Goal: Task Accomplishment & Management: Manage account settings

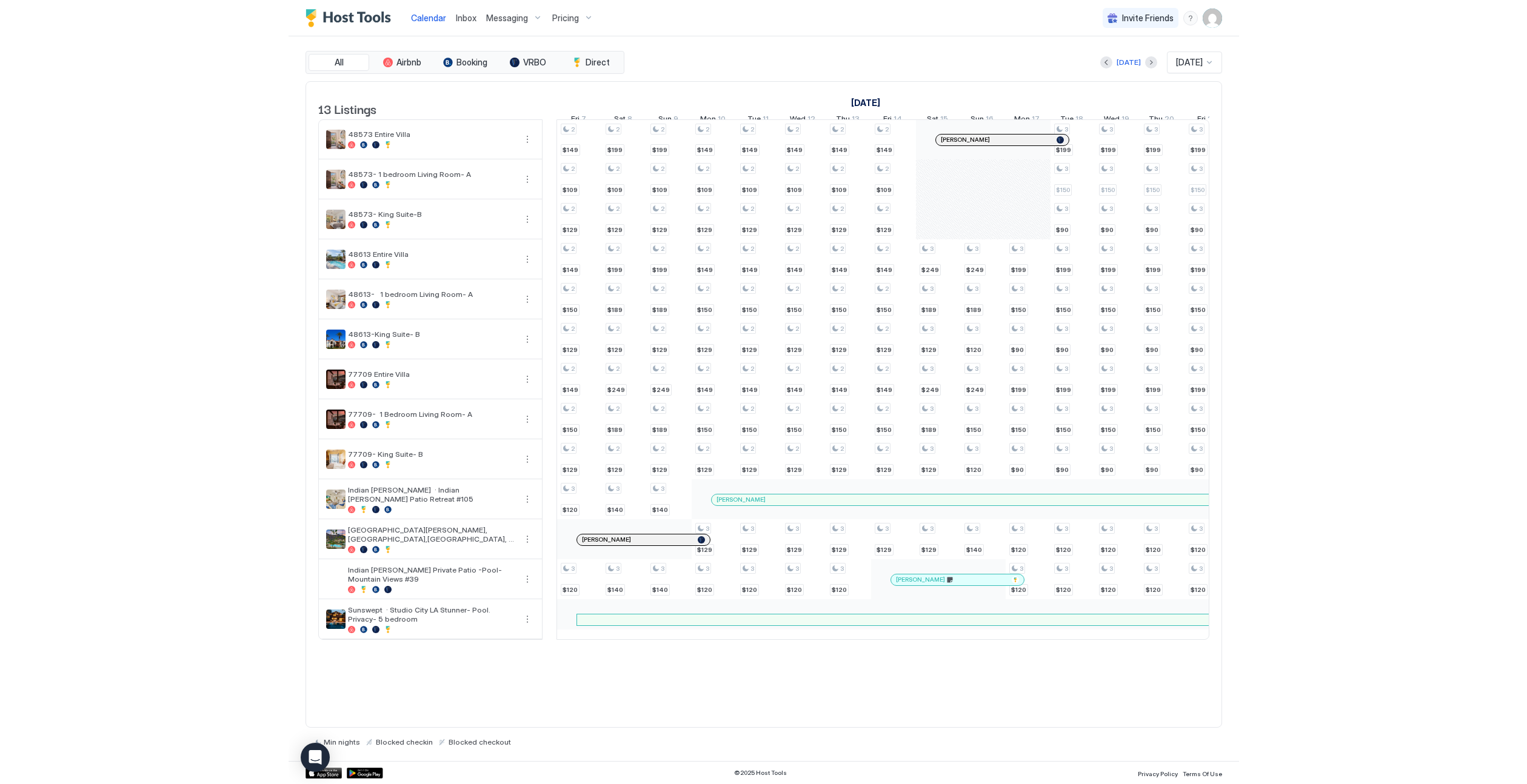
scroll to position [0, 673]
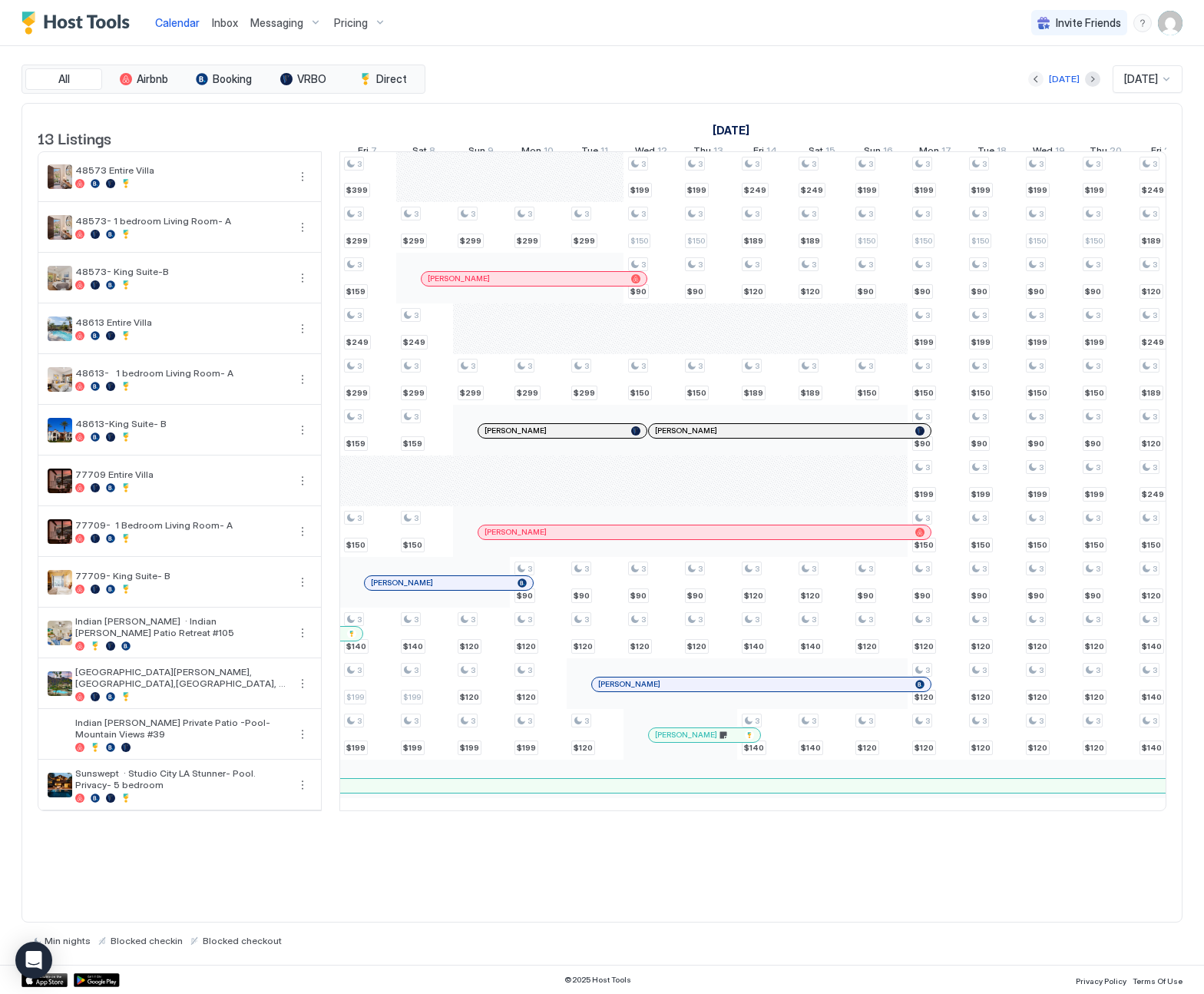
click at [1028, 81] on button "Previous month" at bounding box center [1036, 79] width 15 height 15
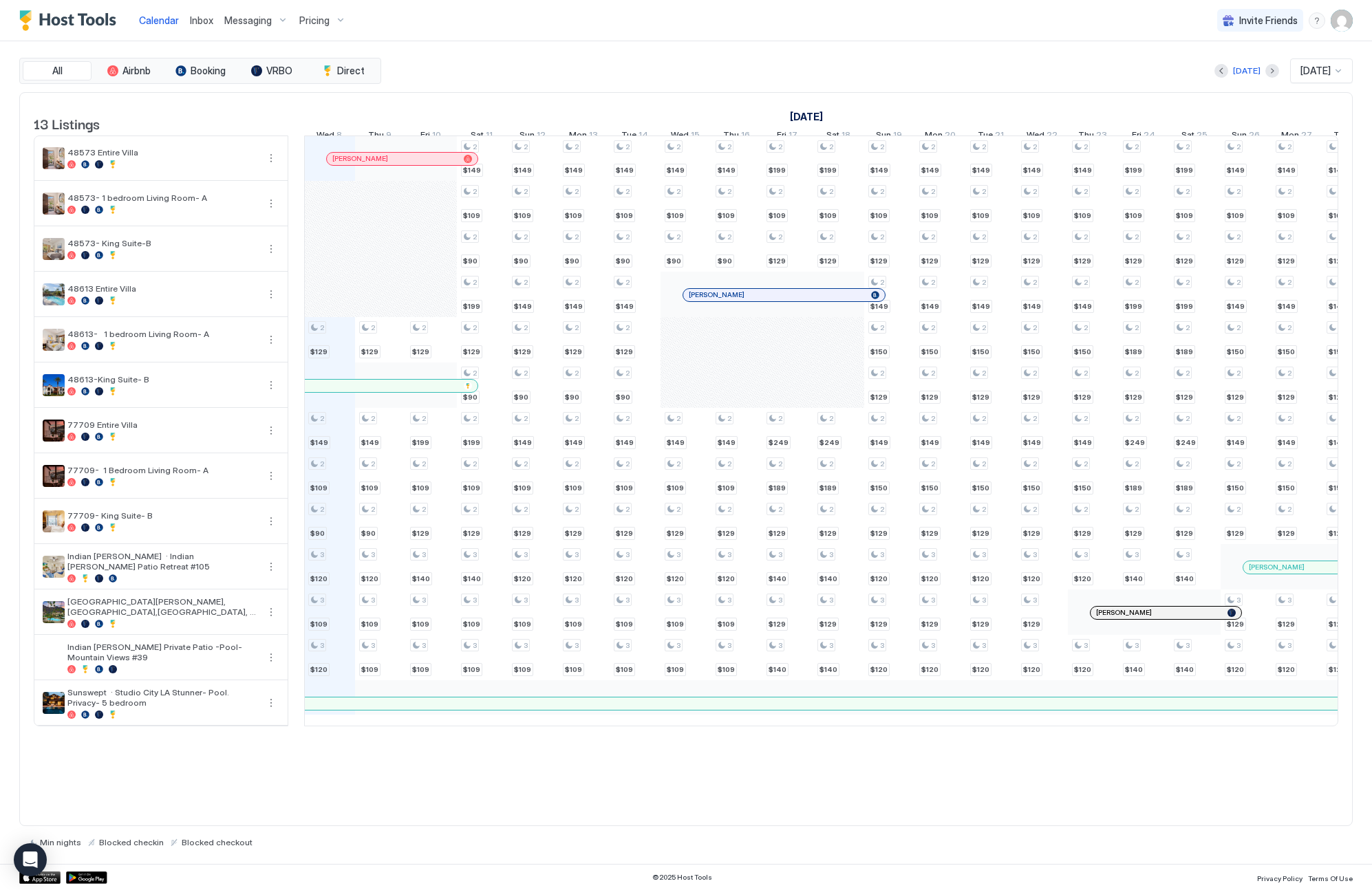
click at [1078, 154] on div "All Airbnb Booking VRBO Direct [DATE] [DATE] 13 Listings [DATE] [DATE] [DATE] T…" at bounding box center [686, 453] width 1372 height 823
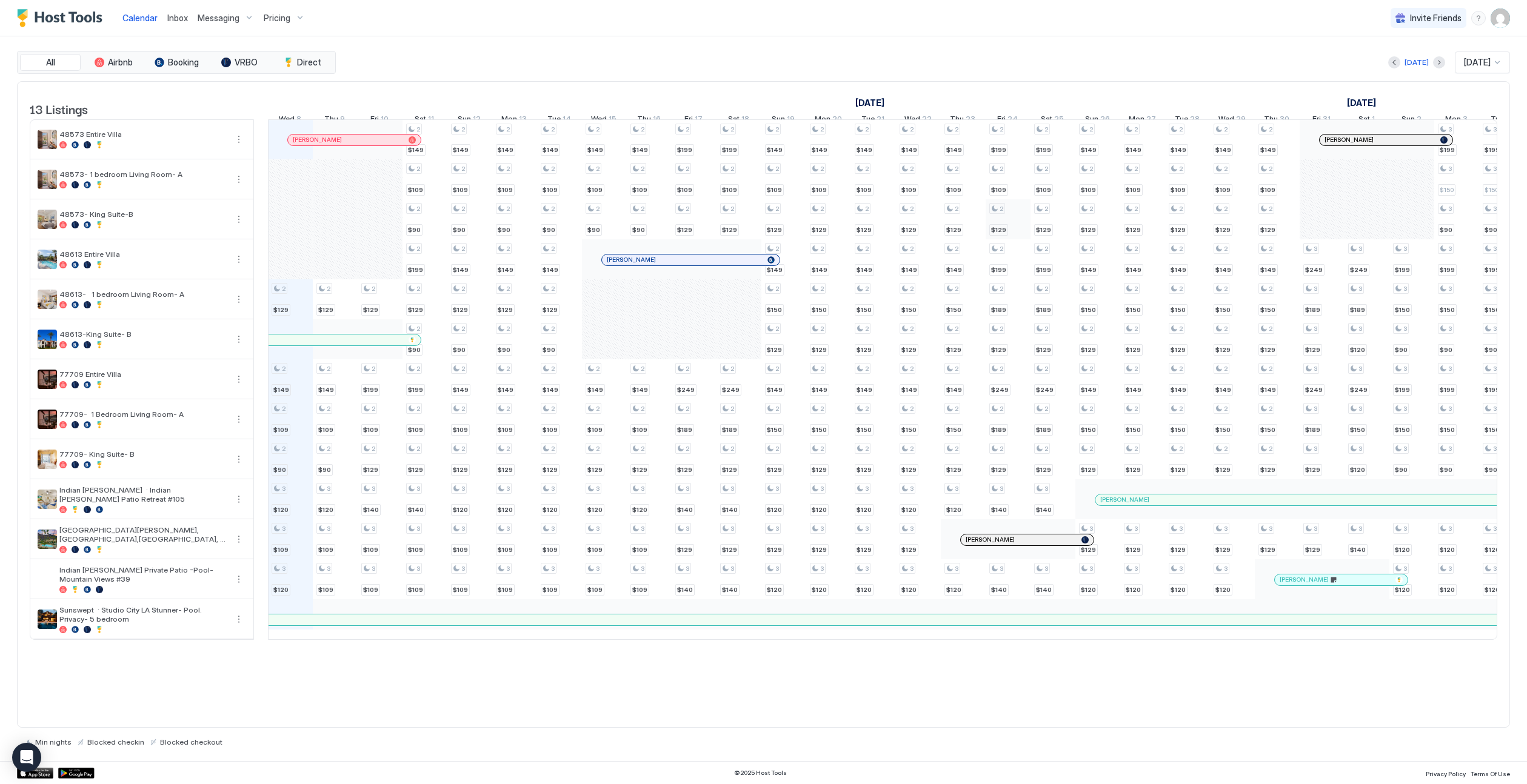
scroll to position [0, 675]
click at [378, 343] on div "[PERSON_NAME]" at bounding box center [235, 340] width 335 height 8
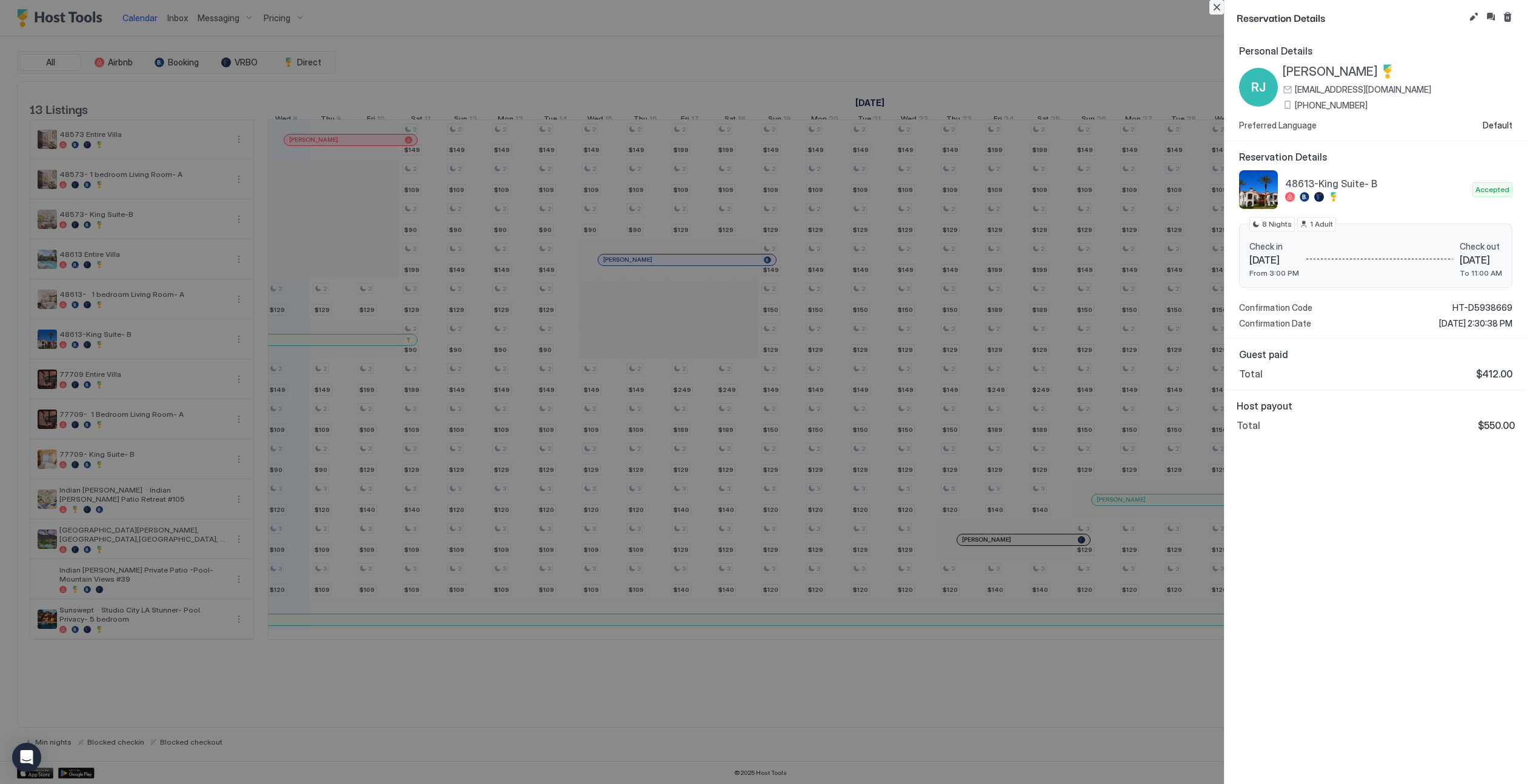
click at [950, 3] on button "Close" at bounding box center [1216, 7] width 15 height 15
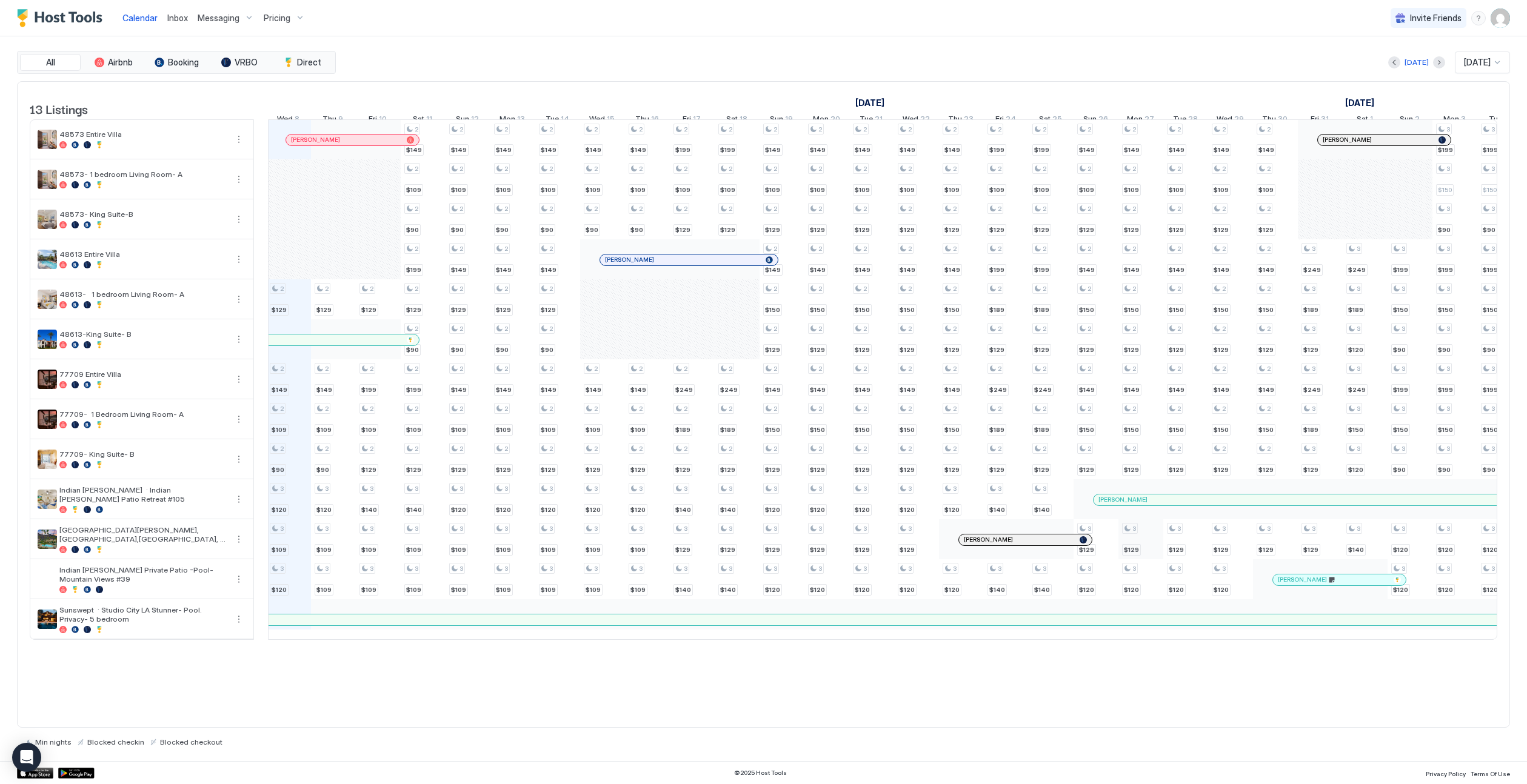
scroll to position [0, 689]
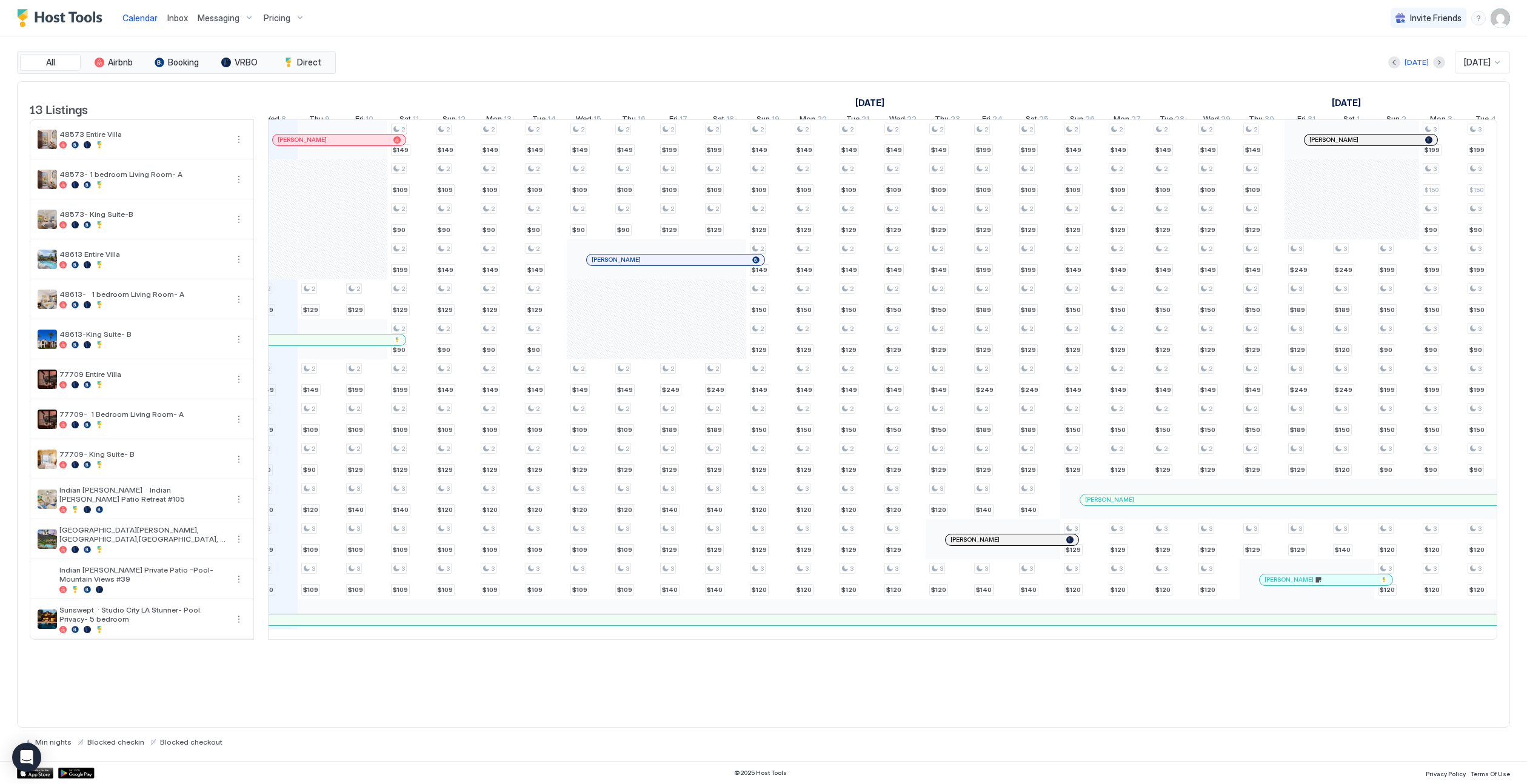
click at [263, 13] on span "Pricing" at bounding box center [277, 18] width 27 height 11
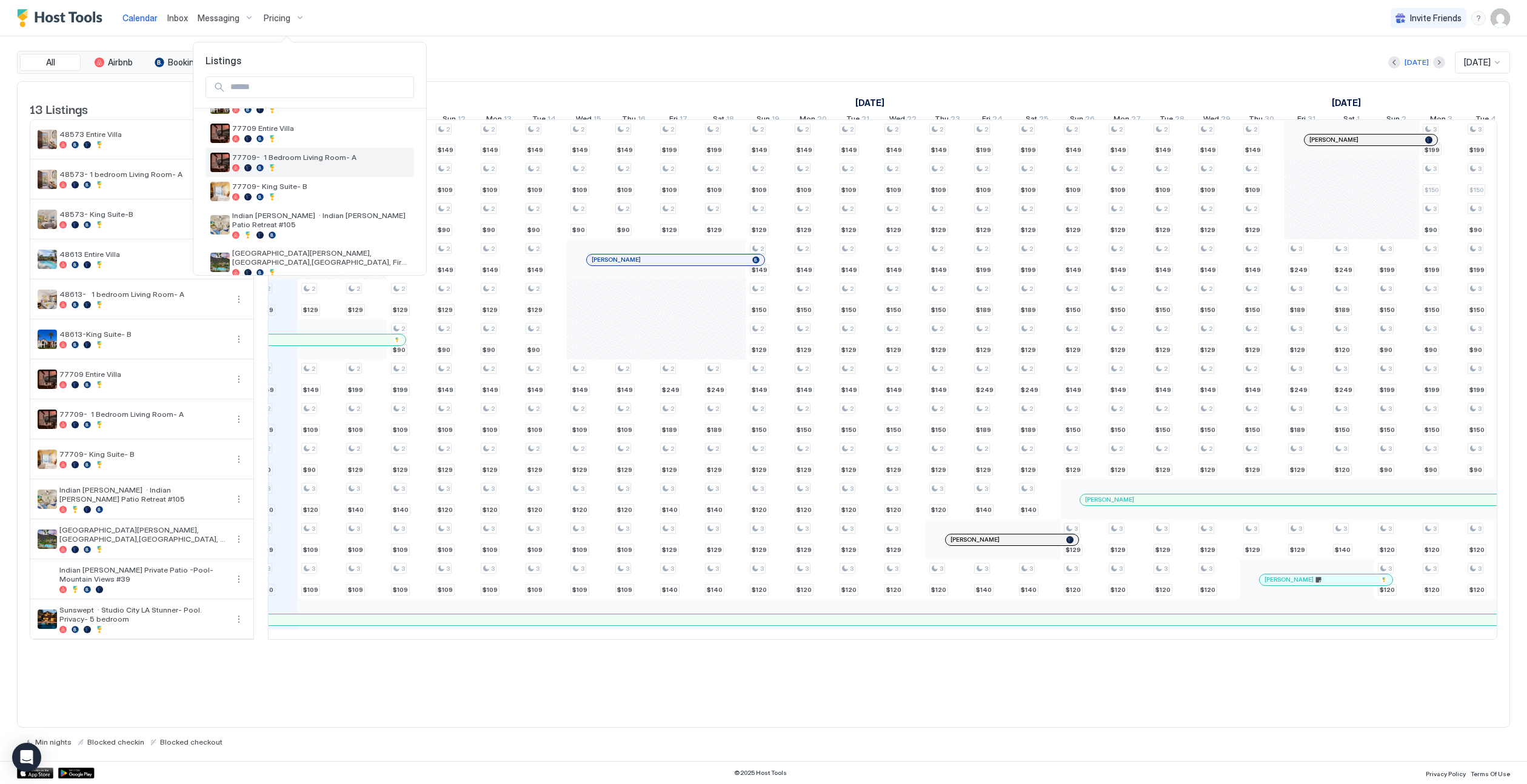
scroll to position [214, 0]
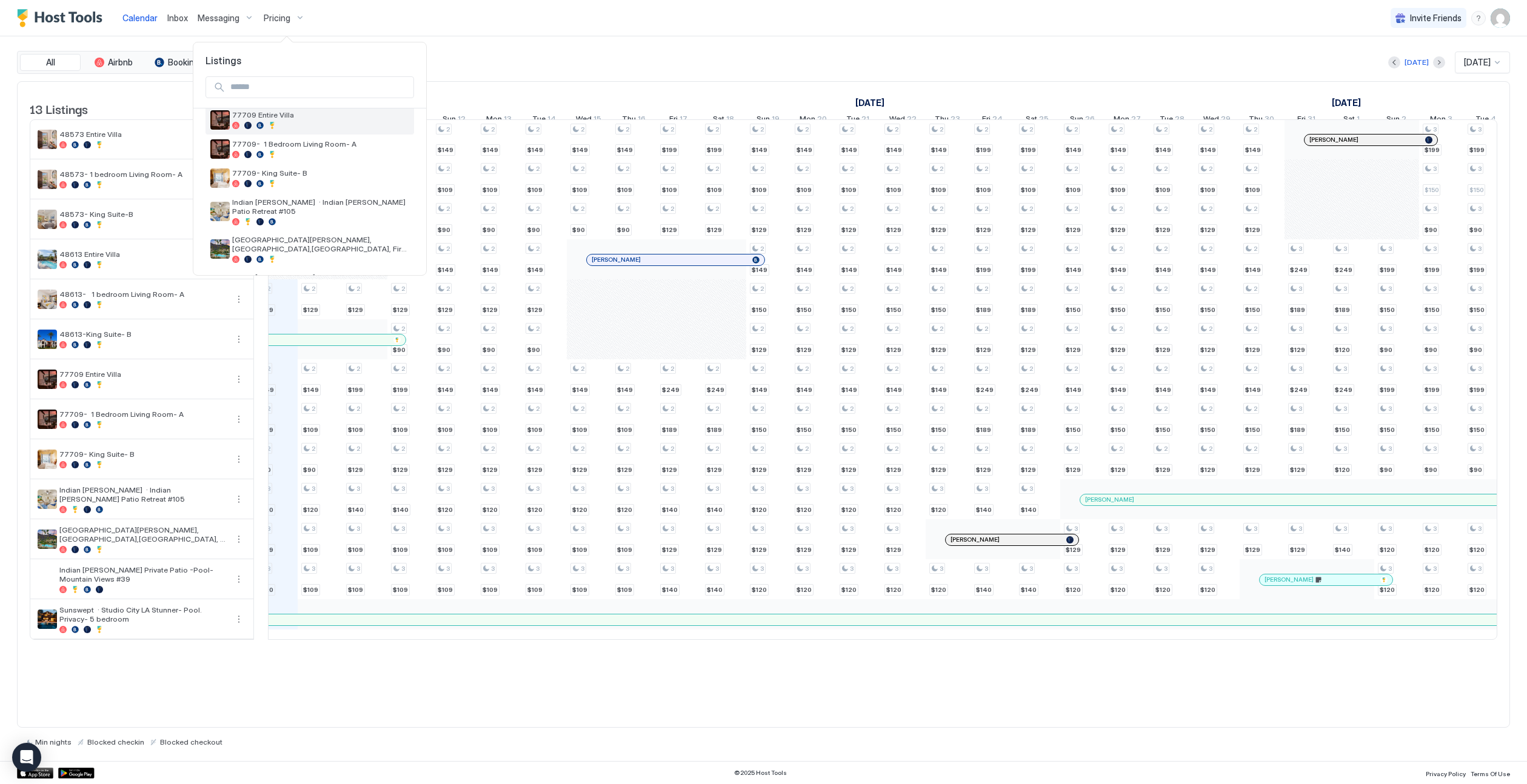
click at [311, 131] on div "77709 Entire Villa" at bounding box center [309, 120] width 209 height 29
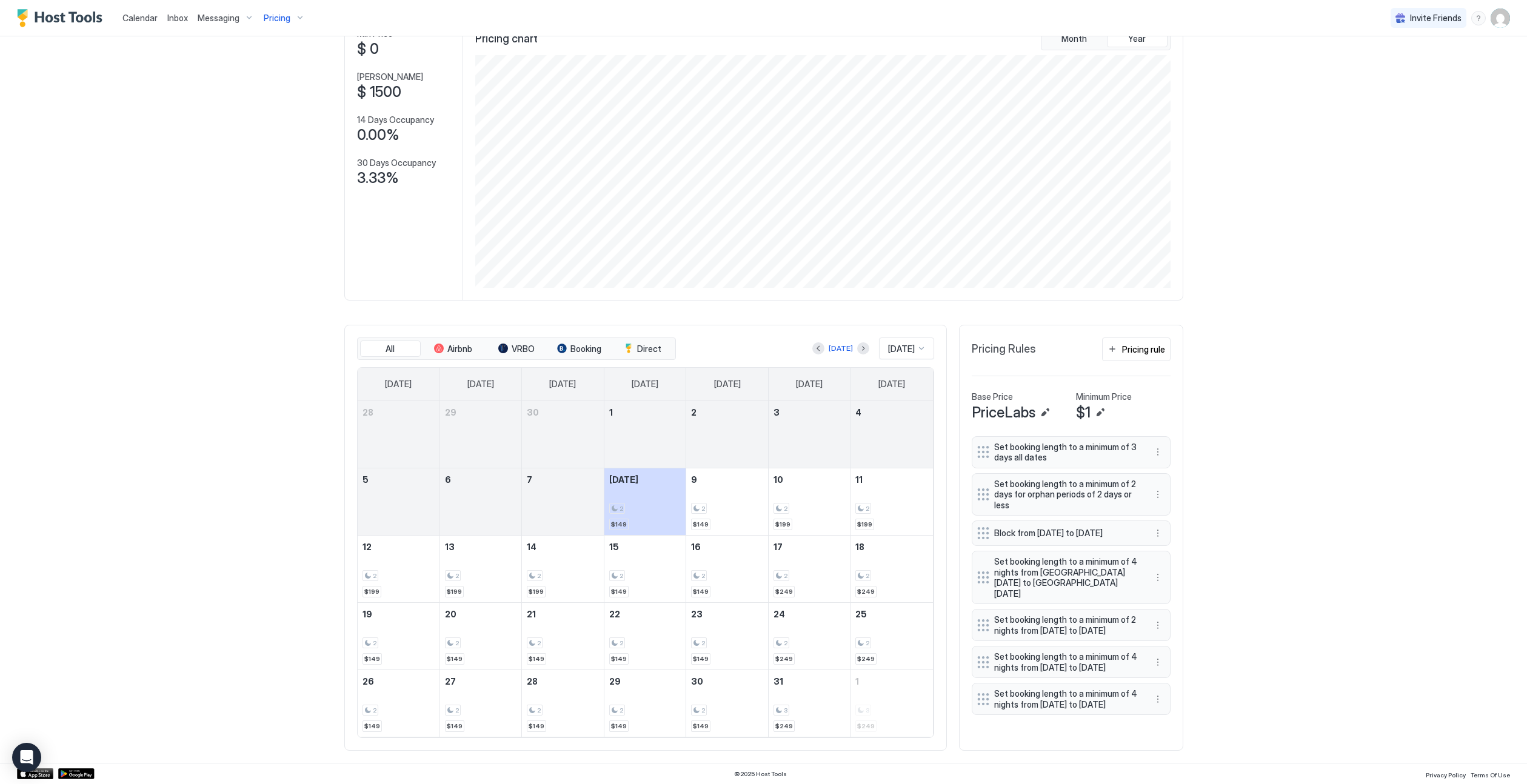
scroll to position [81, 0]
click at [857, 350] on button "Next month" at bounding box center [863, 349] width 12 height 12
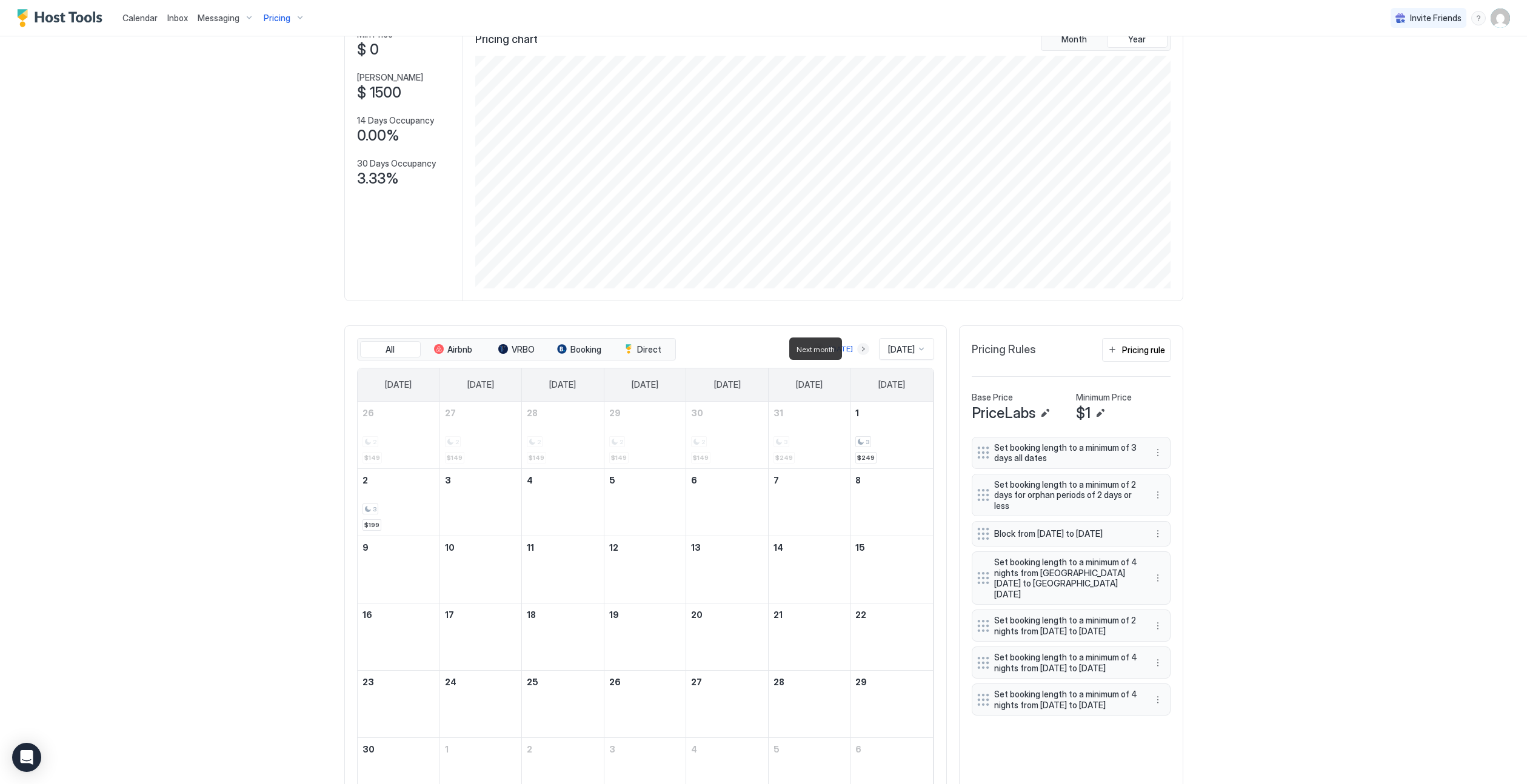
click at [857, 349] on button "Next month" at bounding box center [863, 349] width 12 height 12
click at [857, 351] on button "Next month" at bounding box center [863, 349] width 12 height 12
click at [859, 351] on button "Next month" at bounding box center [863, 349] width 12 height 12
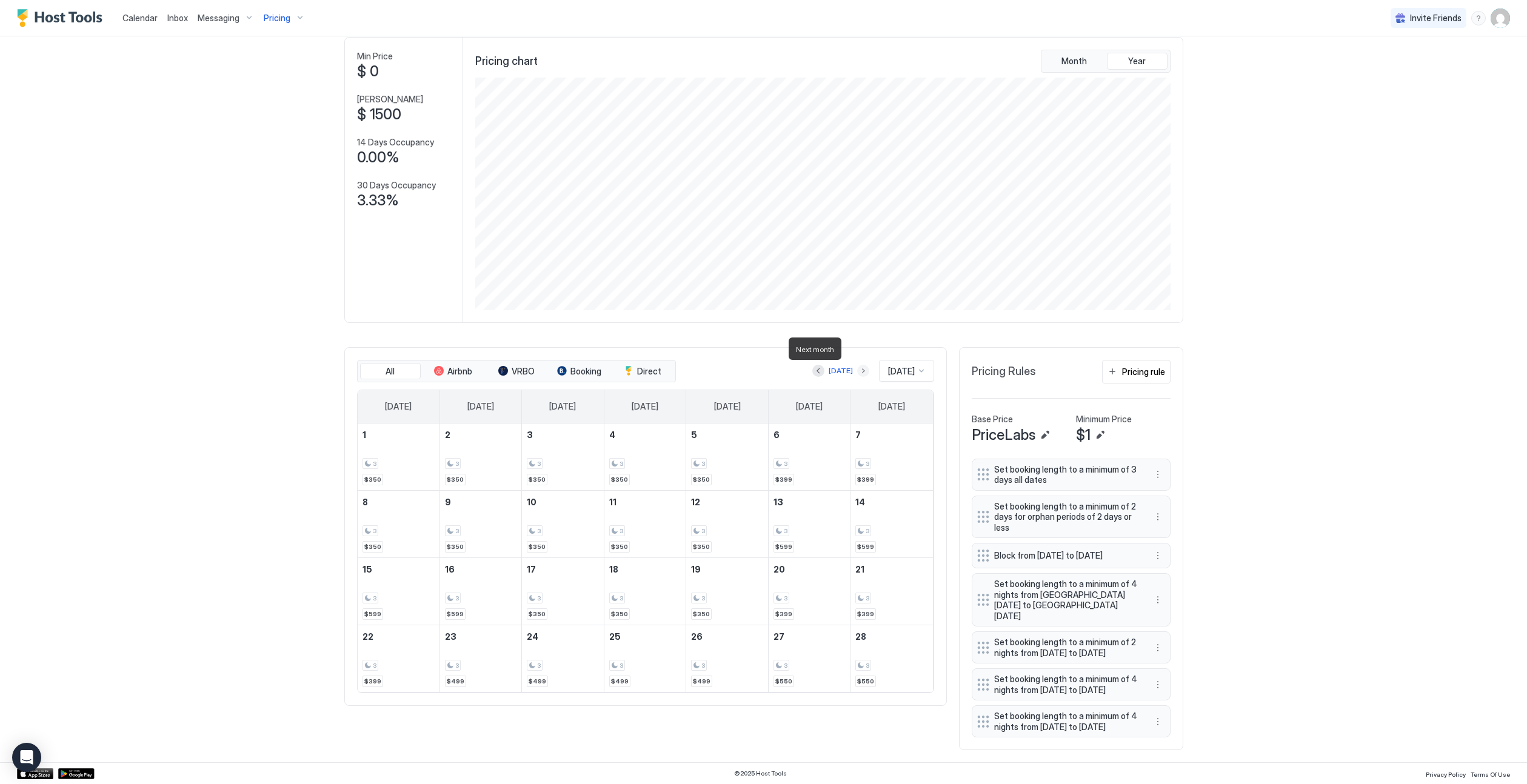
click at [857, 365] on button "Next month" at bounding box center [863, 371] width 12 height 12
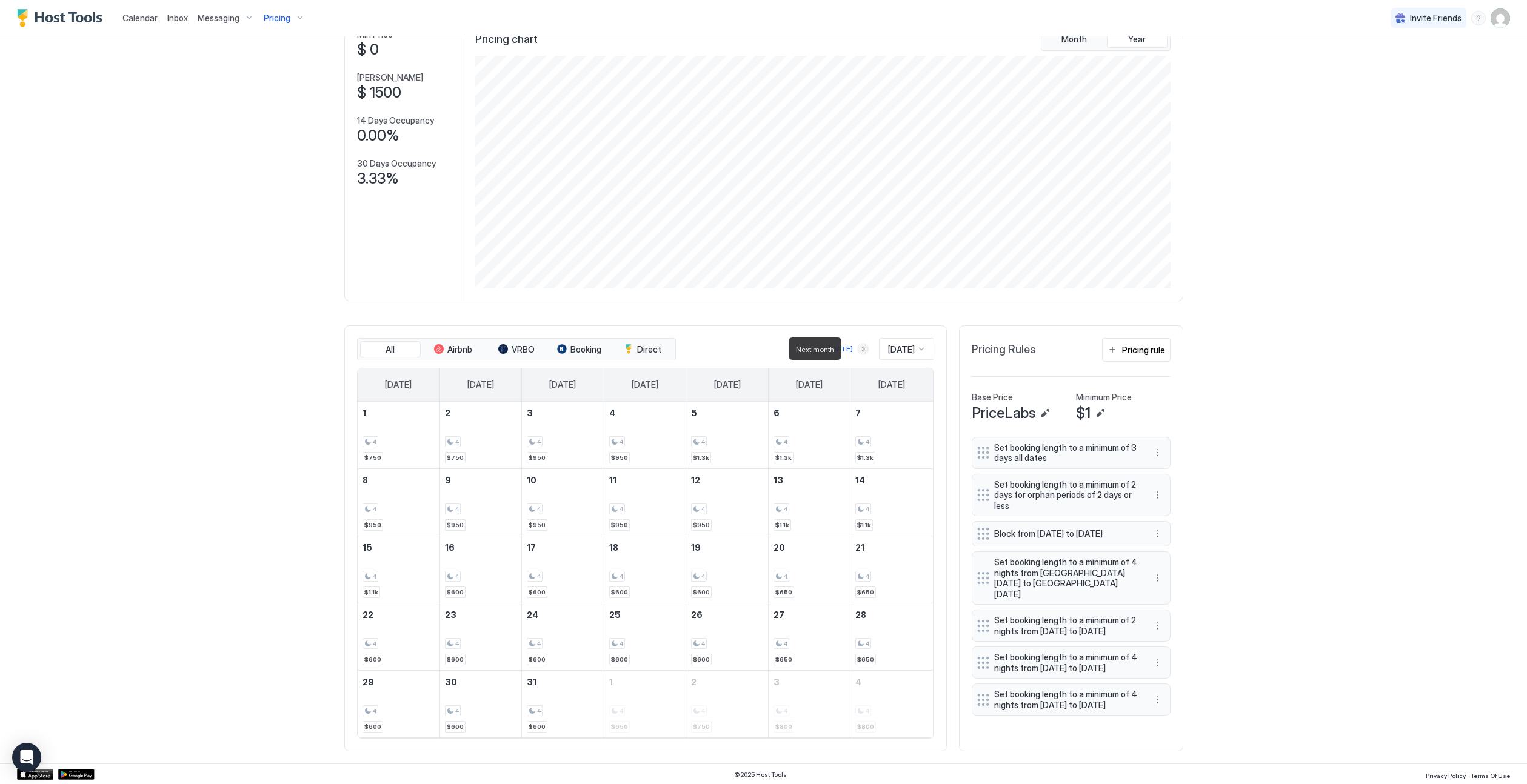
click at [857, 351] on button "Next month" at bounding box center [863, 349] width 12 height 12
click at [857, 351] on button "Next month" at bounding box center [863, 349] width 12 height 12
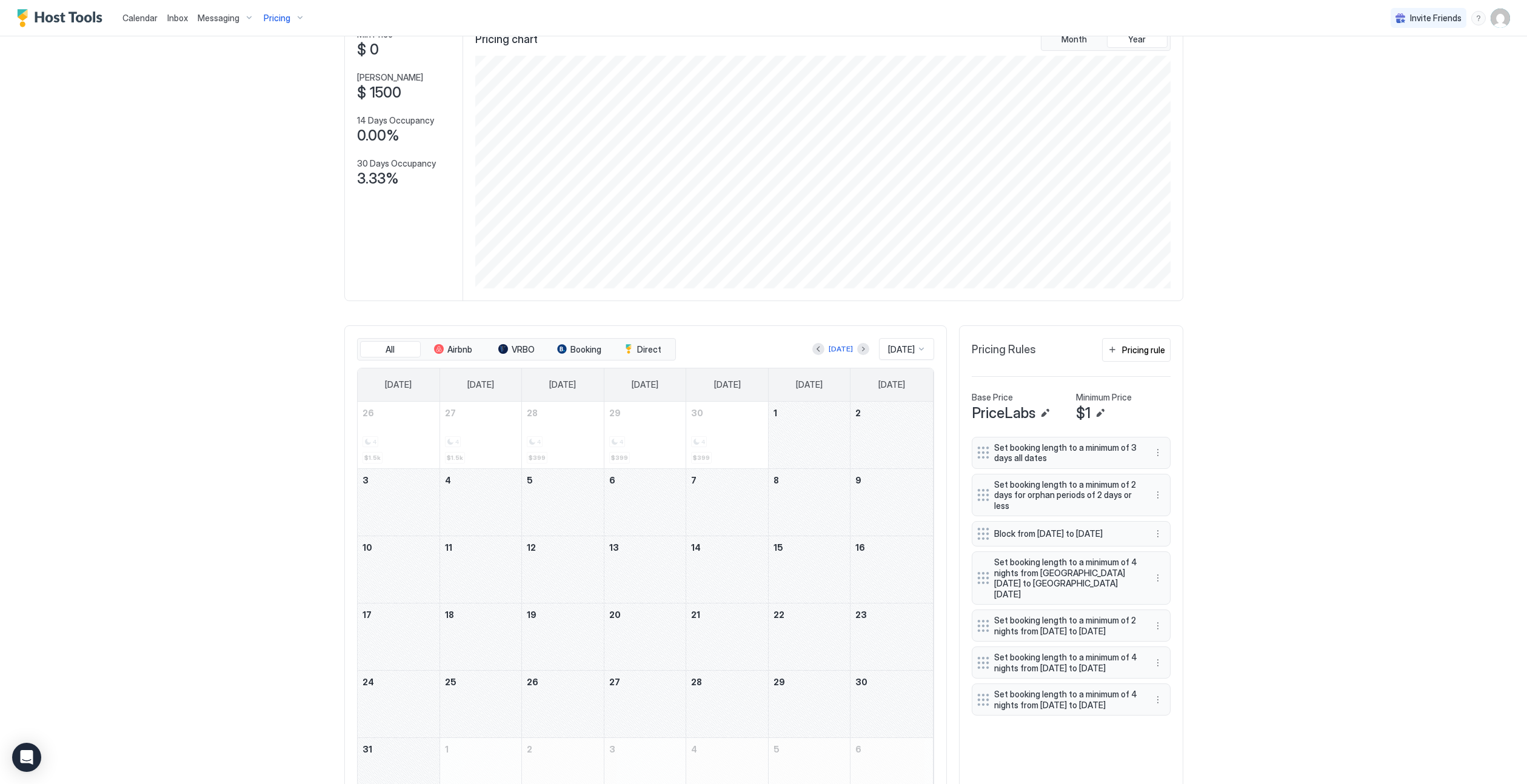
click at [150, 19] on span "Calendar" at bounding box center [140, 17] width 35 height 10
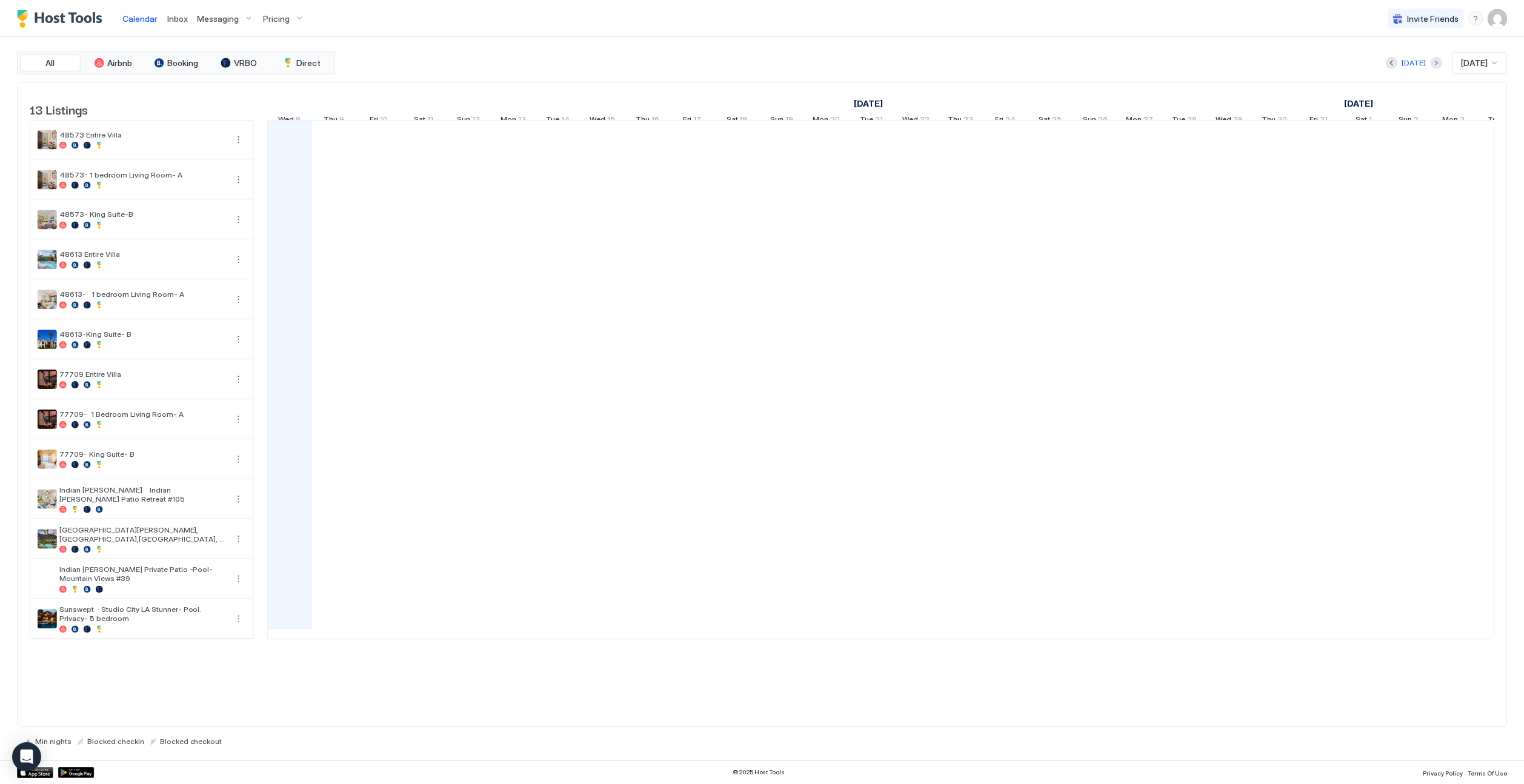
scroll to position [0, 673]
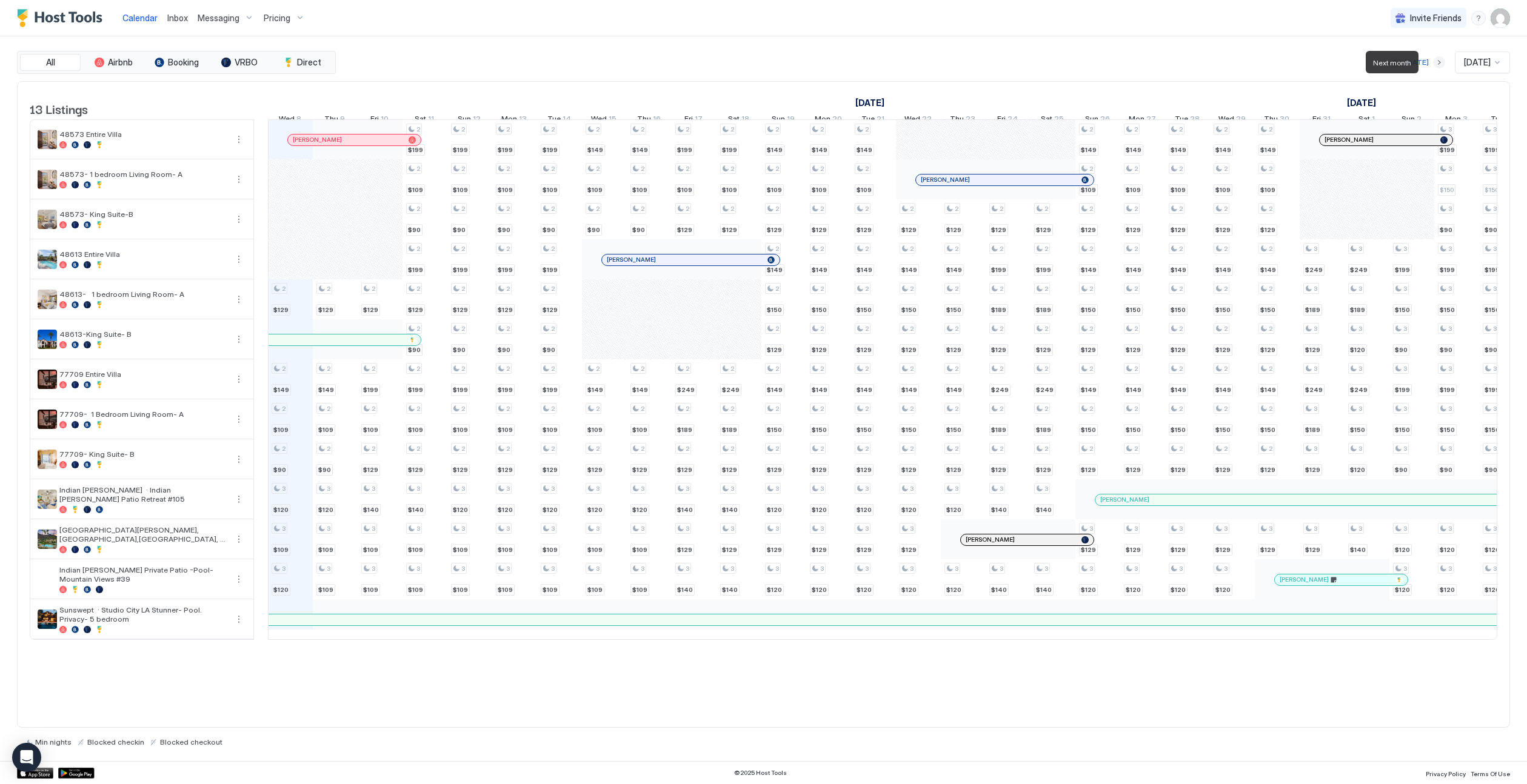
click at [950, 63] on button "Next month" at bounding box center [1439, 63] width 12 height 12
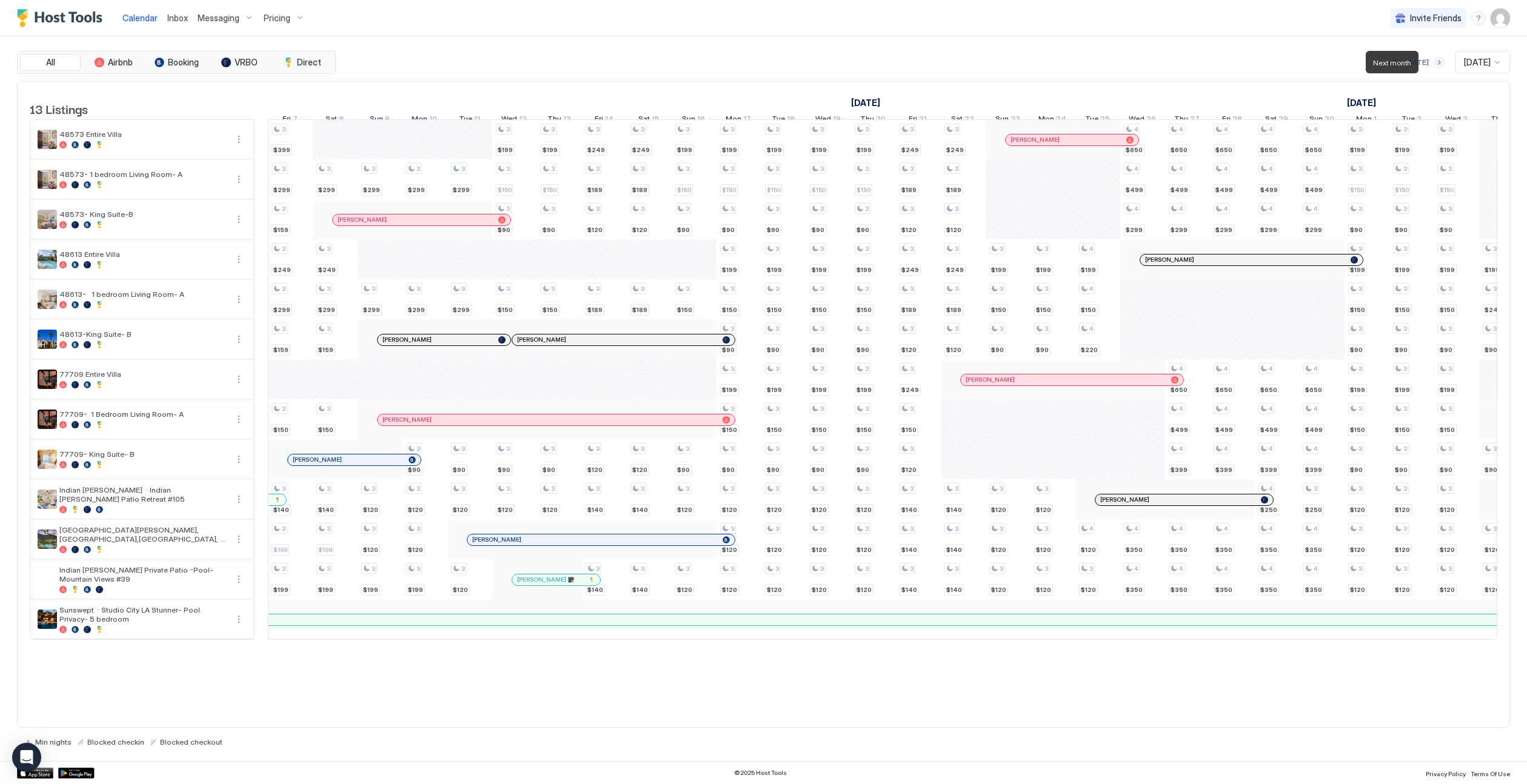
click at [950, 63] on button "Next month" at bounding box center [1439, 63] width 12 height 12
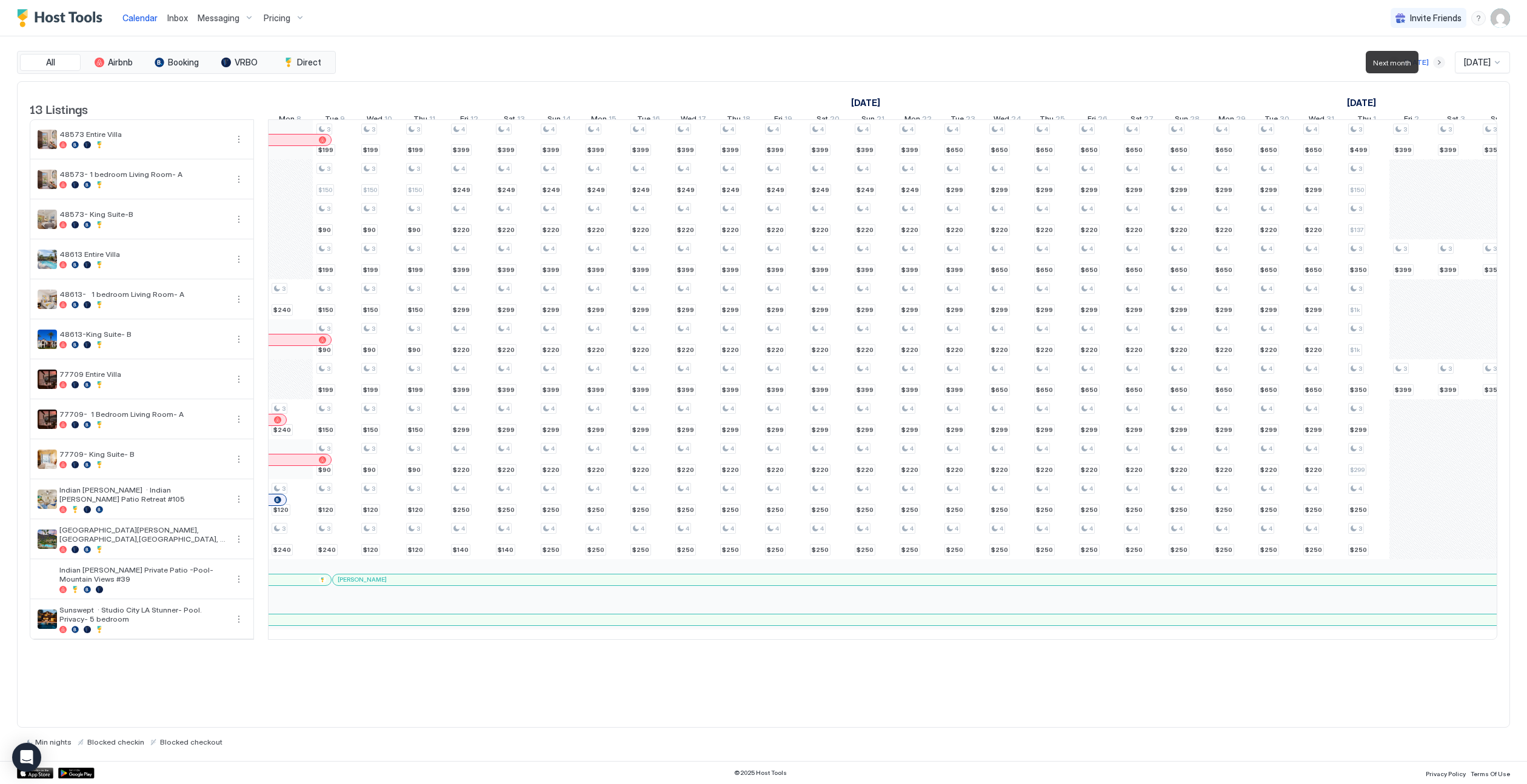
click at [950, 63] on button "Next month" at bounding box center [1439, 63] width 12 height 12
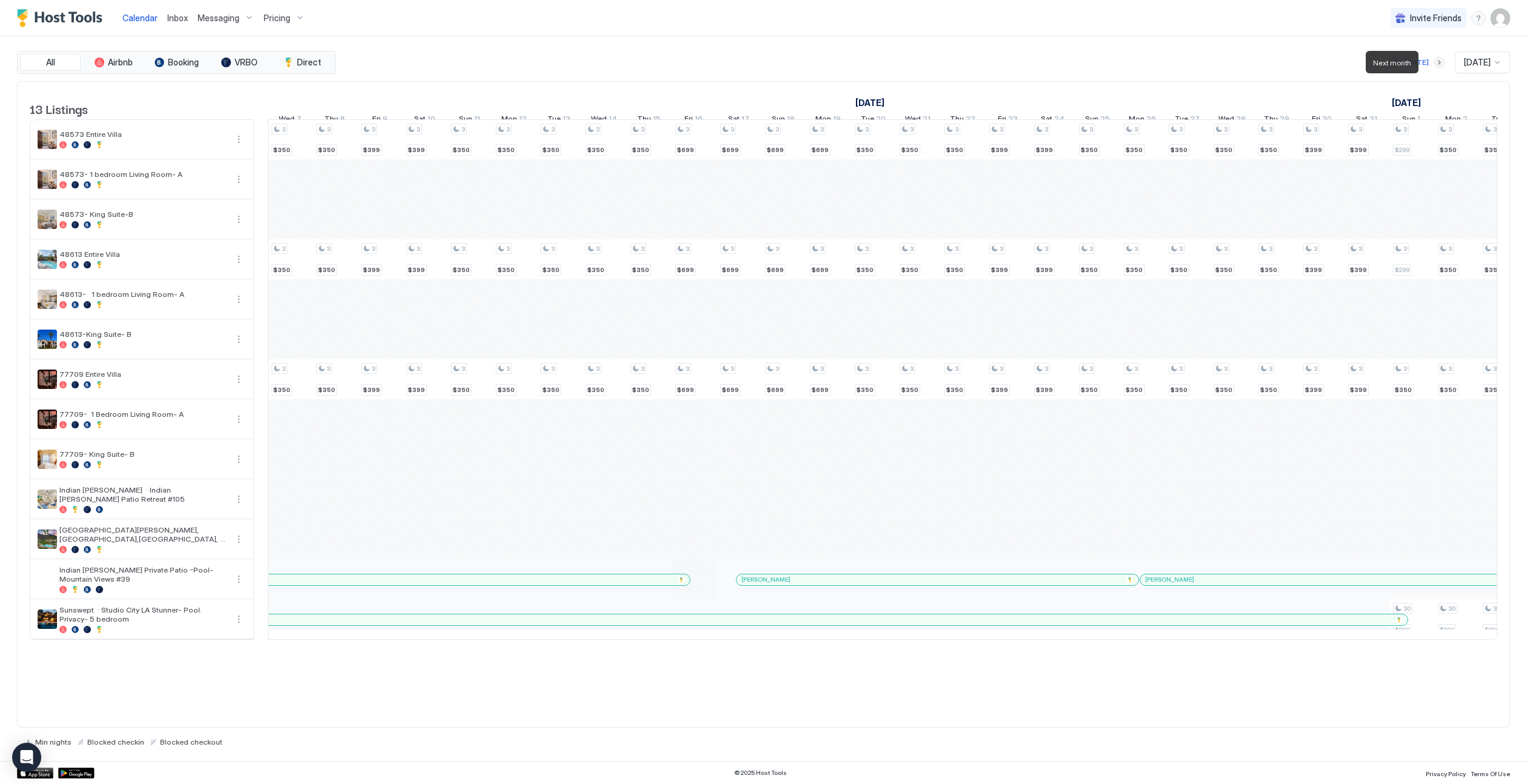
click at [950, 63] on button "Next month" at bounding box center [1439, 63] width 12 height 12
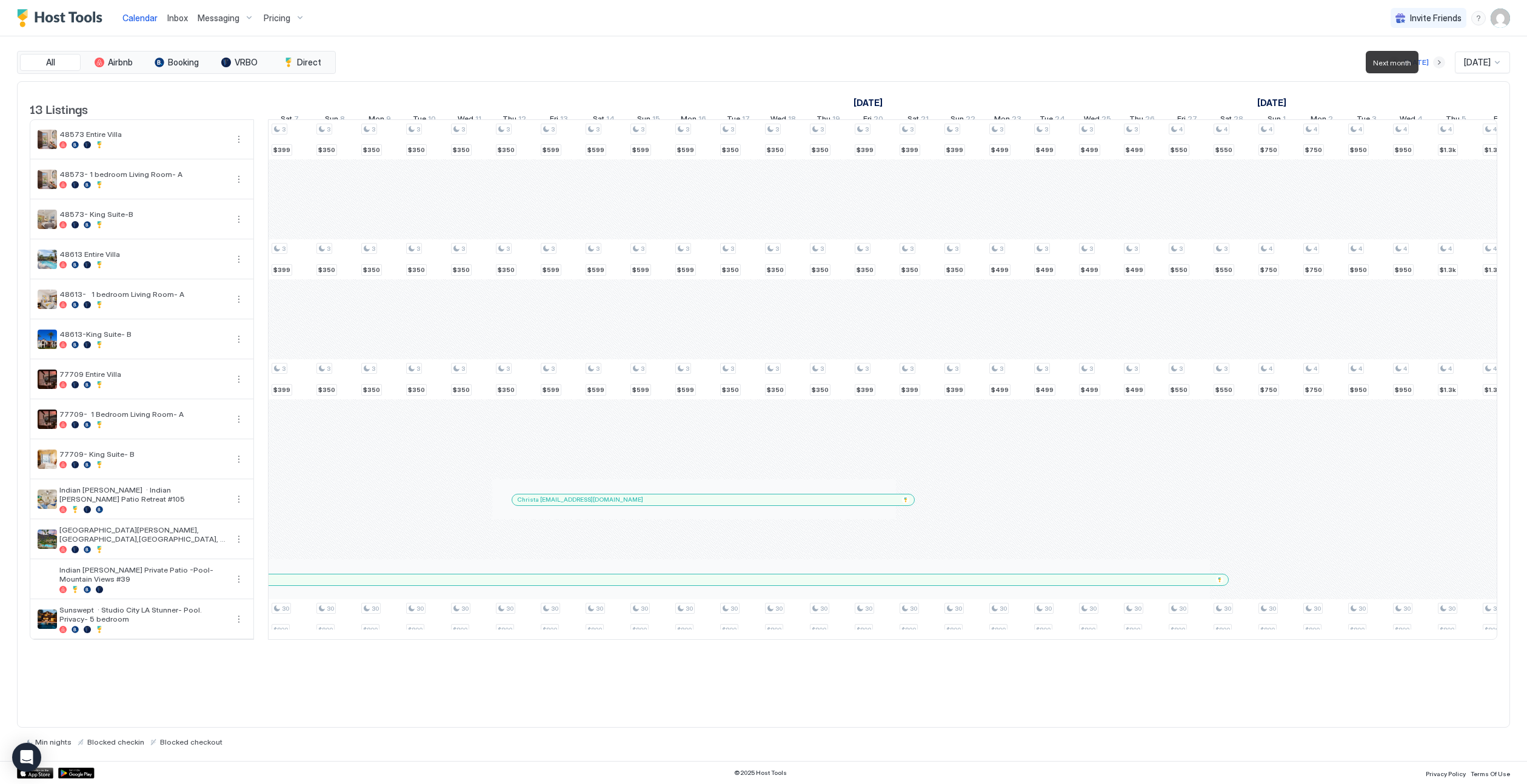
click at [950, 63] on button "Next month" at bounding box center [1439, 63] width 12 height 12
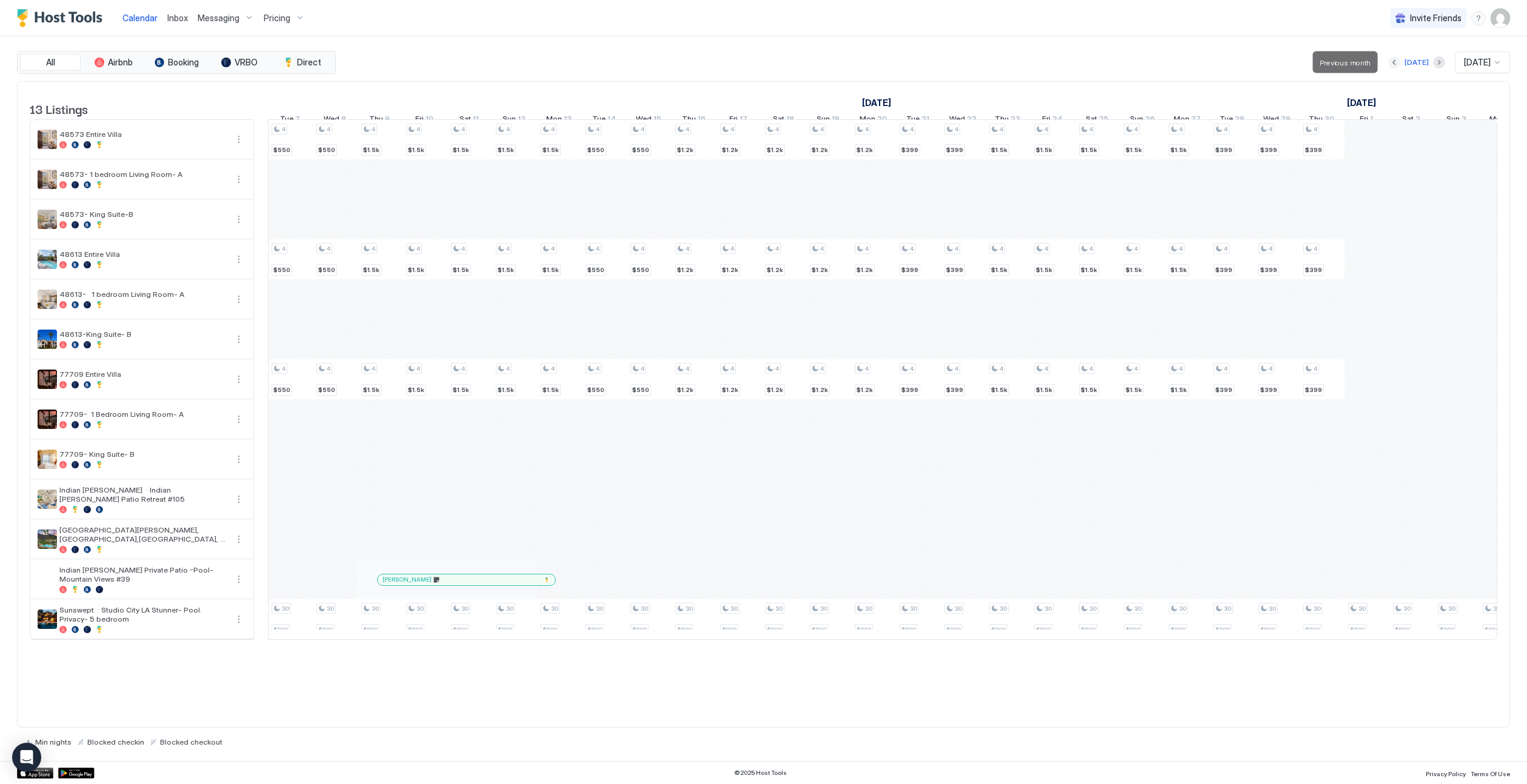
click at [950, 63] on button "Previous month" at bounding box center [1394, 63] width 12 height 12
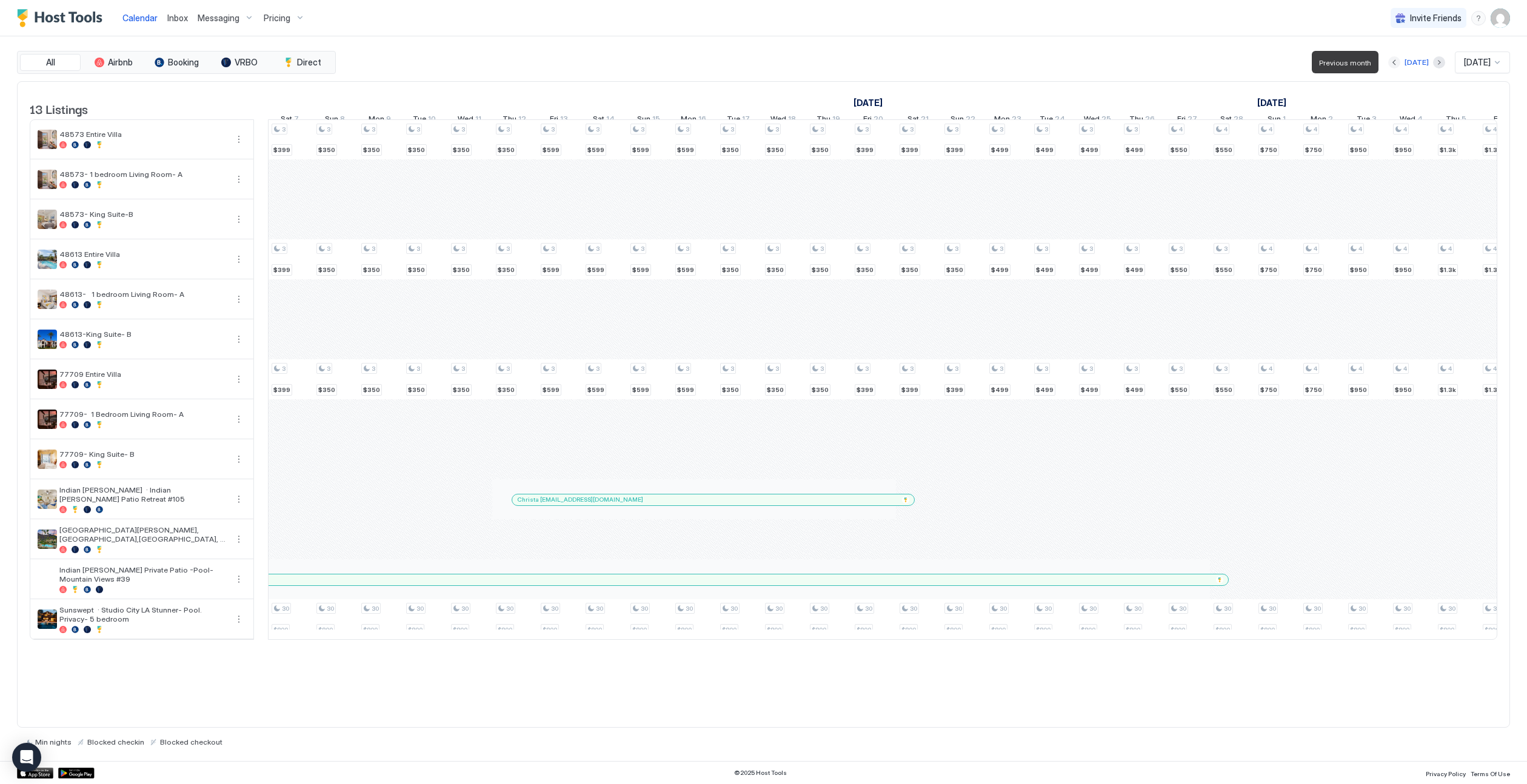
click at [950, 63] on button "Previous month" at bounding box center [1394, 63] width 12 height 12
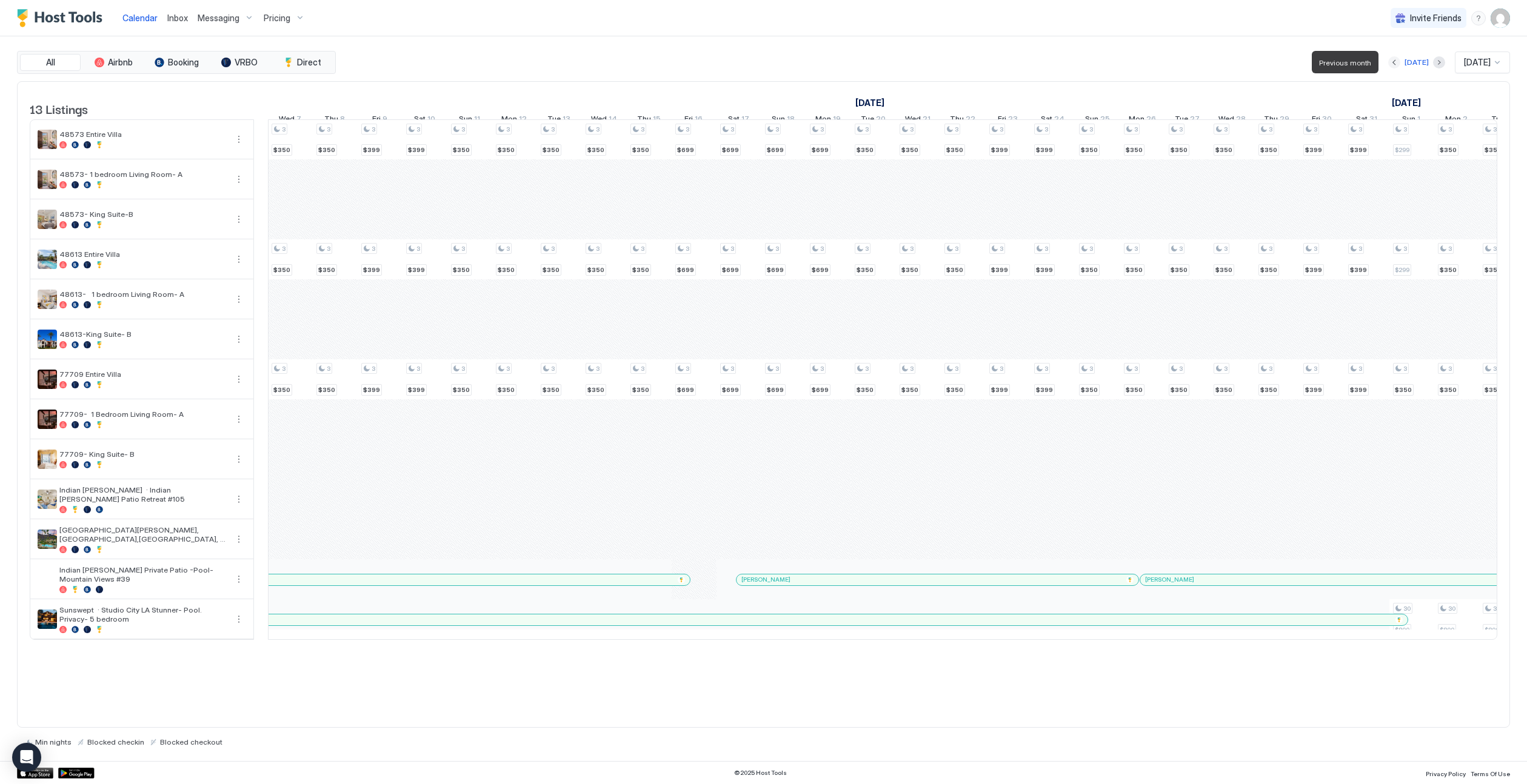
click at [950, 63] on button "Previous month" at bounding box center [1394, 63] width 12 height 12
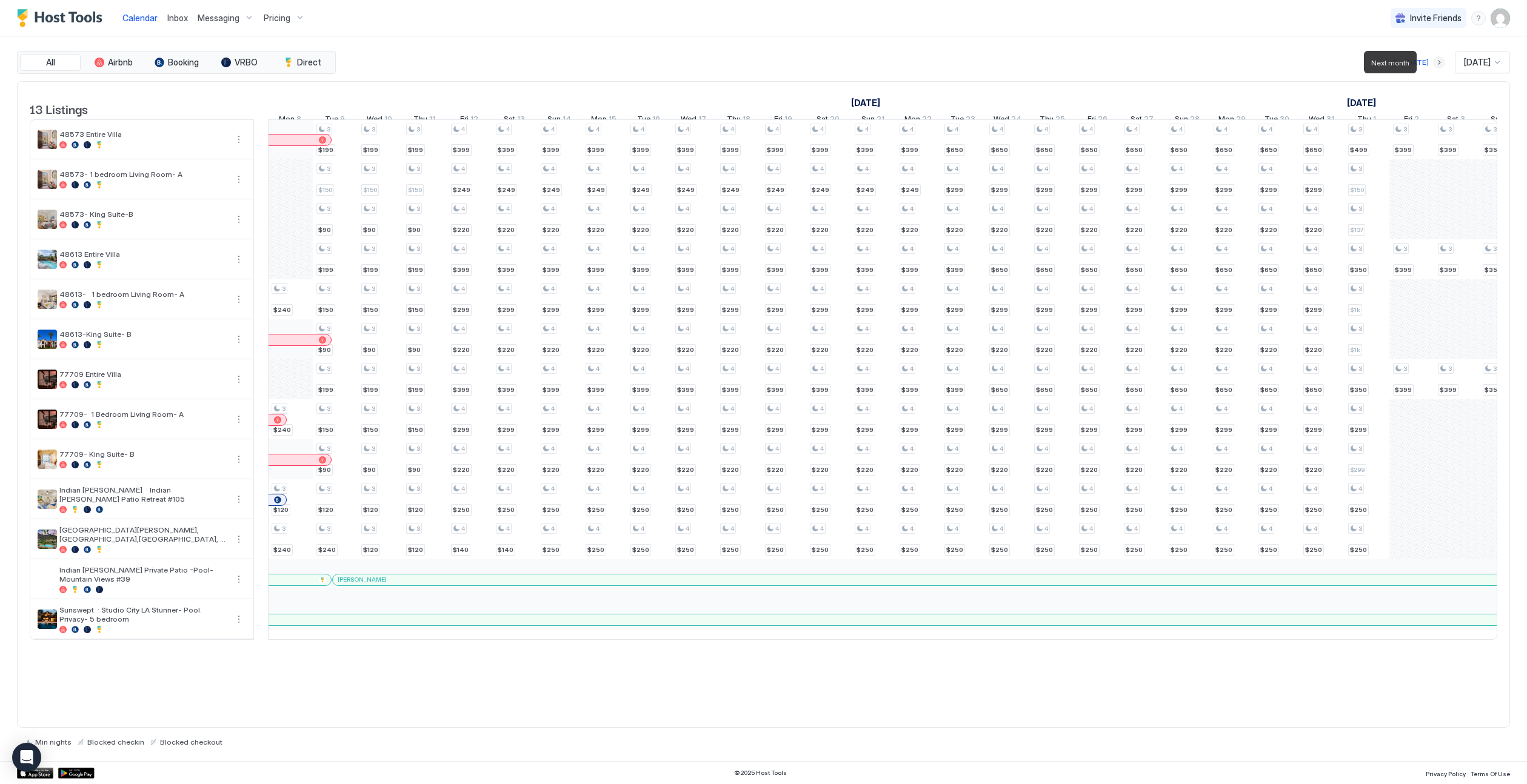
click at [950, 64] on button "Next month" at bounding box center [1439, 63] width 12 height 12
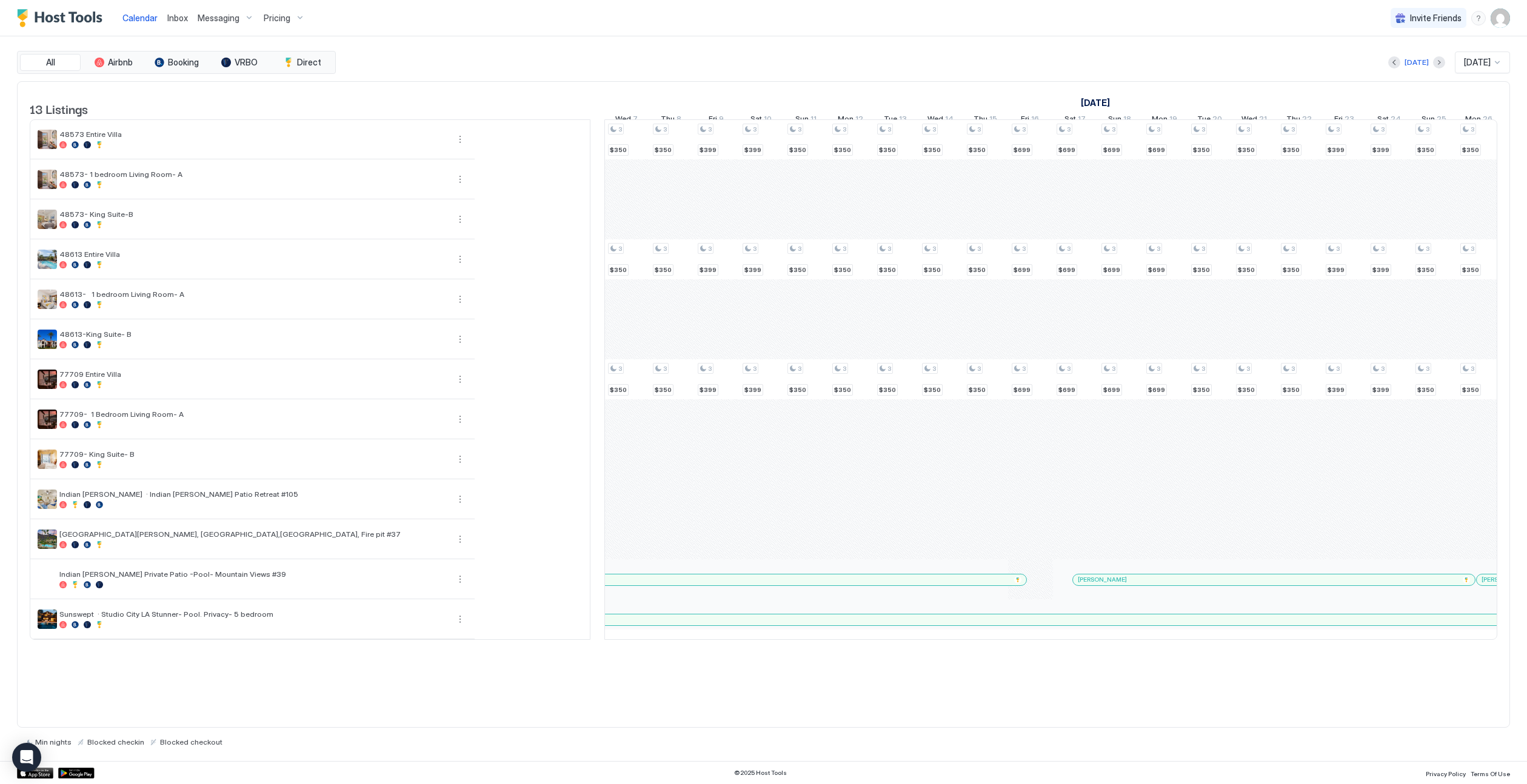
drag, startPoint x: 266, startPoint y: 132, endPoint x: 603, endPoint y: 163, distance: 338.4
click at [603, 163] on td at bounding box center [597, 379] width 14 height 521
click at [950, 63] on button "Previous month" at bounding box center [1394, 63] width 12 height 12
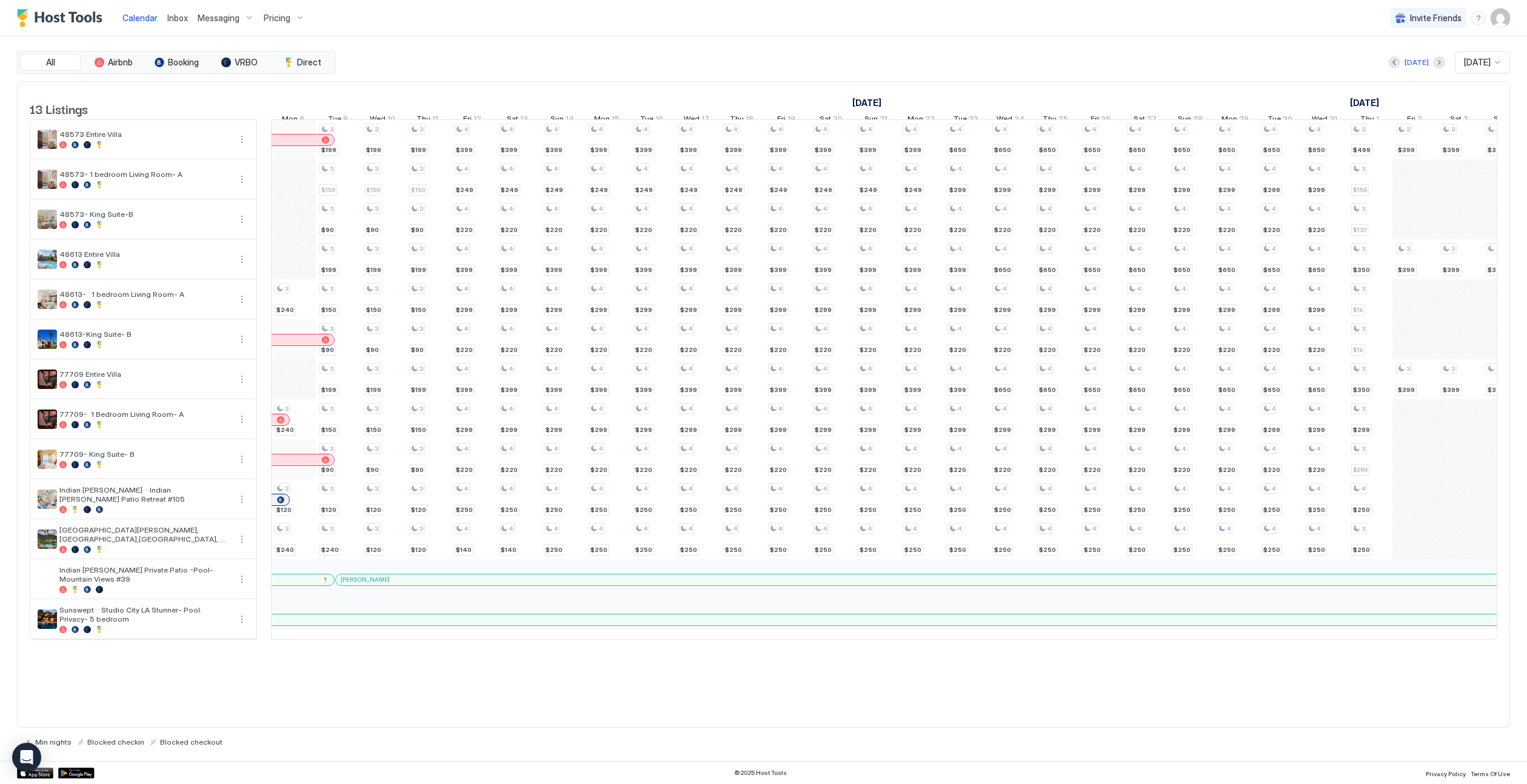
drag, startPoint x: 600, startPoint y: 133, endPoint x: 266, endPoint y: 123, distance: 334.1
click at [266, 123] on table "13 Listings [DATE] [DATE] [DATE] Sun 23 Mon 24 Tue 25 Wed 26 Thu 27 Fri 28 Sat …" at bounding box center [764, 361] width 1468 height 559
click at [950, 90] on div "All Airbnb Booking VRBO Direct [DATE] [DATE] 13 Listings [DATE] [DATE] [DATE] S…" at bounding box center [764, 399] width 1527 height 725
click at [950, 60] on button "Next month" at bounding box center [1436, 63] width 12 height 12
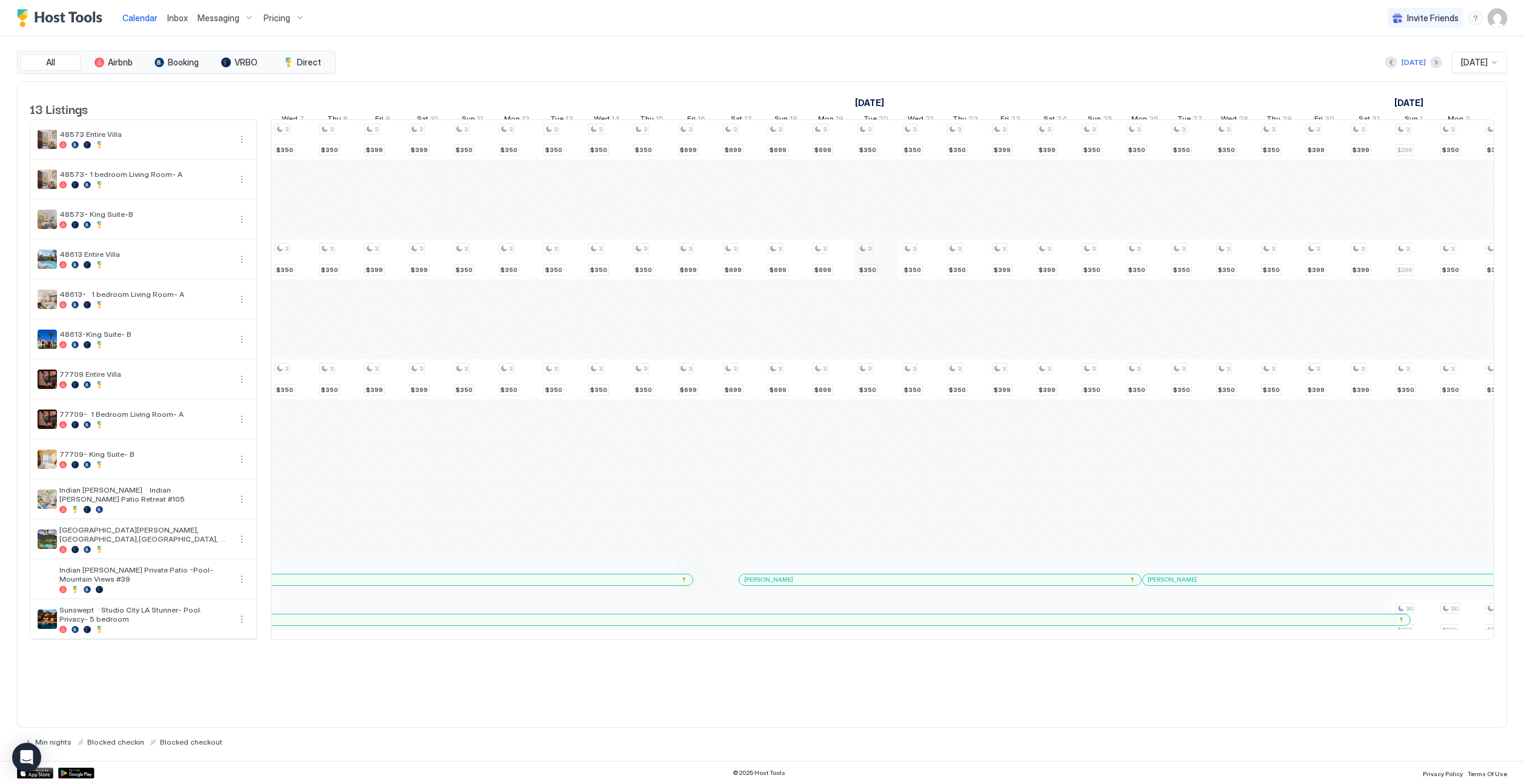
click at [862, 271] on div "4 $650 4 $299 4 $220 4 $399 4 $299 4 $220 4 $399 4 $299 4 $220 4 $250 4 $250 4 …" at bounding box center [1100, 379] width 3005 height 519
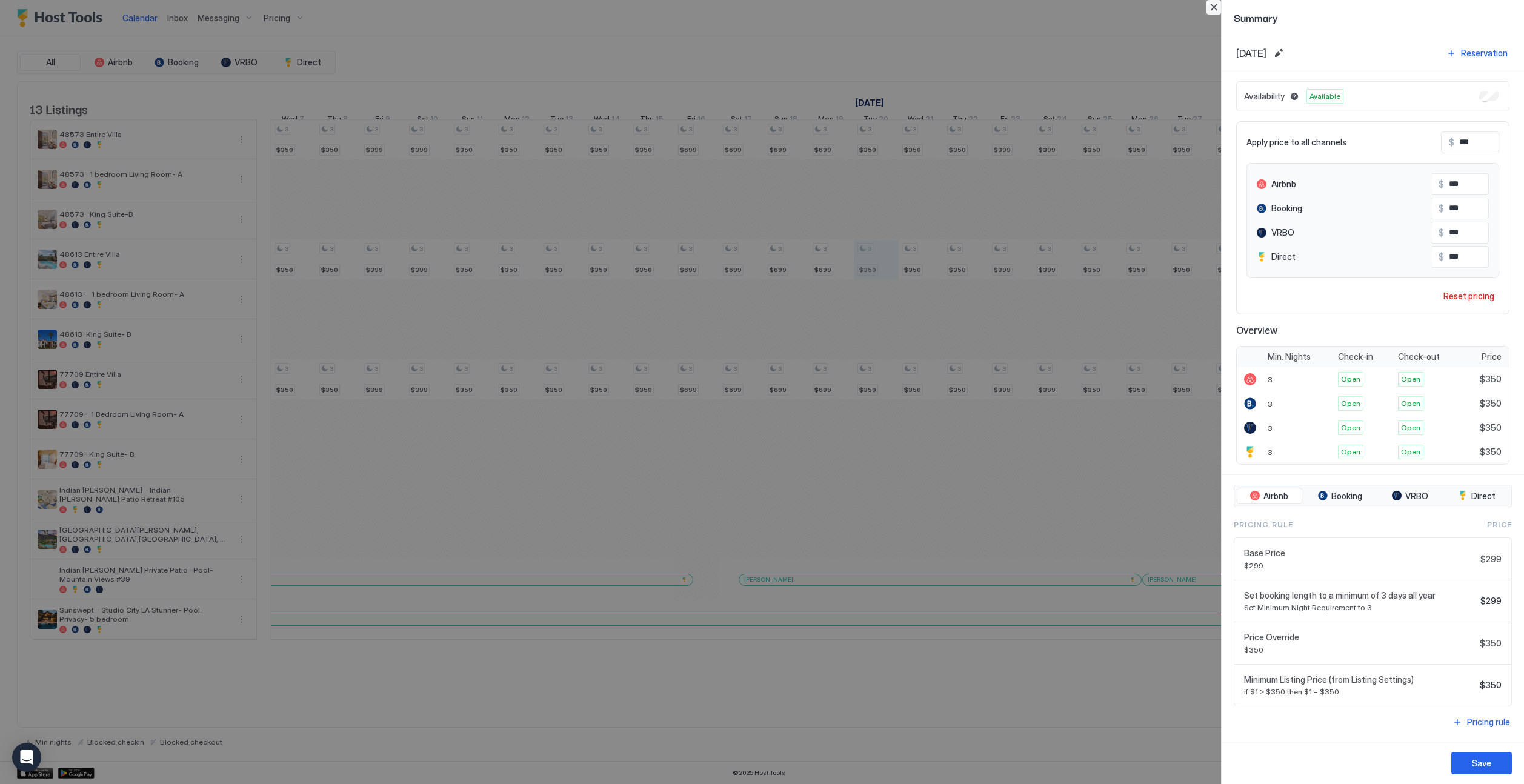
drag, startPoint x: 1217, startPoint y: 11, endPoint x: 1212, endPoint y: 22, distance: 12.1
click at [949, 12] on button "Close" at bounding box center [1214, 7] width 15 height 15
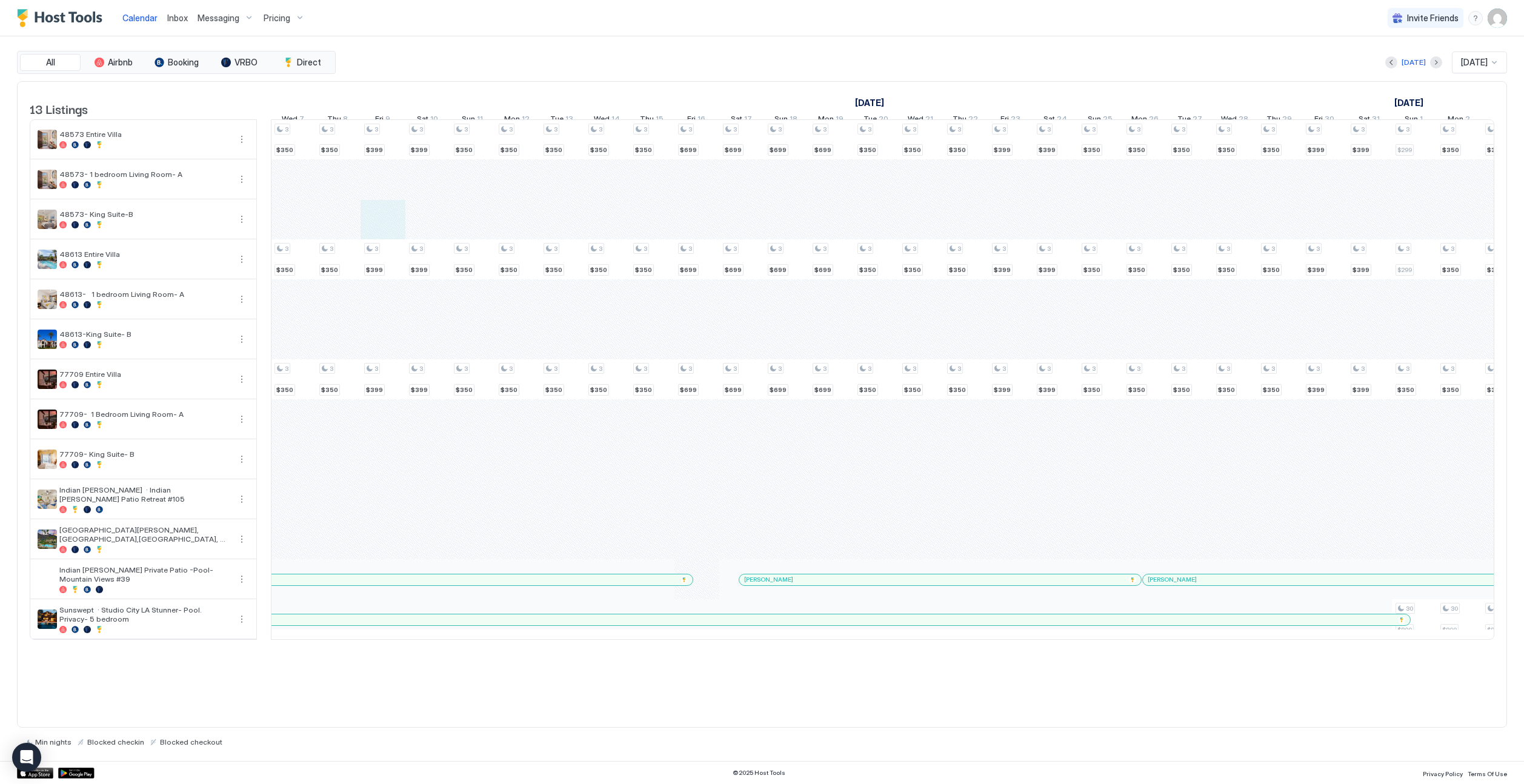
click at [380, 236] on div "4 $650 4 $299 4 $220 4 $399 4 $299 4 $220 4 $399 4 $299 4 $220 4 $250 4 $250 4 …" at bounding box center [1100, 379] width 3005 height 519
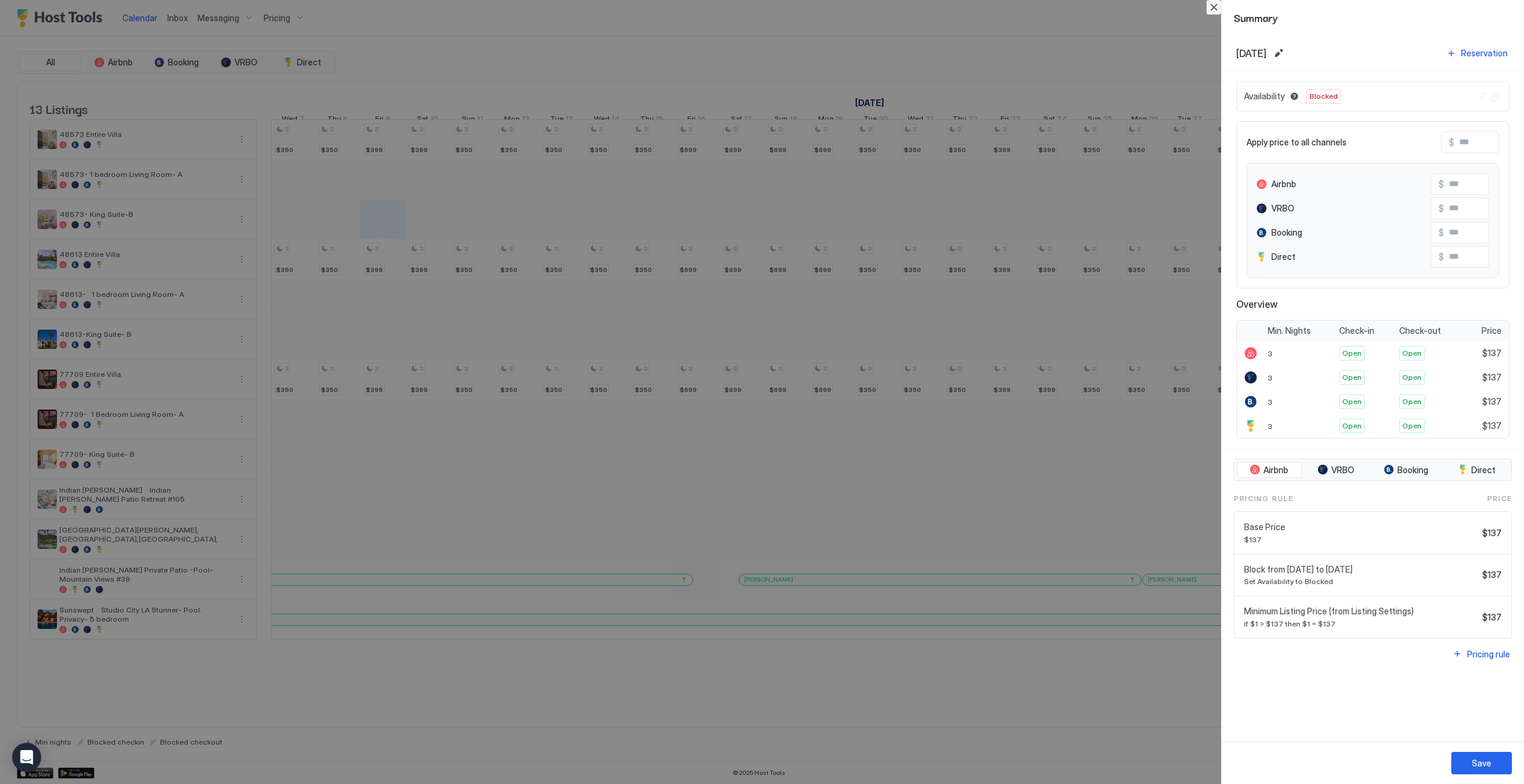
click at [949, 10] on button "Close" at bounding box center [1214, 7] width 15 height 15
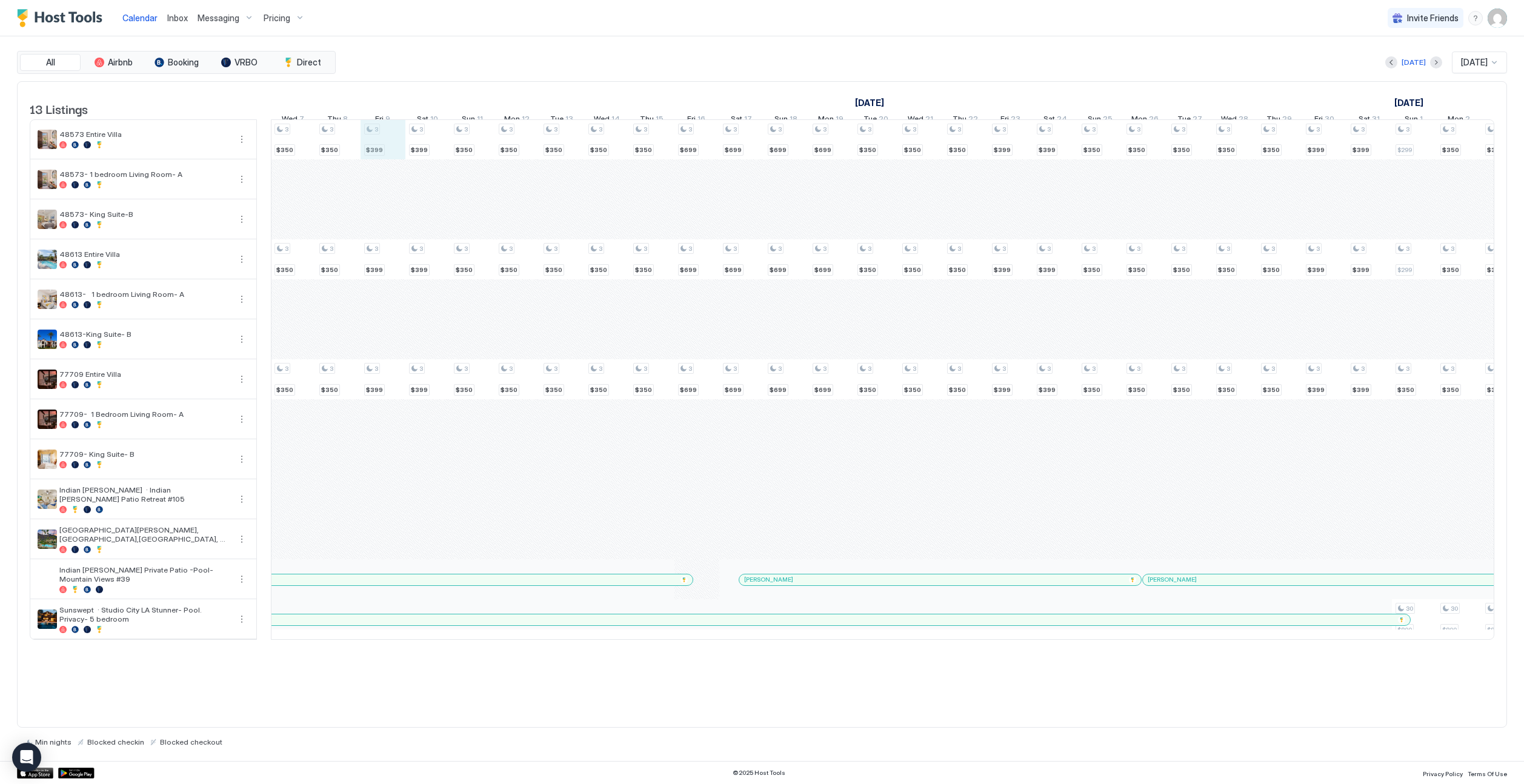
click at [394, 153] on div "4 $650 4 $299 4 $220 4 $399 4 $299 4 $220 4 $399 4 $299 4 $220 4 $250 4 $250 4 …" at bounding box center [1100, 379] width 3005 height 519
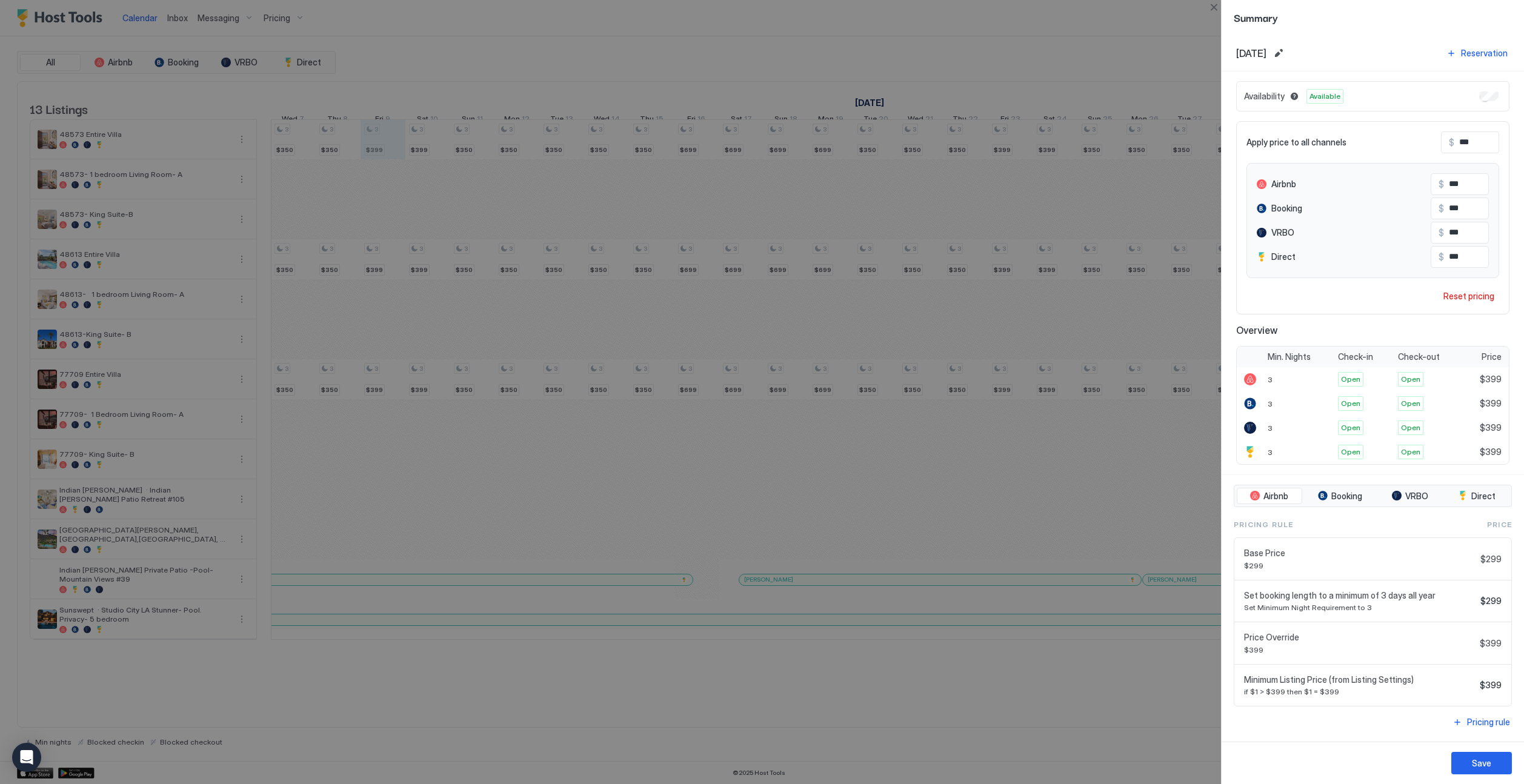
scroll to position [1, 0]
click at [949, 5] on button "Close" at bounding box center [1214, 7] width 15 height 15
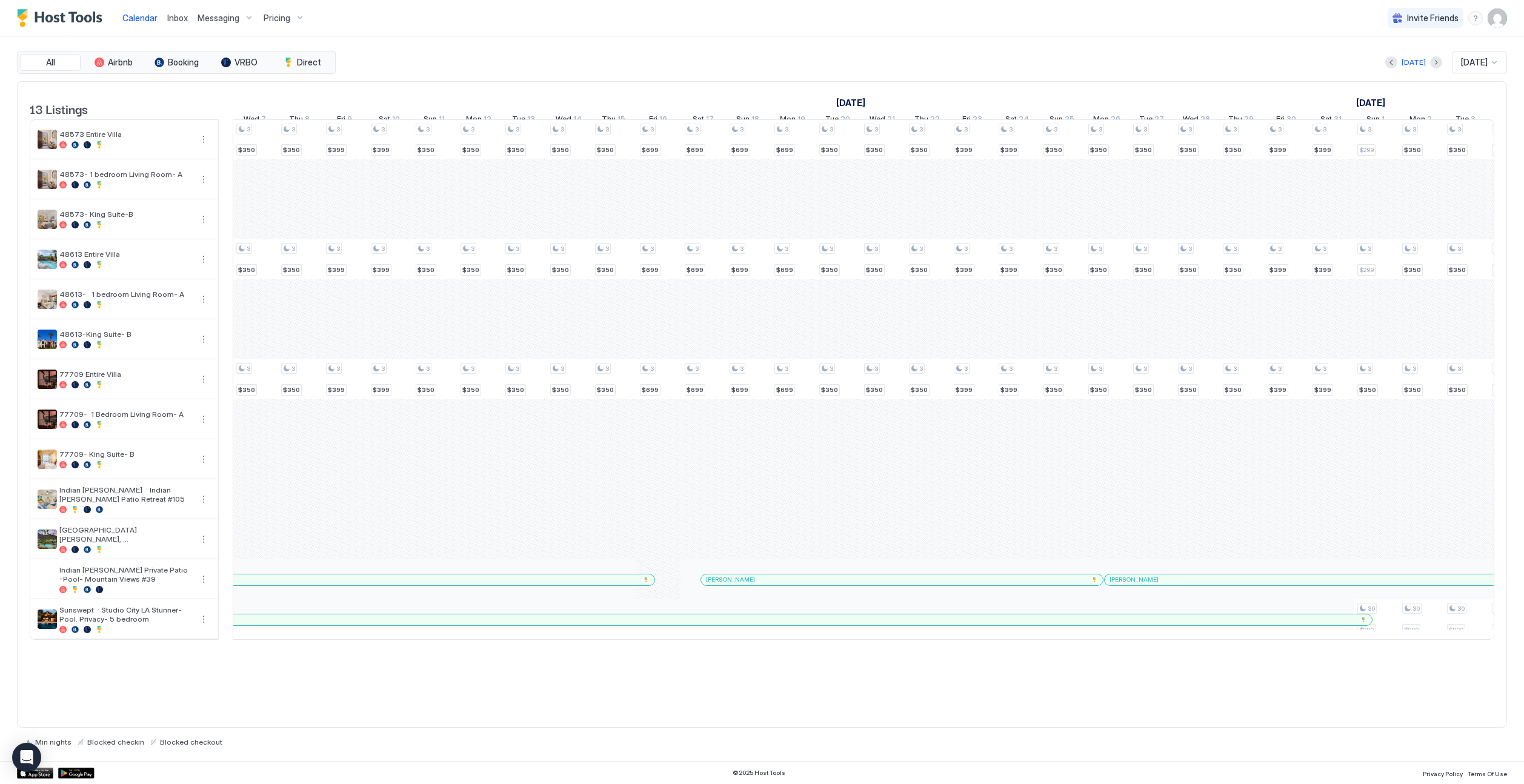
drag, startPoint x: 270, startPoint y: 154, endPoint x: 232, endPoint y: 153, distance: 38.0
click at [232, 153] on td at bounding box center [225, 379] width 14 height 521
click at [949, 57] on button "Previous month" at bounding box center [1391, 63] width 12 height 12
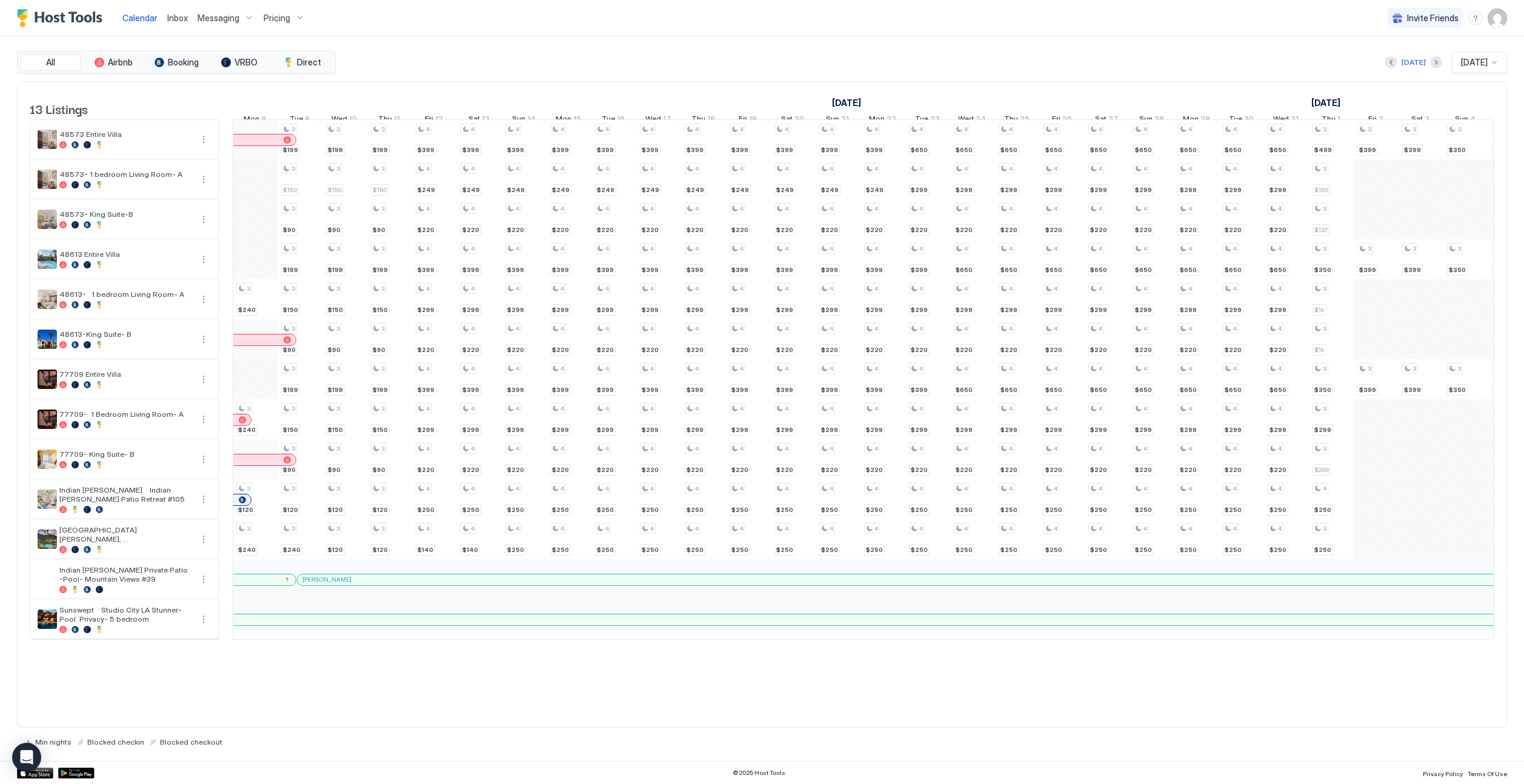
click at [949, 62] on span "[DATE]" at bounding box center [1475, 62] width 27 height 11
click at [949, 117] on span "[DATE]" at bounding box center [1473, 119] width 24 height 9
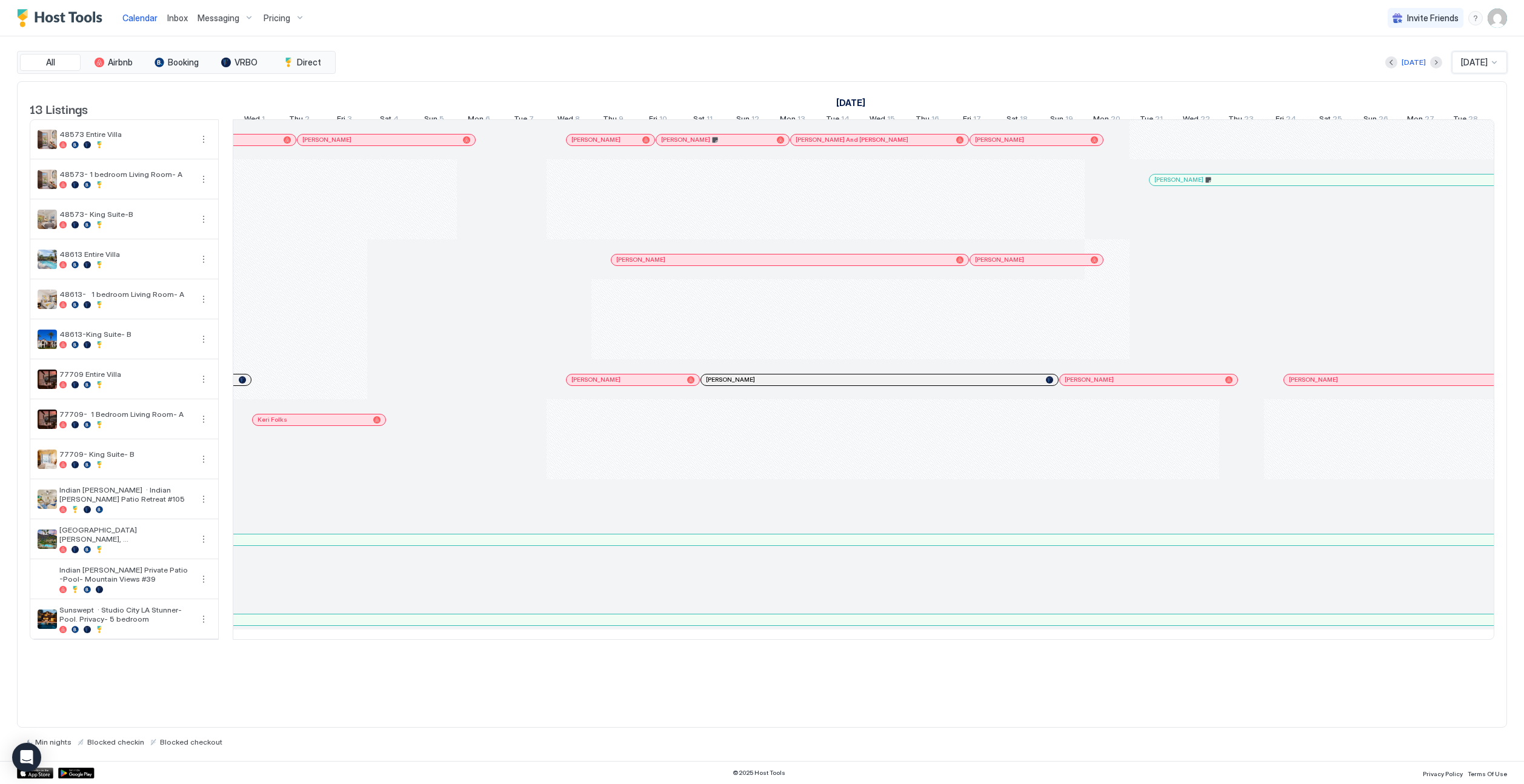
click at [949, 62] on span "[DATE]" at bounding box center [1475, 62] width 27 height 11
click at [949, 107] on span "[DATE]" at bounding box center [1473, 107] width 24 height 9
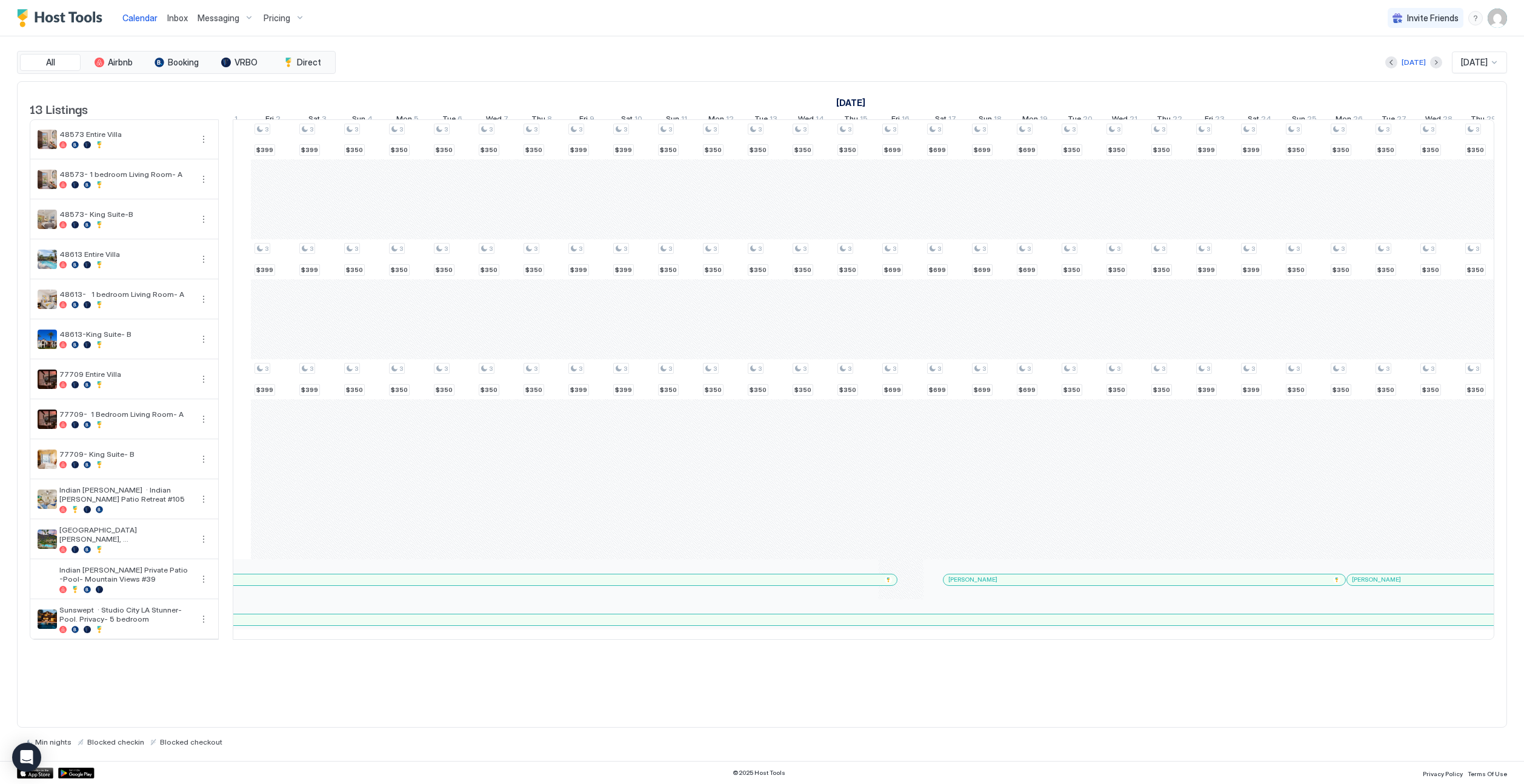
click at [276, 26] on div "Pricing" at bounding box center [284, 18] width 51 height 21
click at [379, 19] on div at bounding box center [762, 392] width 1524 height 784
drag, startPoint x: 280, startPoint y: 191, endPoint x: 327, endPoint y: 191, distance: 47.0
click at [327, 191] on div "4 $399 4 $249 4 $220 4 $399 4 $299 4 $220 4 $399 4 $299 4 $220 4 $250 4 $250 4 …" at bounding box center [1035, 379] width 3005 height 519
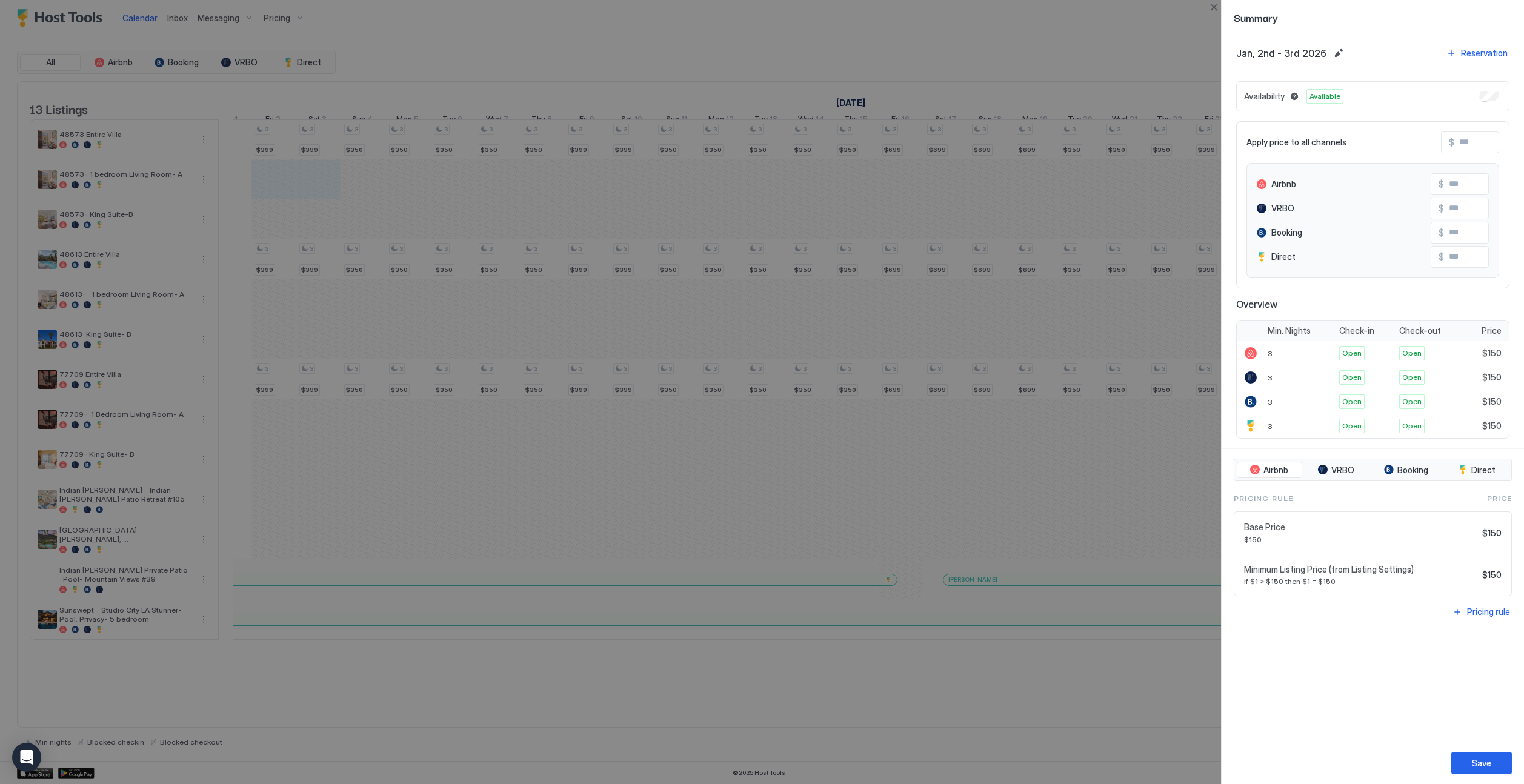
click at [949, 144] on input "Input Field" at bounding box center [1503, 142] width 97 height 21
type input "*"
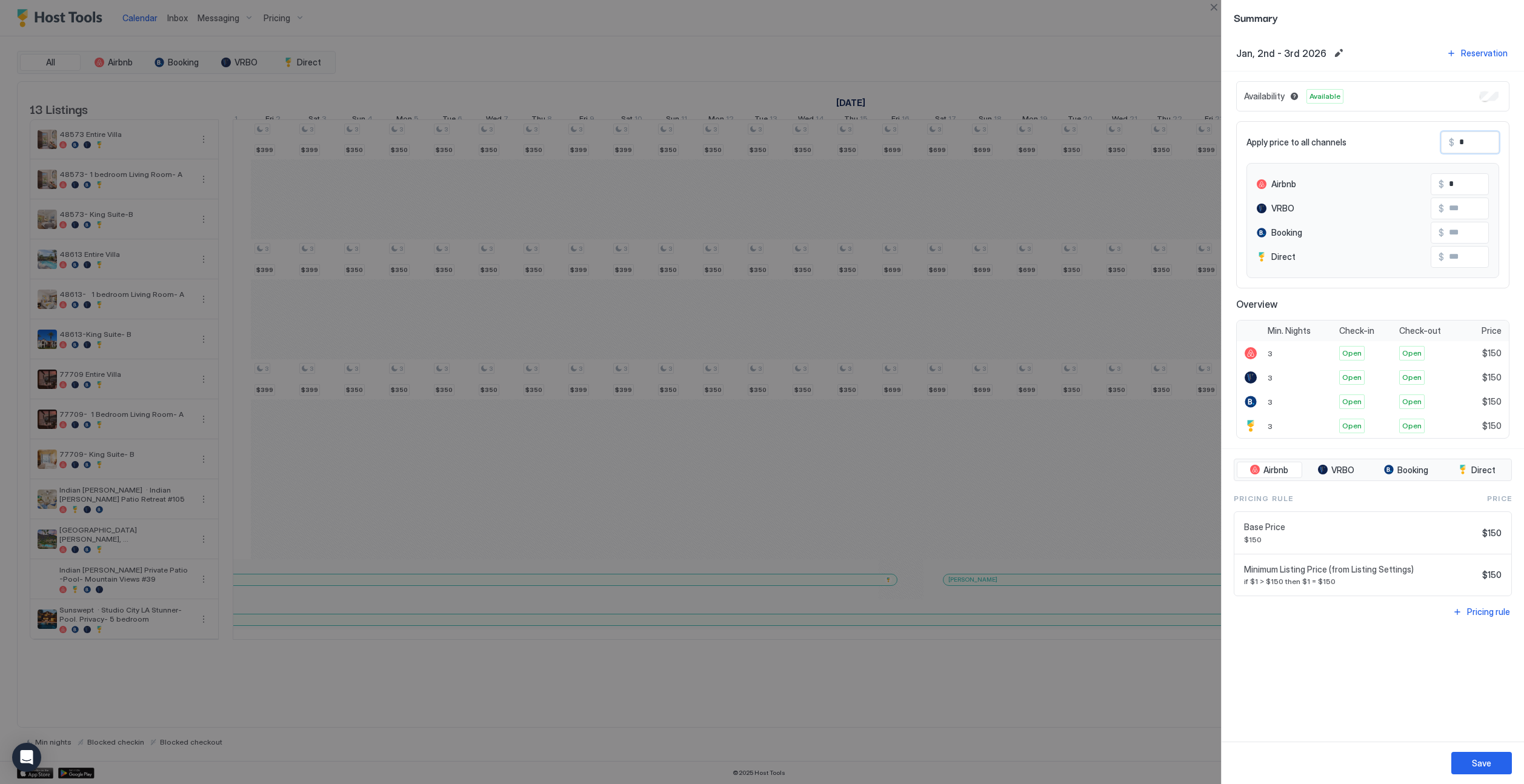
type input "*"
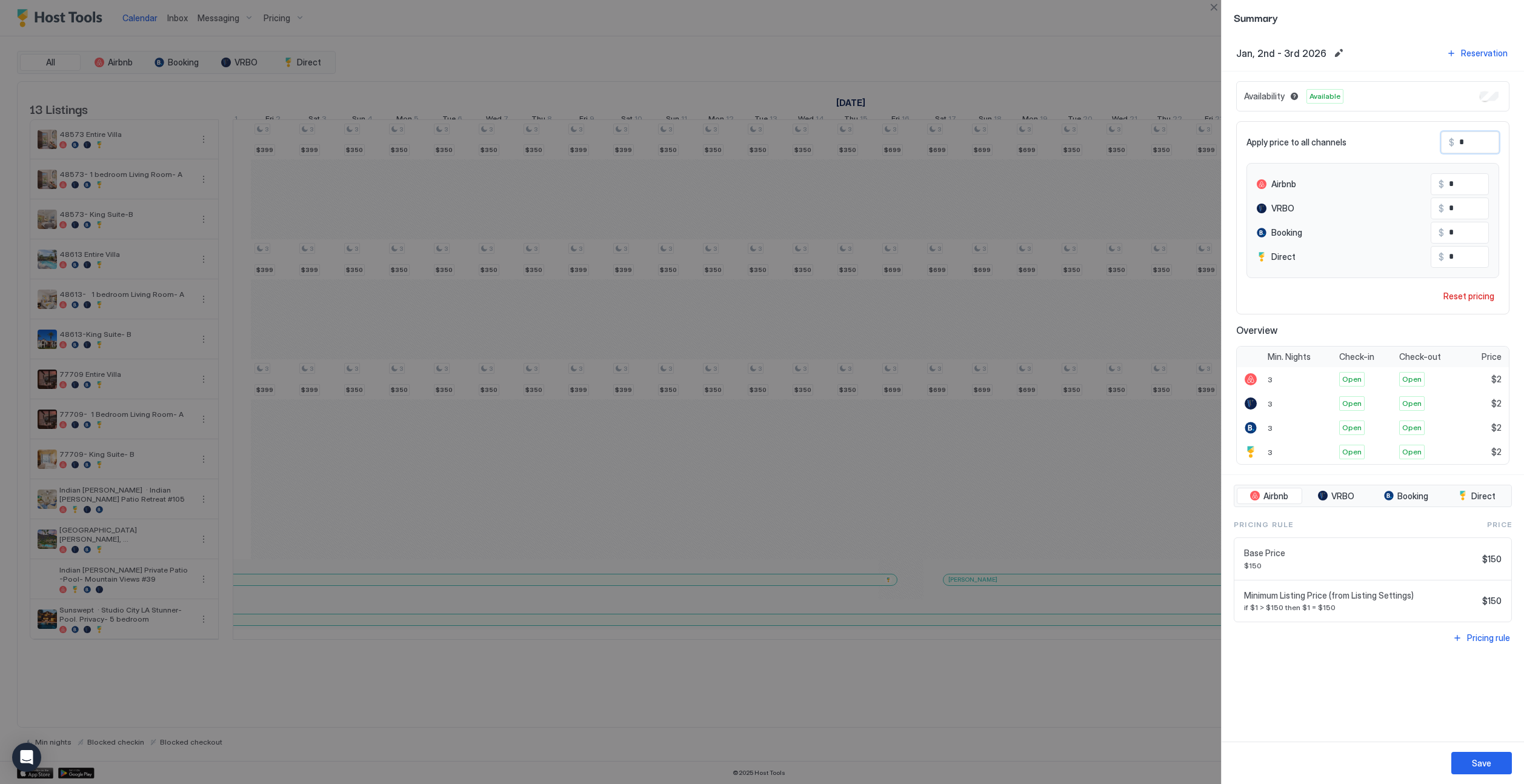
type input "**"
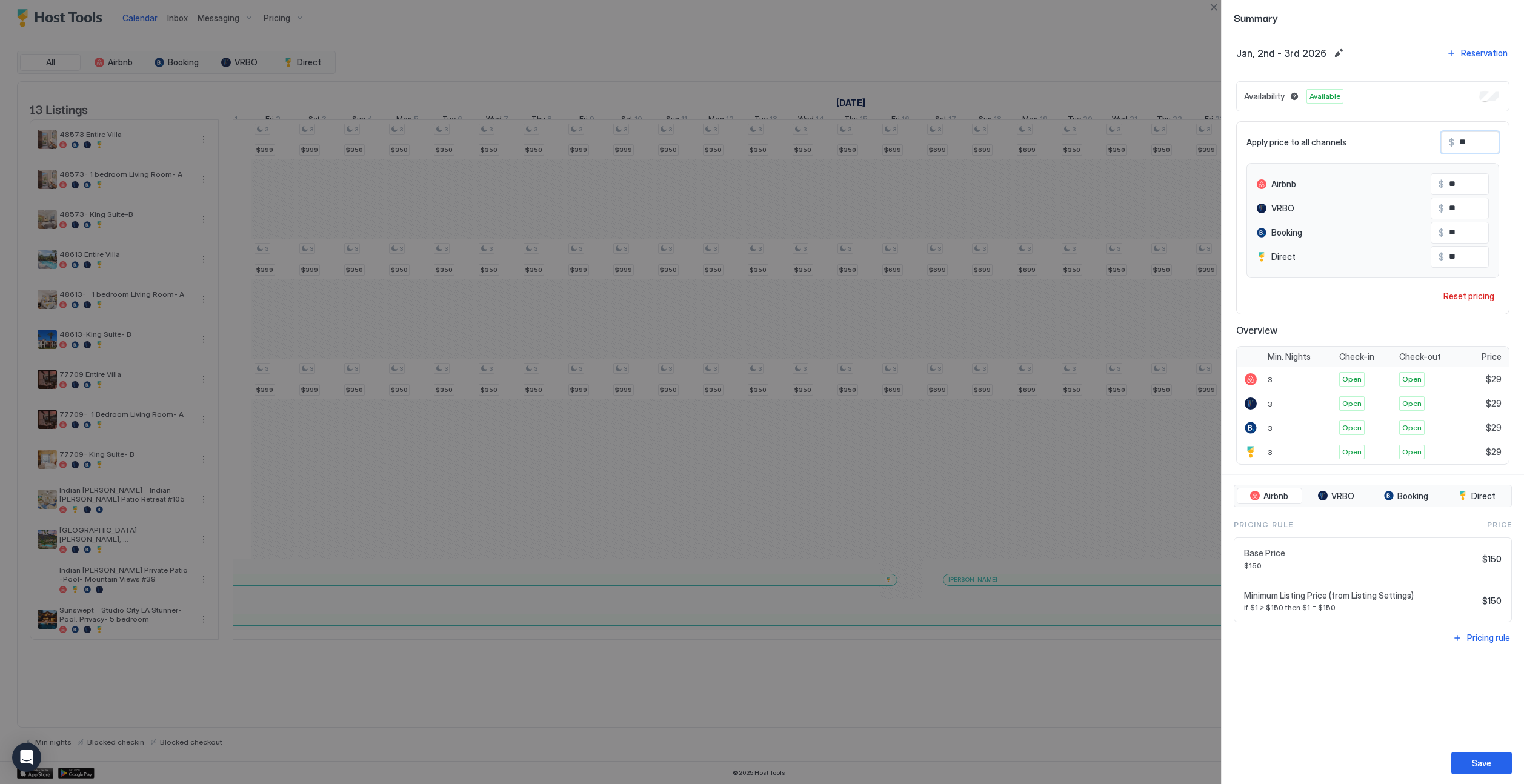
type input "***"
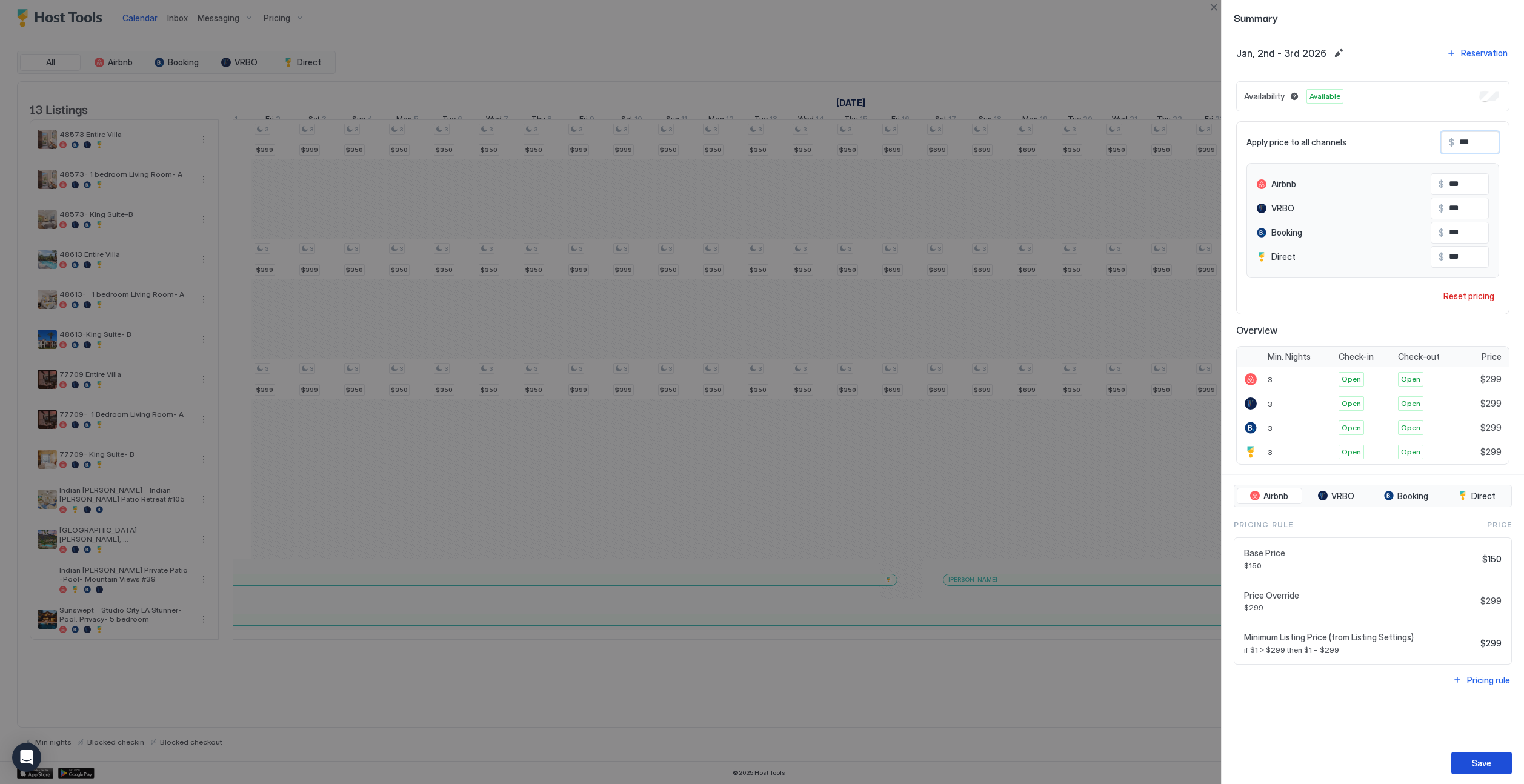
type input "***"
click at [949, 762] on div "Save" at bounding box center [1481, 763] width 19 height 13
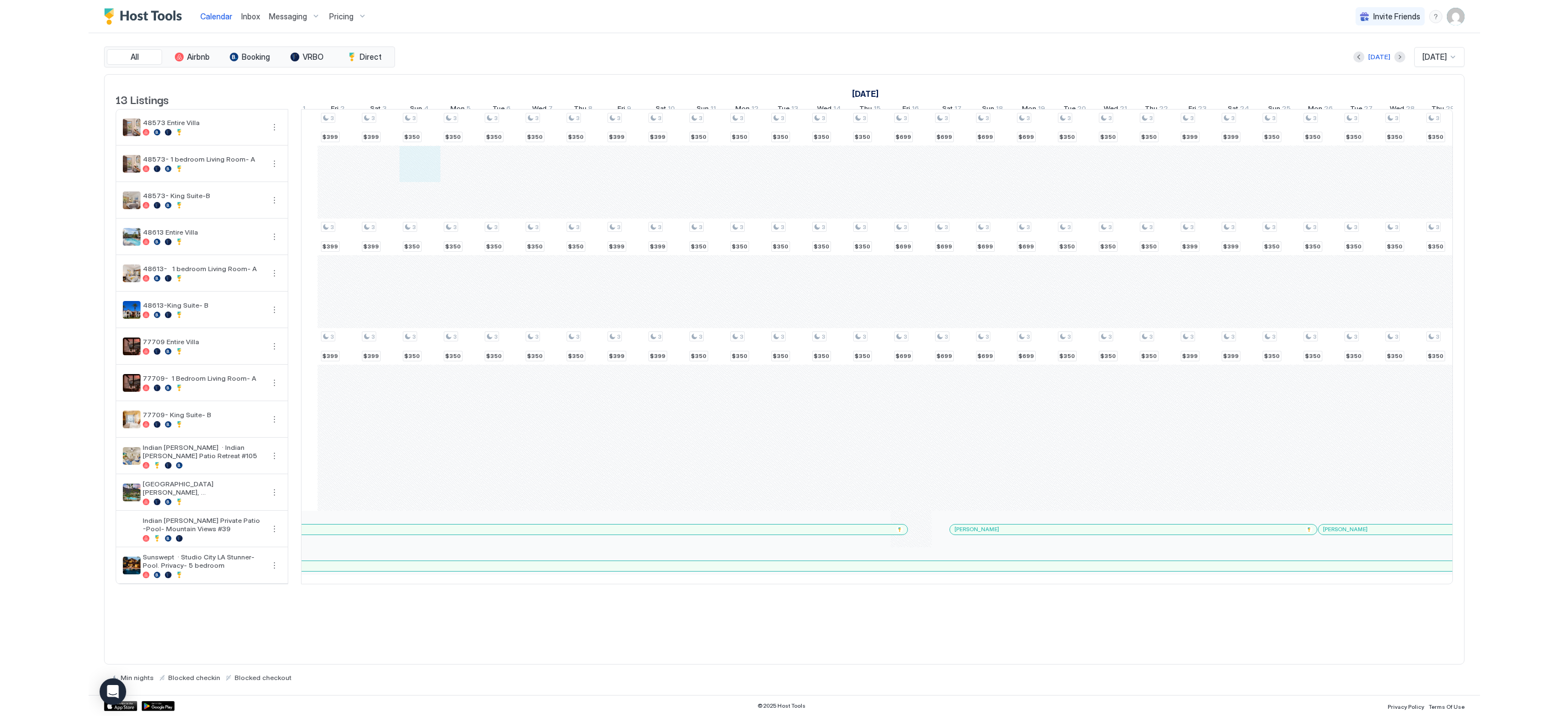
scroll to position [1, 637]
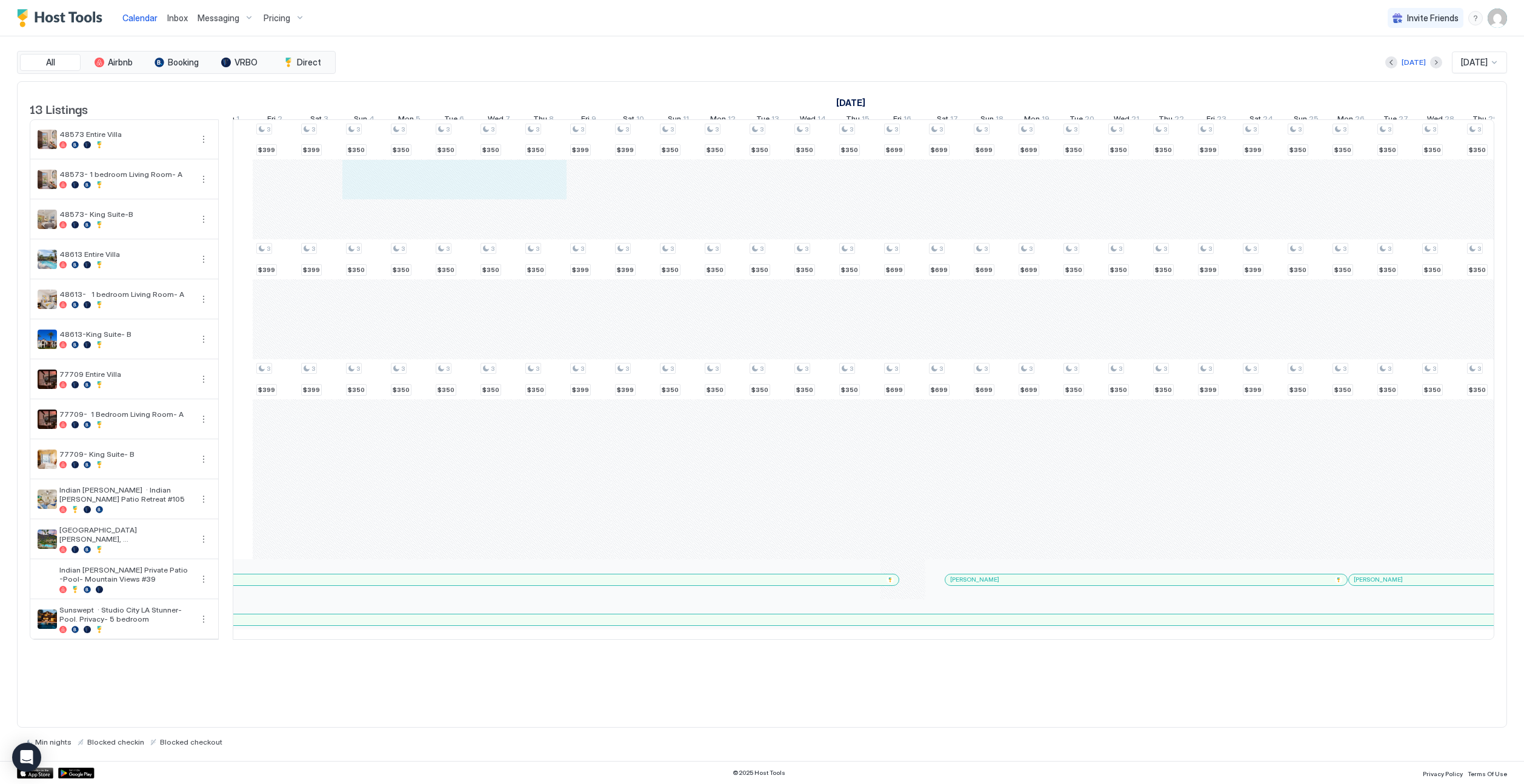
drag, startPoint x: 363, startPoint y: 195, endPoint x: 529, endPoint y: 196, distance: 166.0
click at [529, 196] on div "4 $399 4 $249 4 $220 4 $399 4 $299 4 $220 4 $399 4 $299 4 $220 4 $250 4 $250 4 …" at bounding box center [1037, 379] width 3005 height 519
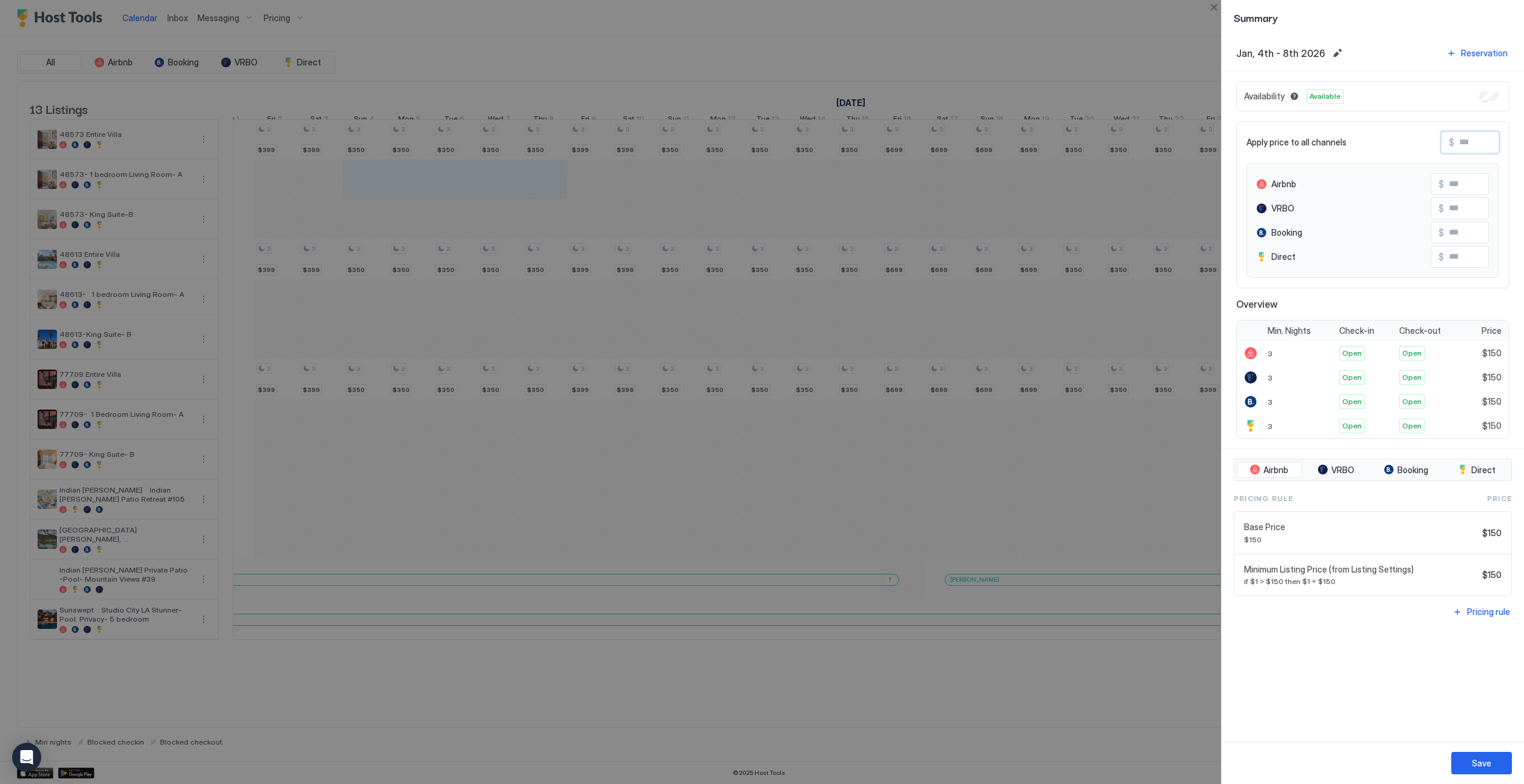
click at [949, 150] on input "Input Field" at bounding box center [1503, 142] width 97 height 21
type input "*"
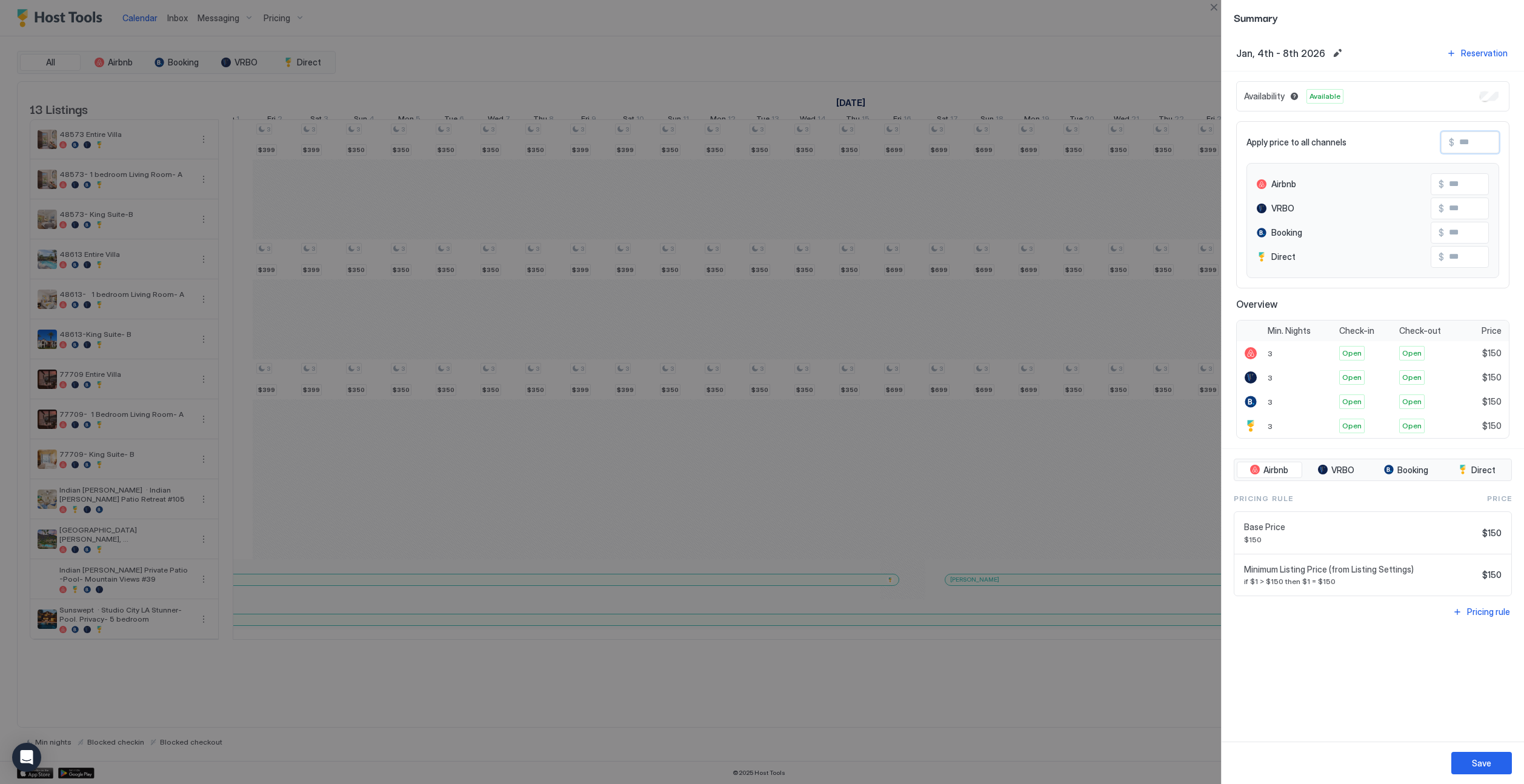
type input "*"
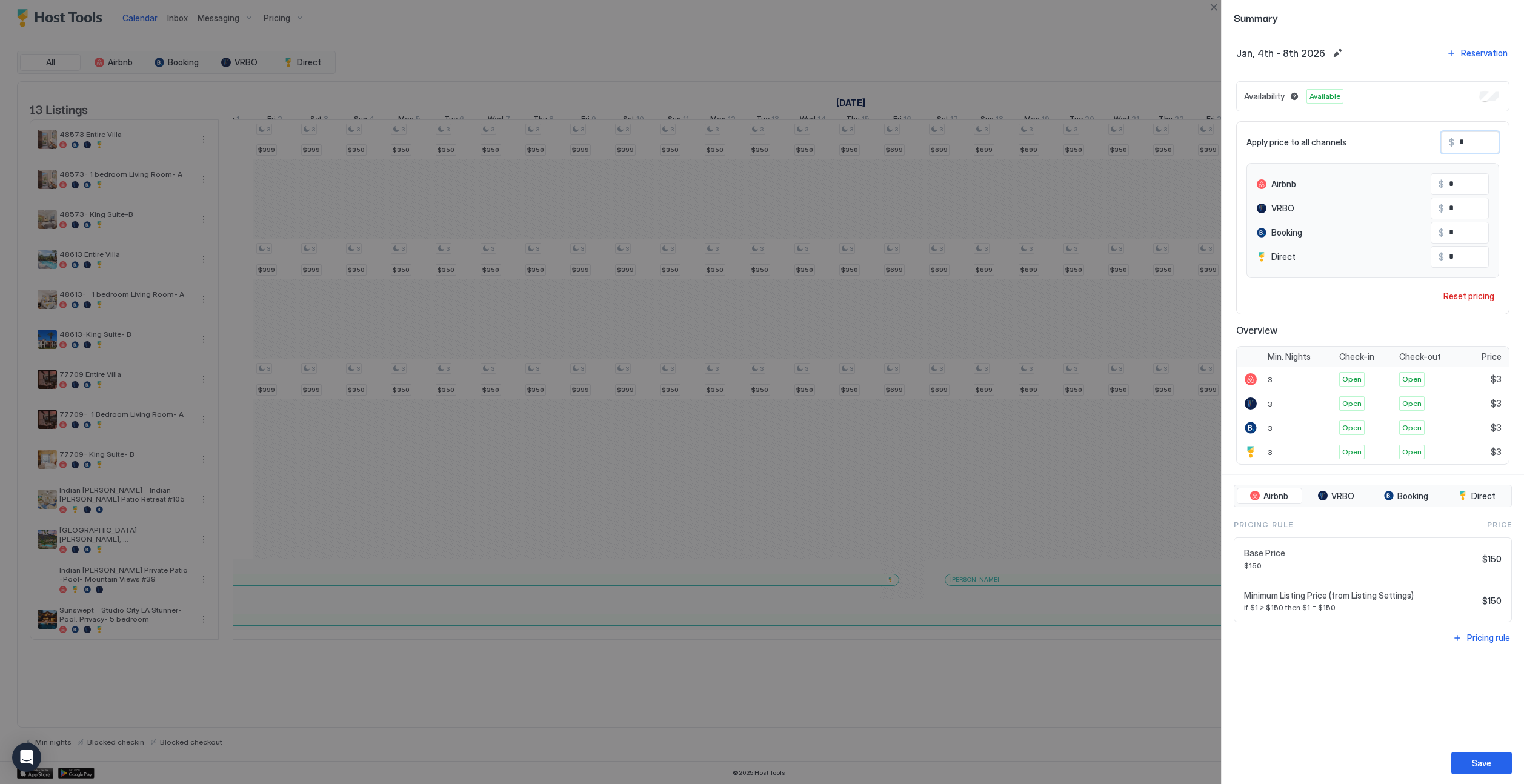
type input "**"
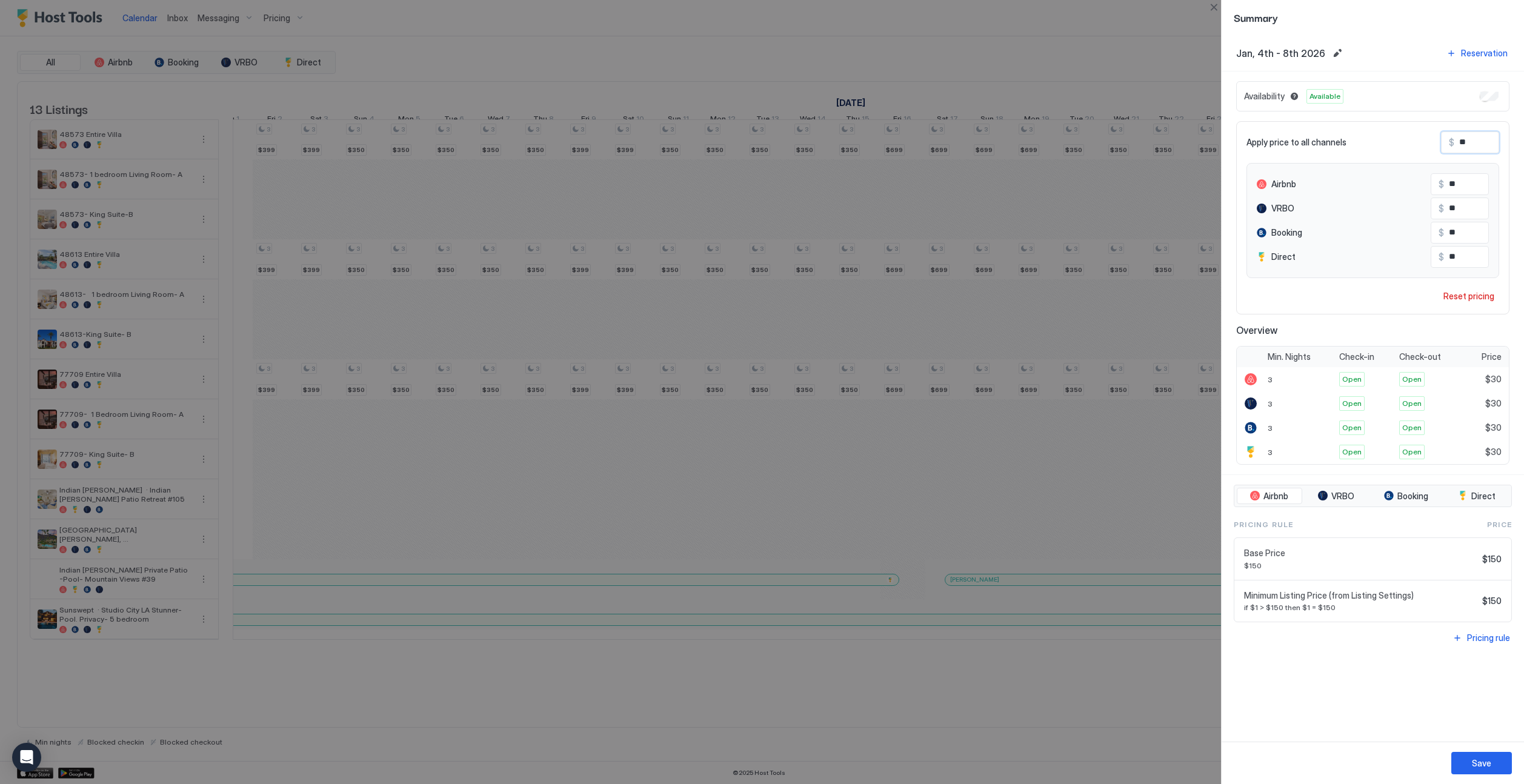
type input "***"
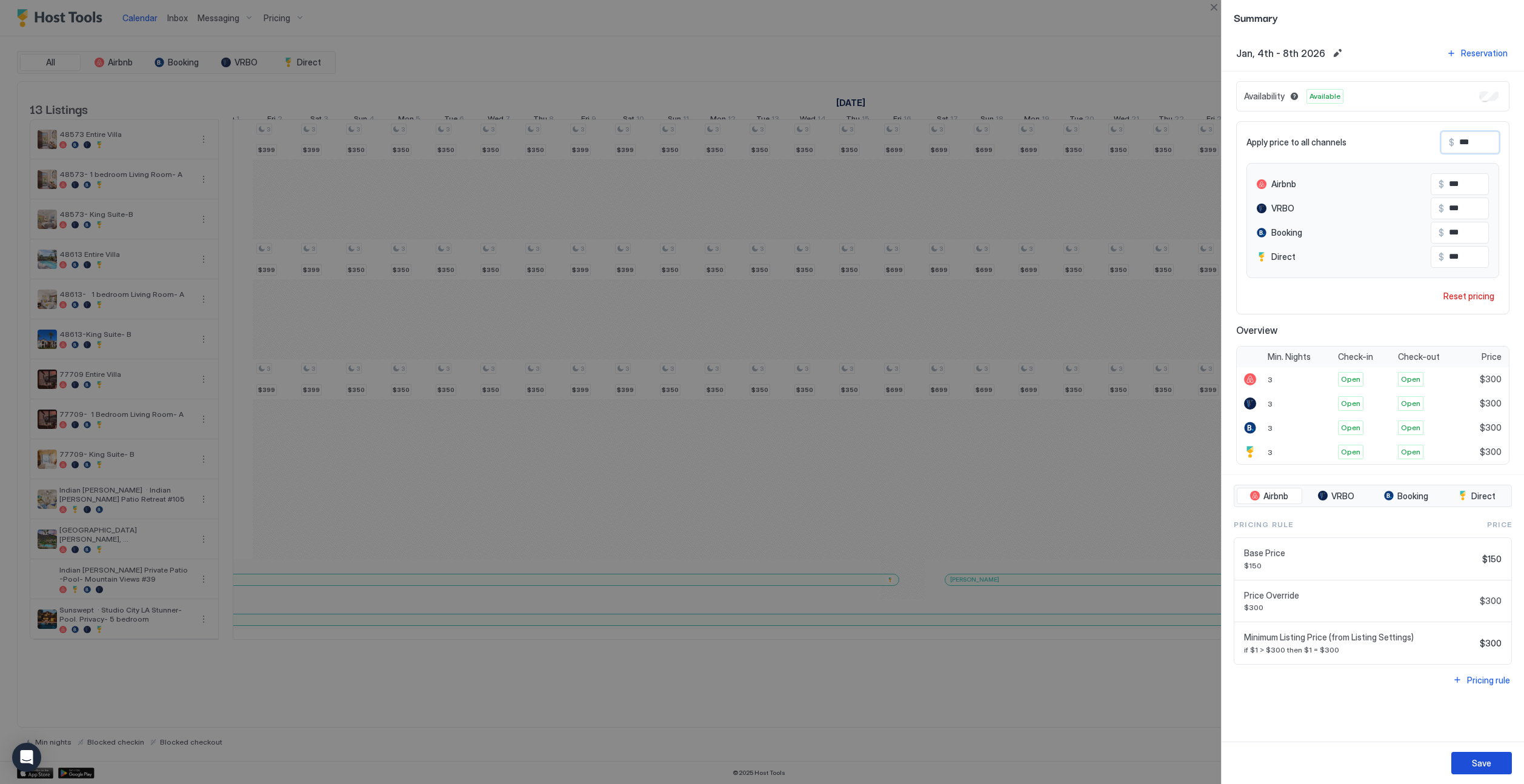
type input "***"
click at [949, 763] on div "Save" at bounding box center [1481, 763] width 19 height 13
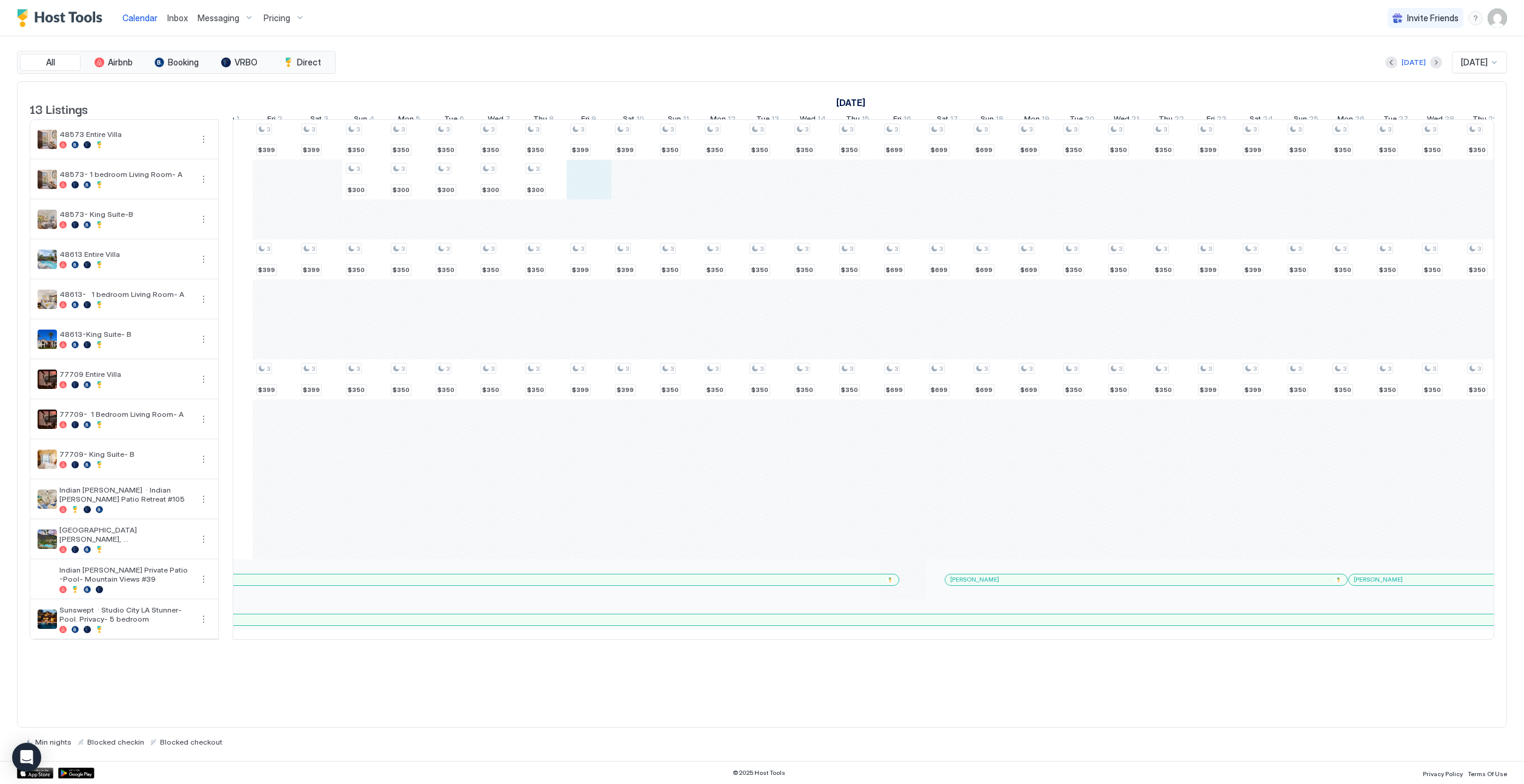
click at [590, 189] on div "4 $399 4 $249 4 $220 4 $399 4 $299 4 $220 4 $399 4 $299 4 $220 4 $250 4 $250 4 …" at bounding box center [1037, 379] width 3005 height 519
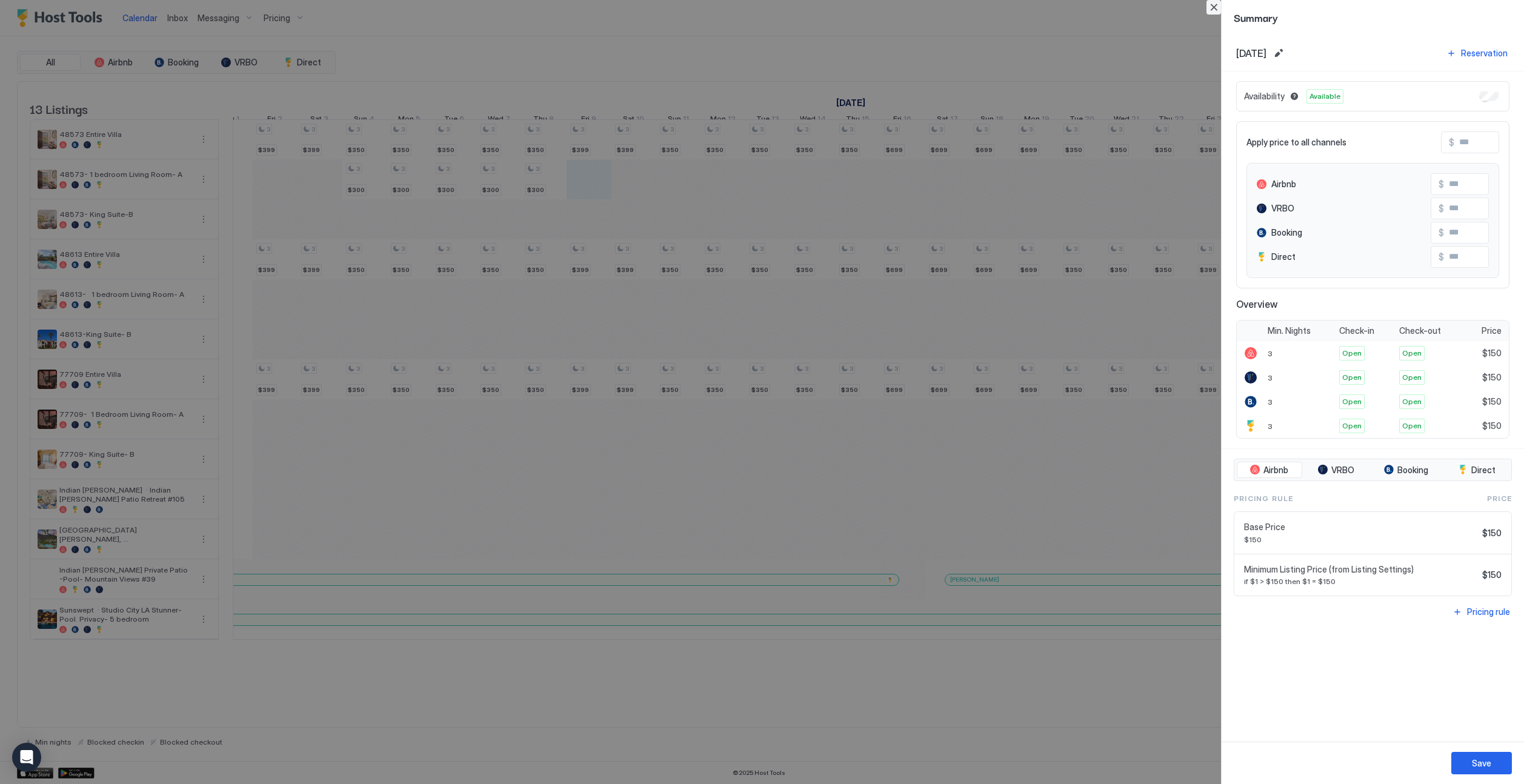
click at [949, 10] on button "Close" at bounding box center [1214, 7] width 15 height 15
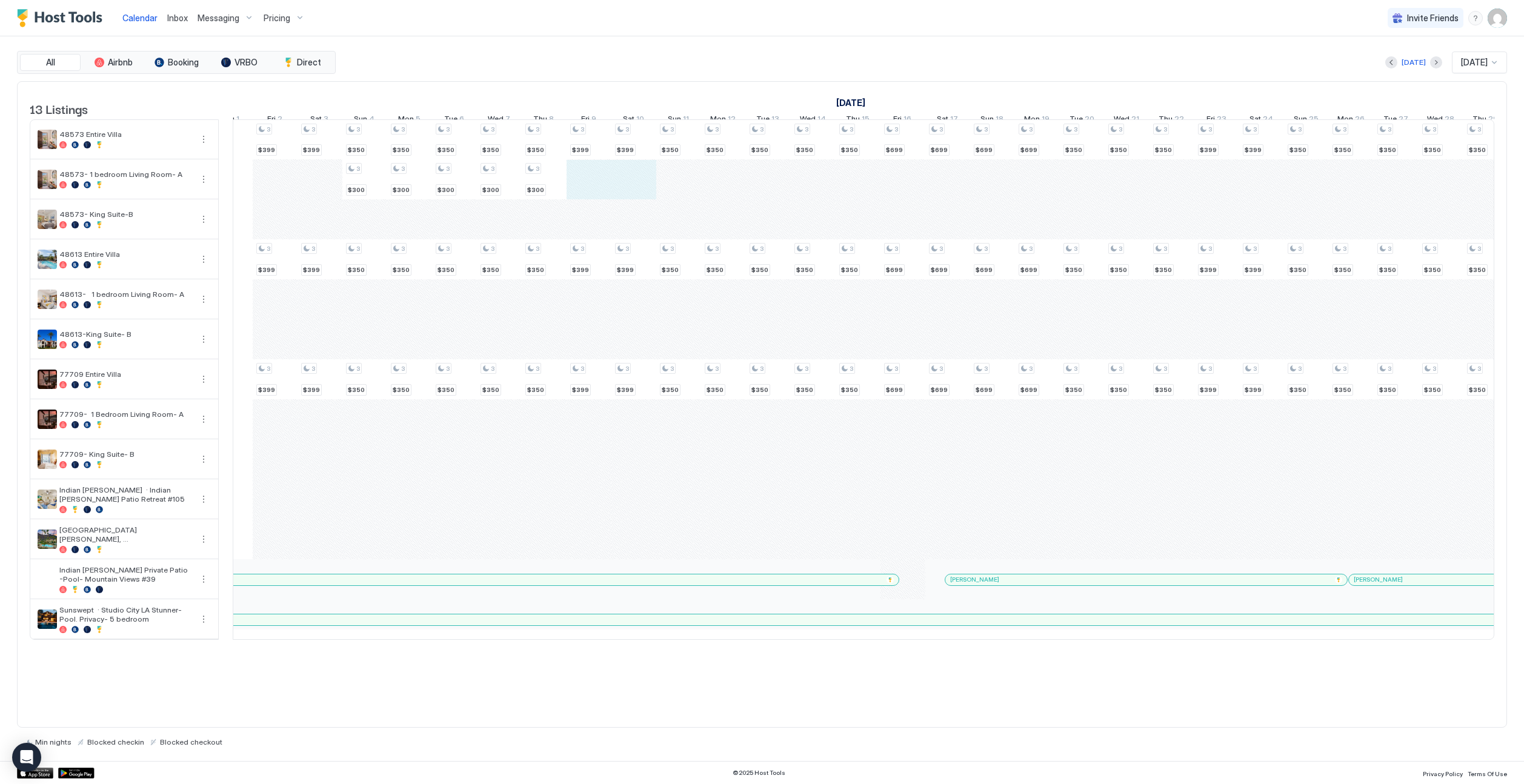
drag, startPoint x: 589, startPoint y: 197, endPoint x: 623, endPoint y: 195, distance: 34.1
click at [623, 195] on div "4 $399 4 $249 4 $220 4 $399 4 $299 4 $220 4 $399 4 $299 4 $220 4 $250 4 $250 4 …" at bounding box center [1037, 379] width 3005 height 519
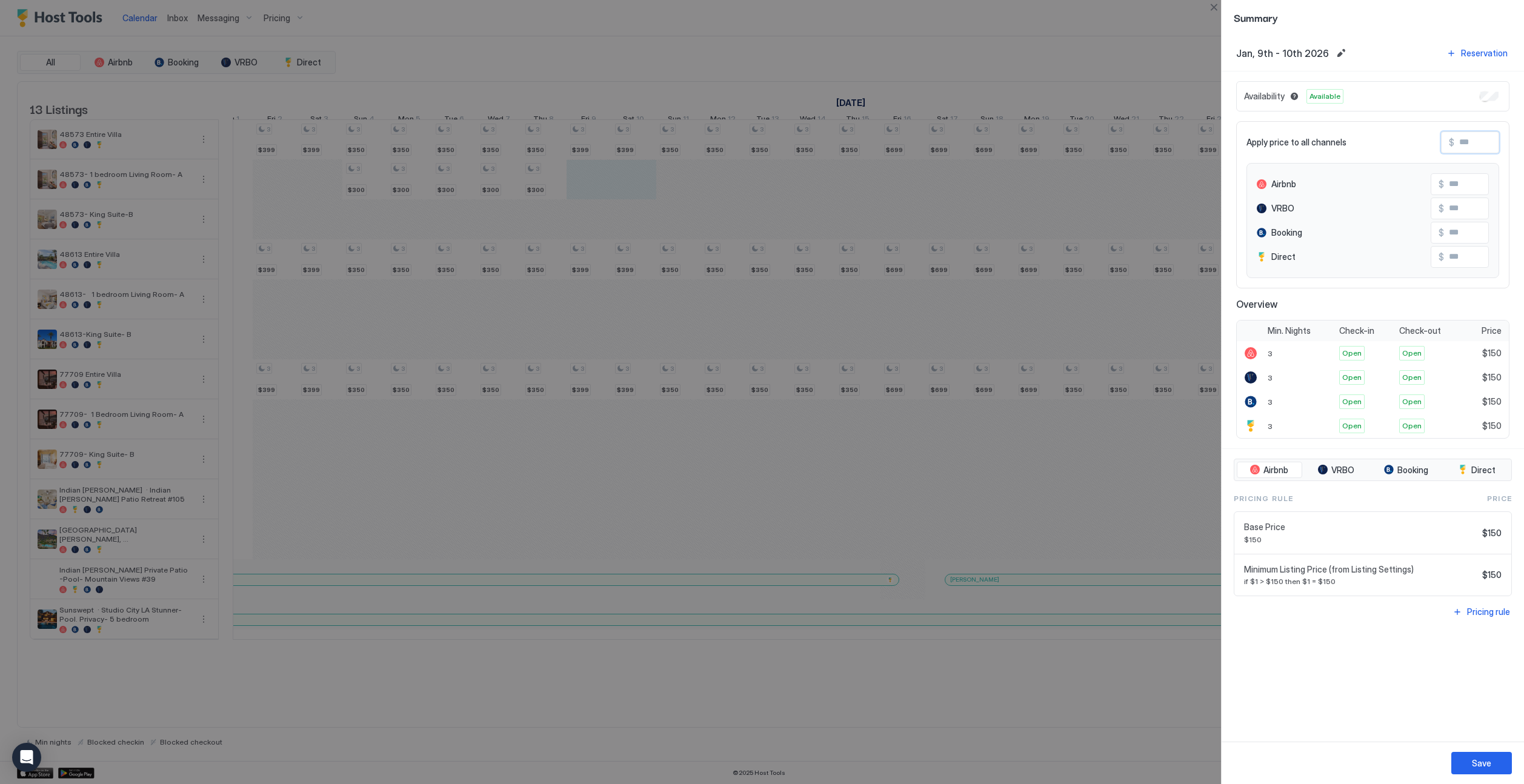
click at [949, 143] on input "Input Field" at bounding box center [1503, 142] width 97 height 21
type input "*"
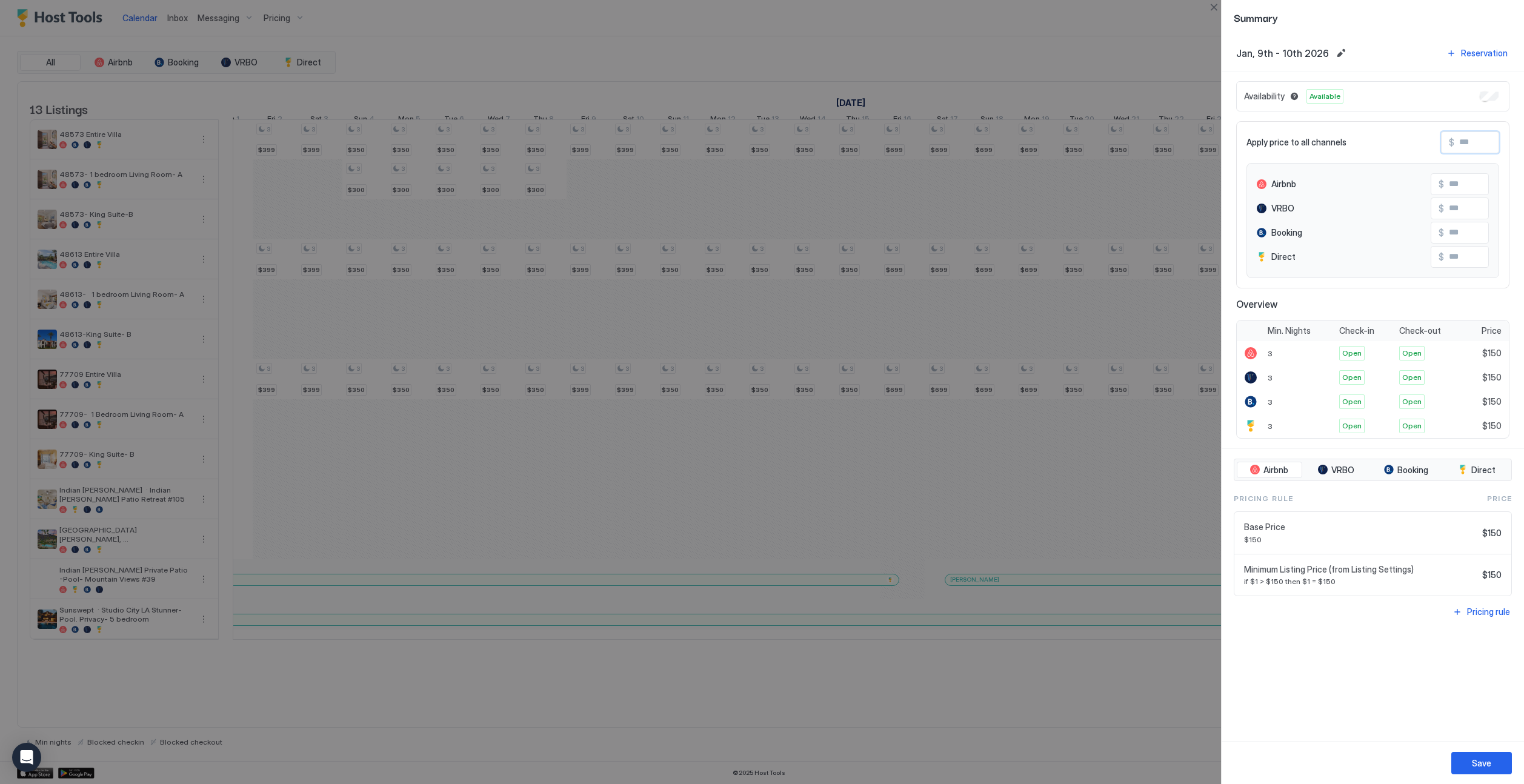
type input "*"
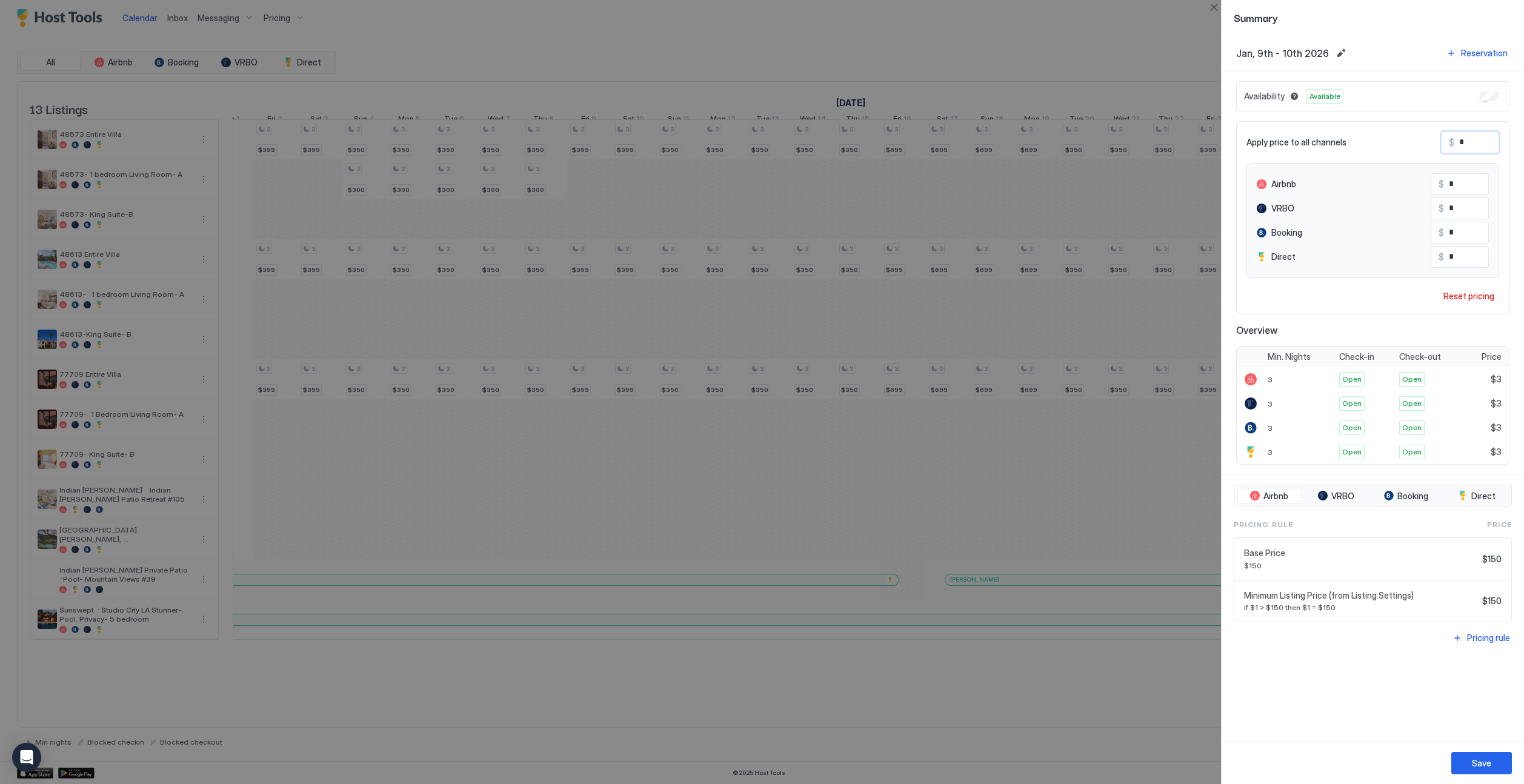
type input "**"
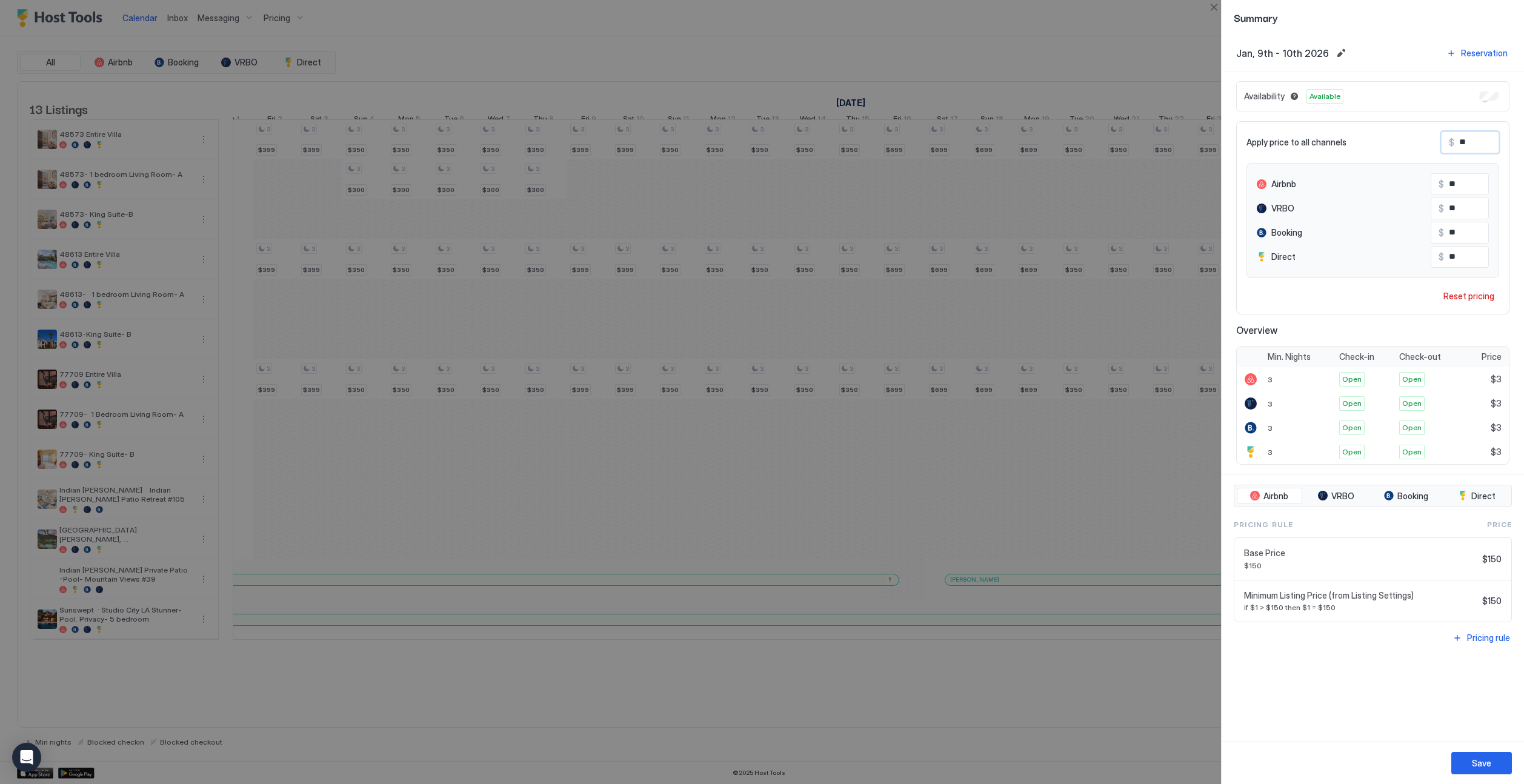
type input "***"
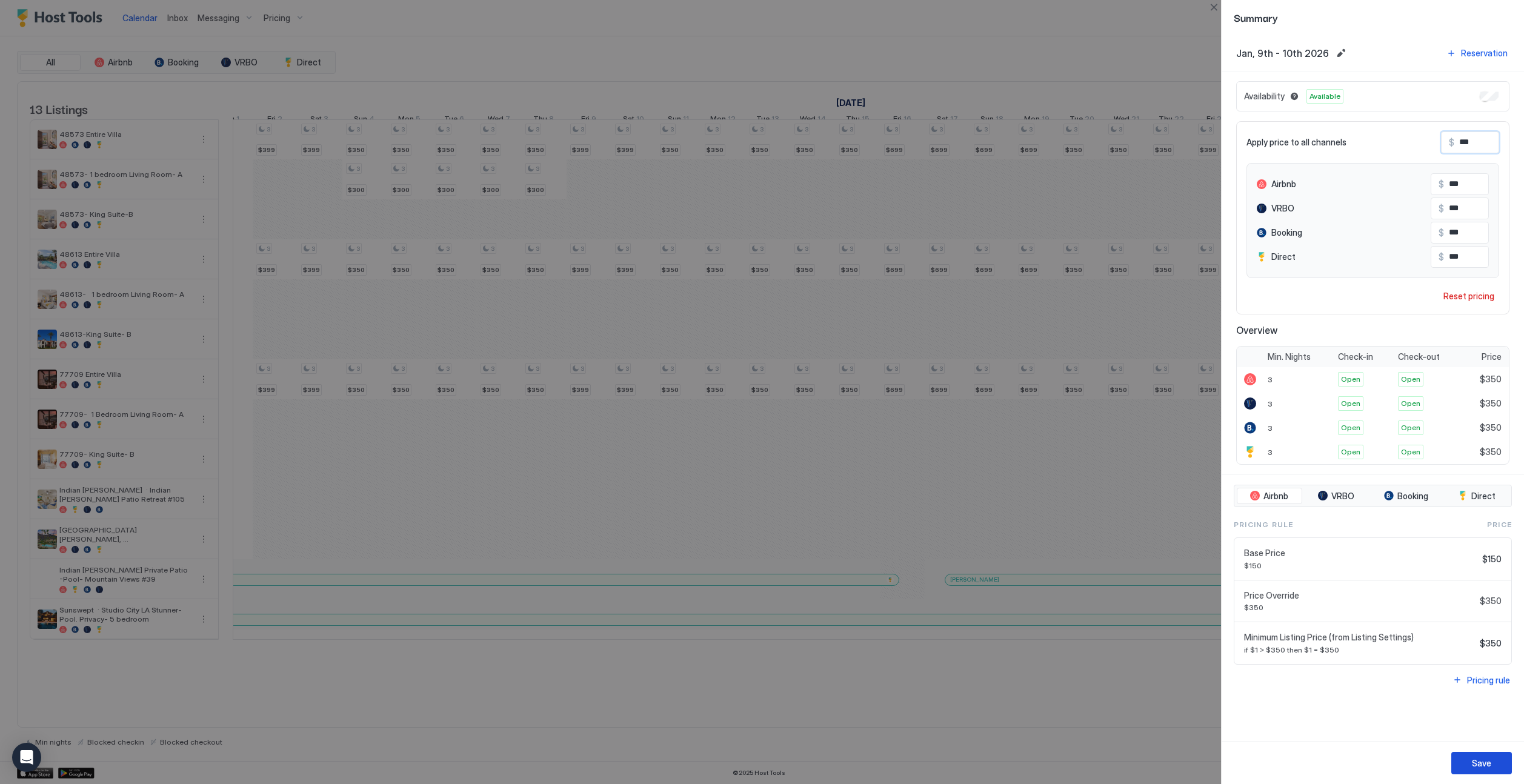
type input "***"
click at [949, 765] on button "Save" at bounding box center [1481, 763] width 61 height 23
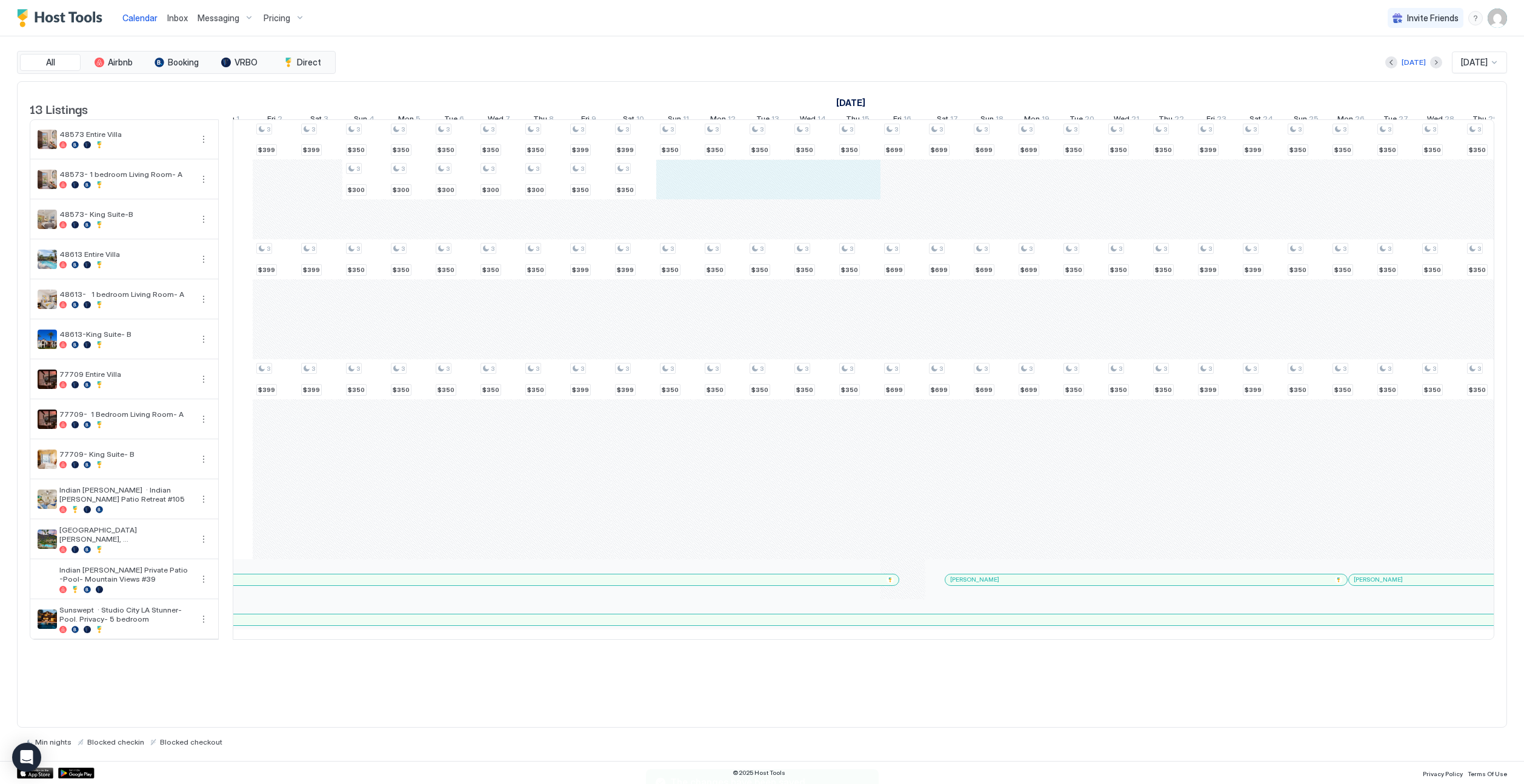
drag, startPoint x: 683, startPoint y: 197, endPoint x: 839, endPoint y: 199, distance: 156.0
click at [844, 200] on div "4 $399 4 $249 4 $220 4 $399 4 $299 4 $220 4 $399 4 $299 4 $220 4 $250 4 $250 4 …" at bounding box center [1037, 379] width 3005 height 519
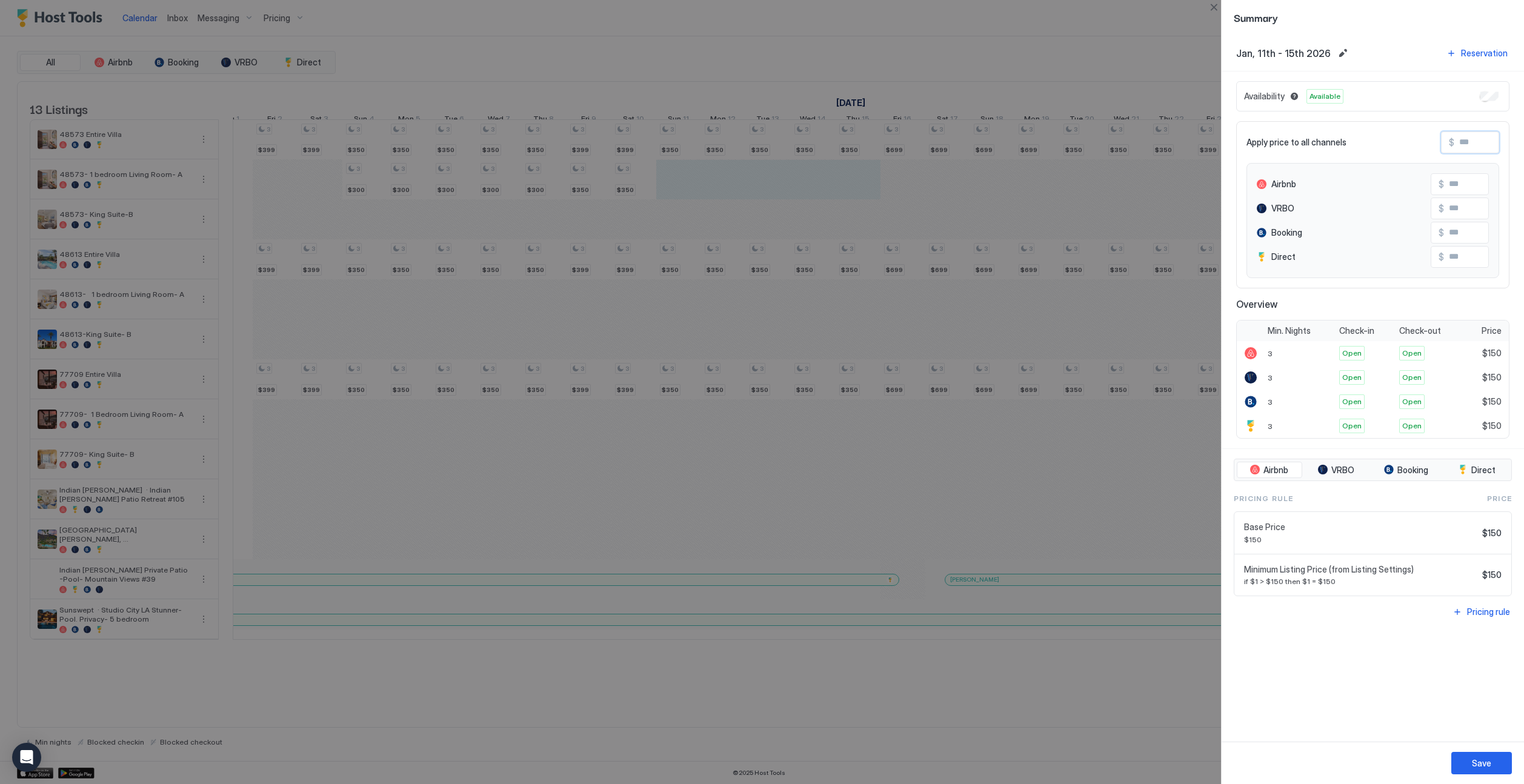
click at [949, 138] on input "Input Field" at bounding box center [1503, 142] width 97 height 21
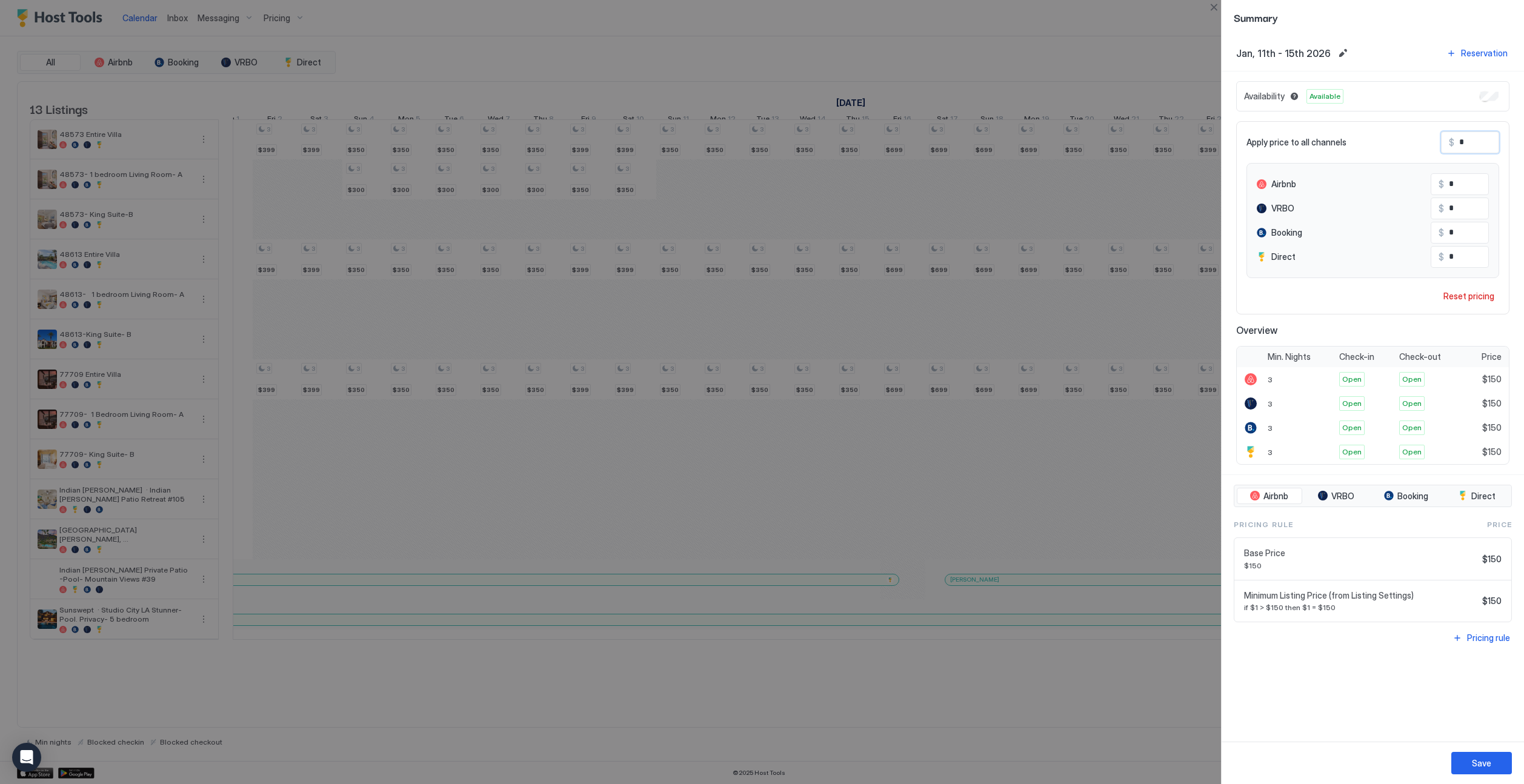
type input "*"
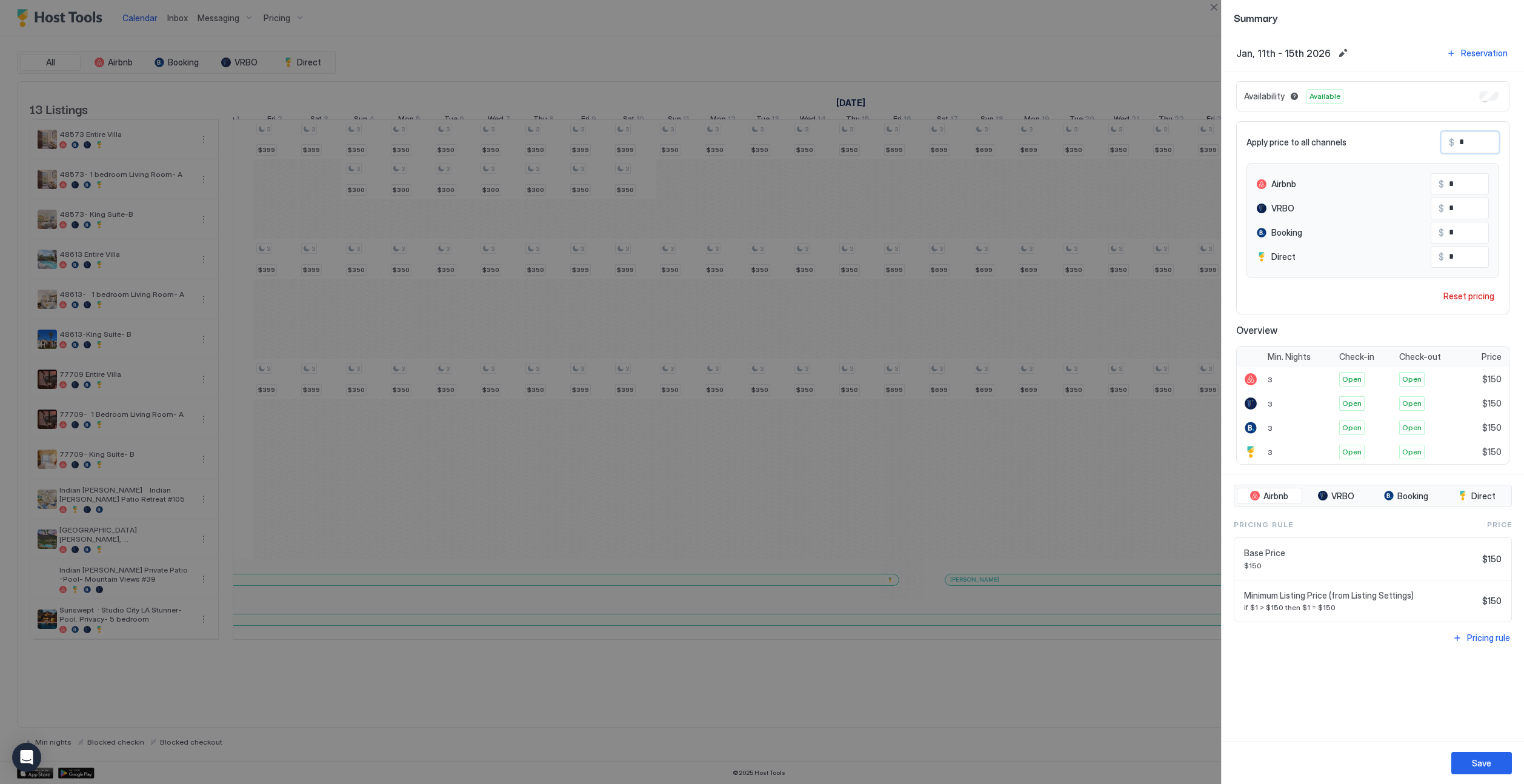
type input "**"
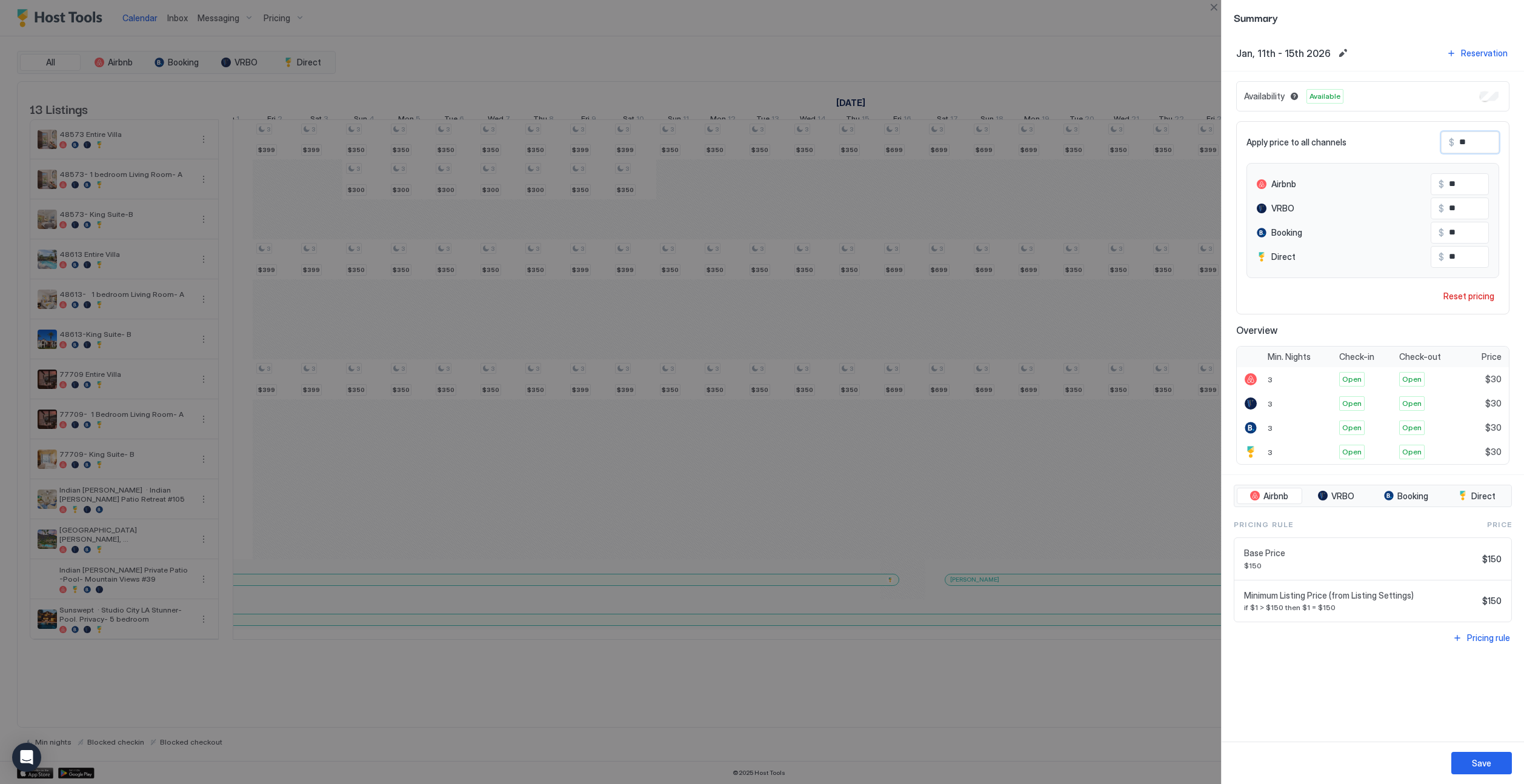
type input "***"
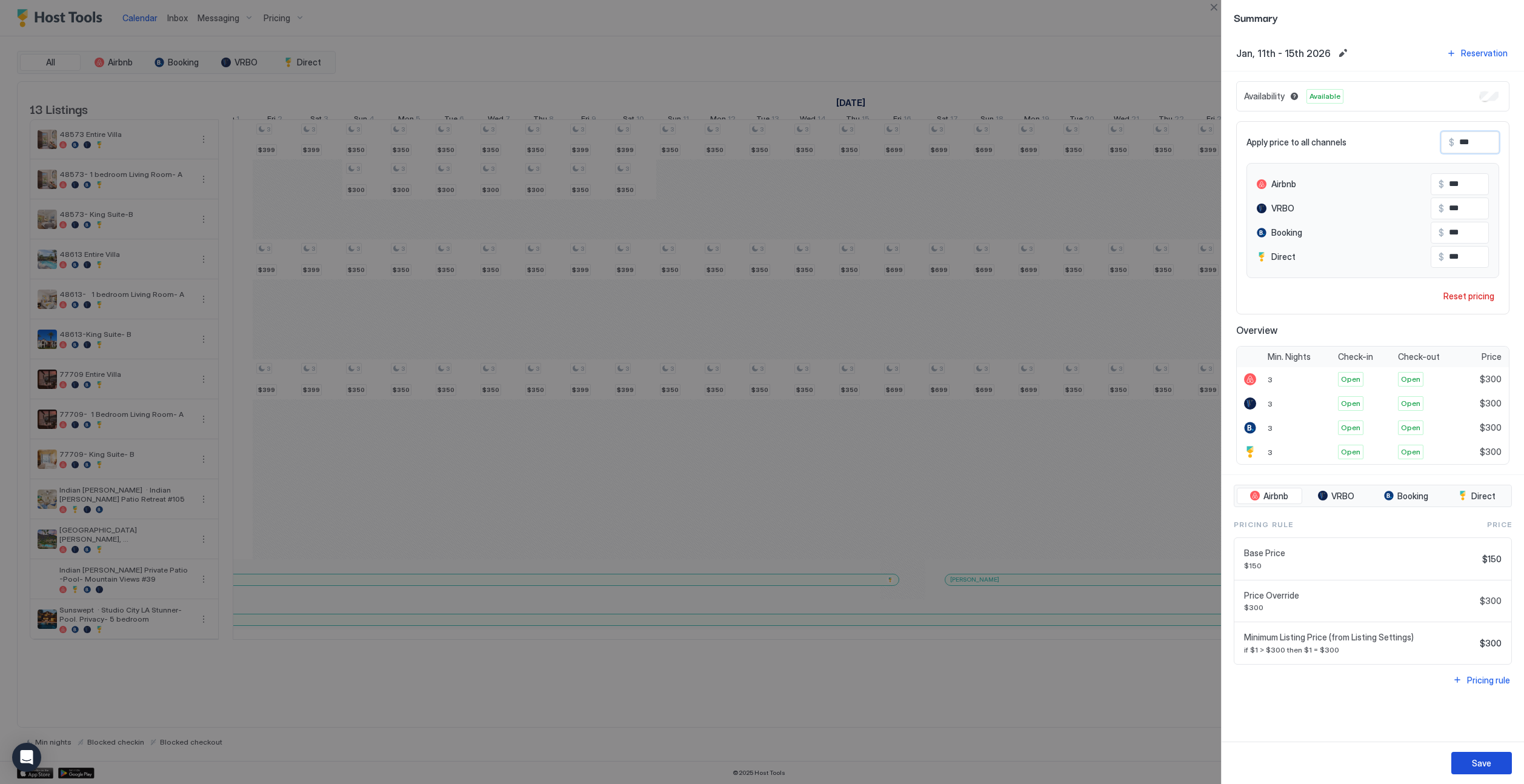
type input "***"
click at [949, 770] on button "Save" at bounding box center [1481, 763] width 61 height 23
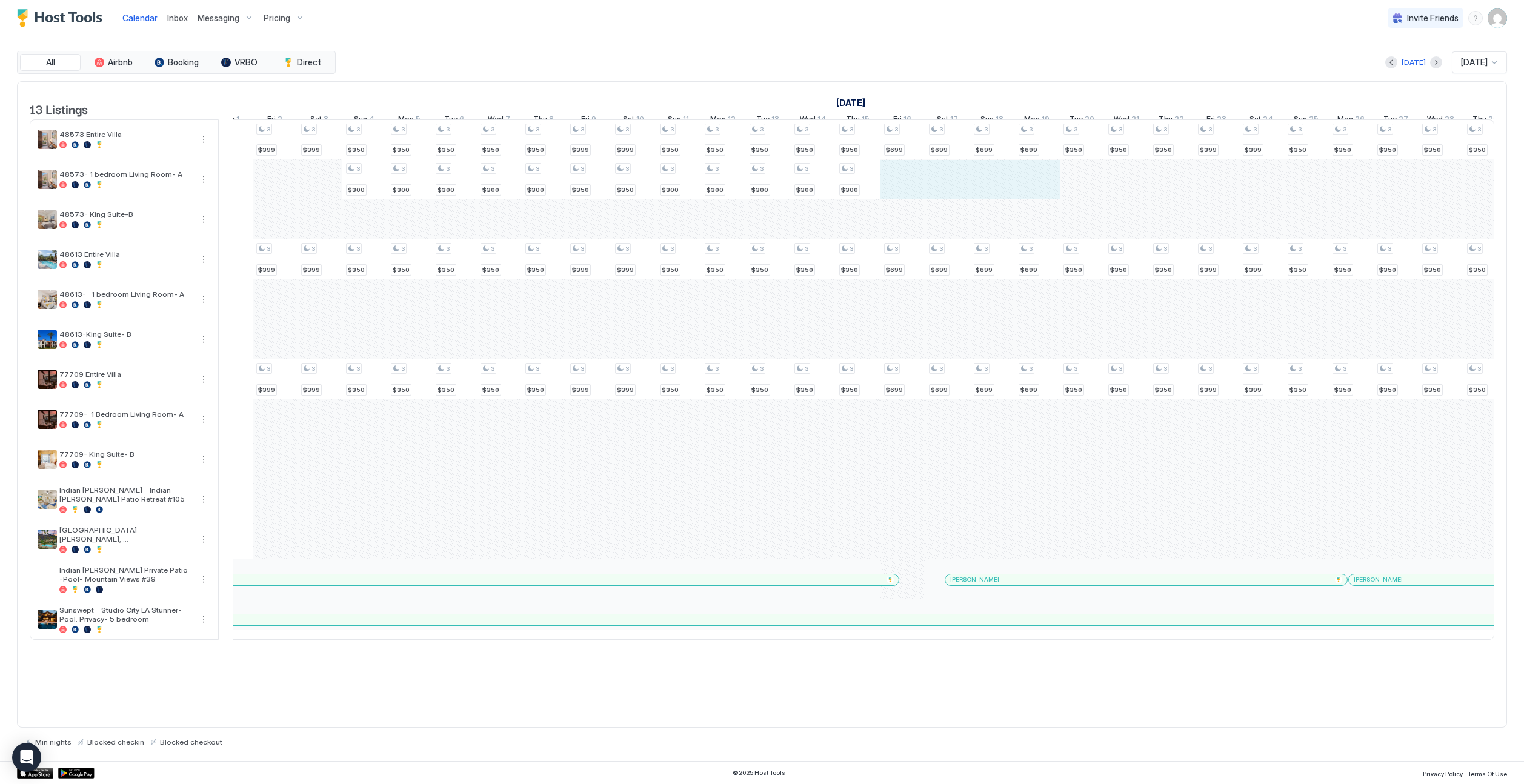
drag, startPoint x: 895, startPoint y: 194, endPoint x: 1018, endPoint y: 189, distance: 123.1
click at [949, 189] on div "4 $399 4 $249 4 $220 4 $399 4 $299 4 $220 4 $399 4 $299 4 $220 4 $250 4 $250 4 …" at bounding box center [1037, 379] width 3005 height 519
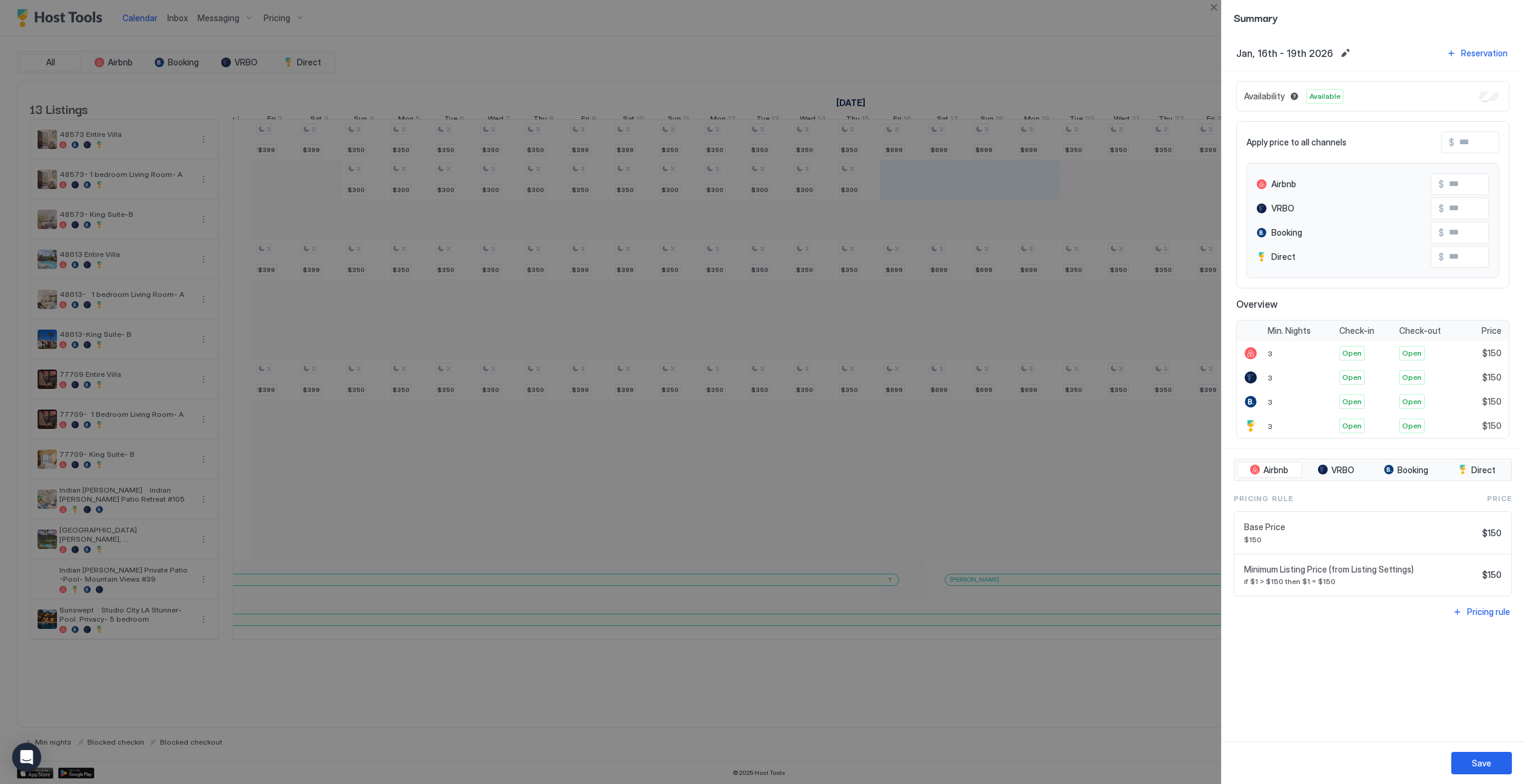
click at [949, 141] on input "Input Field" at bounding box center [1503, 142] width 97 height 21
type input "*"
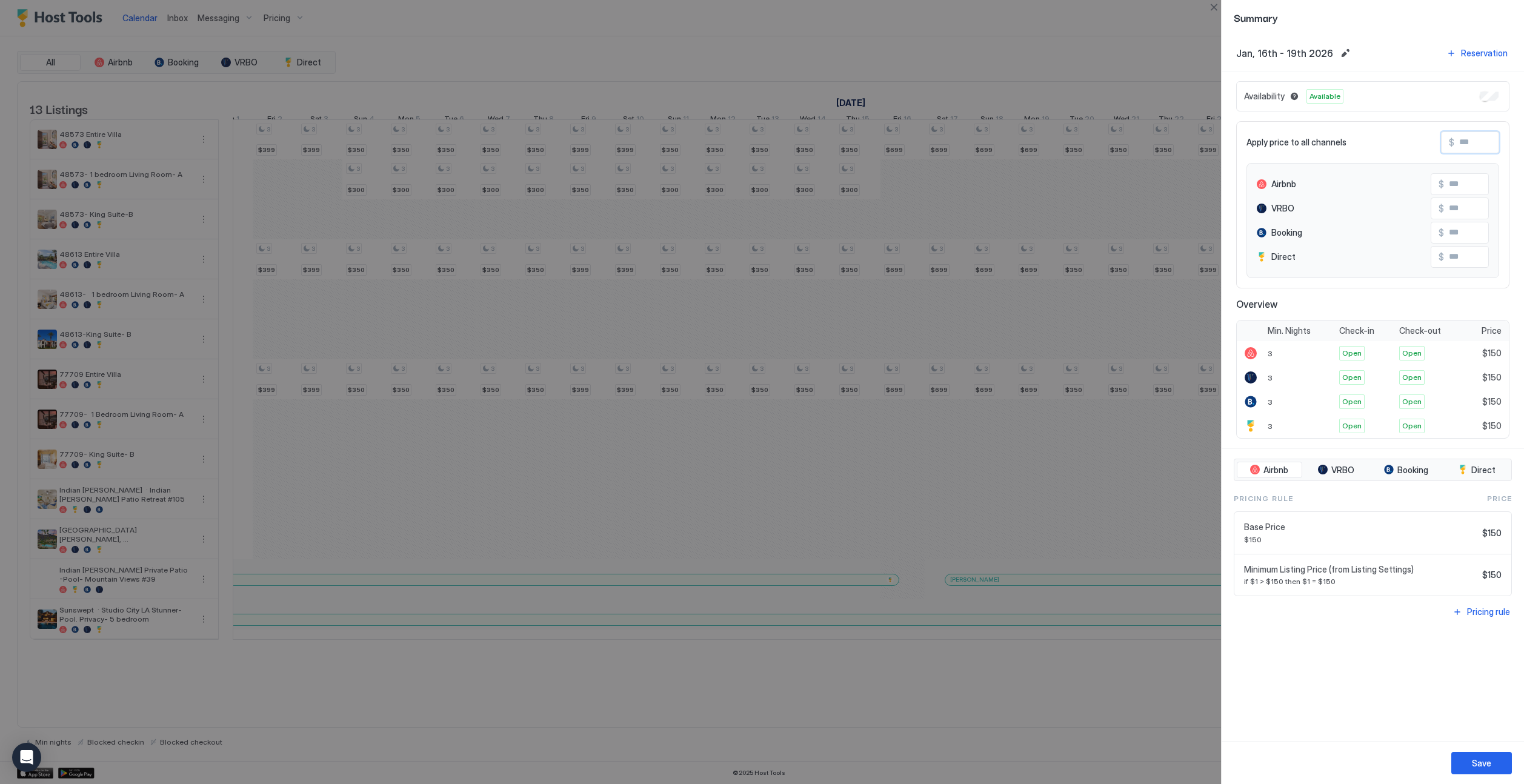
type input "*"
type input "**"
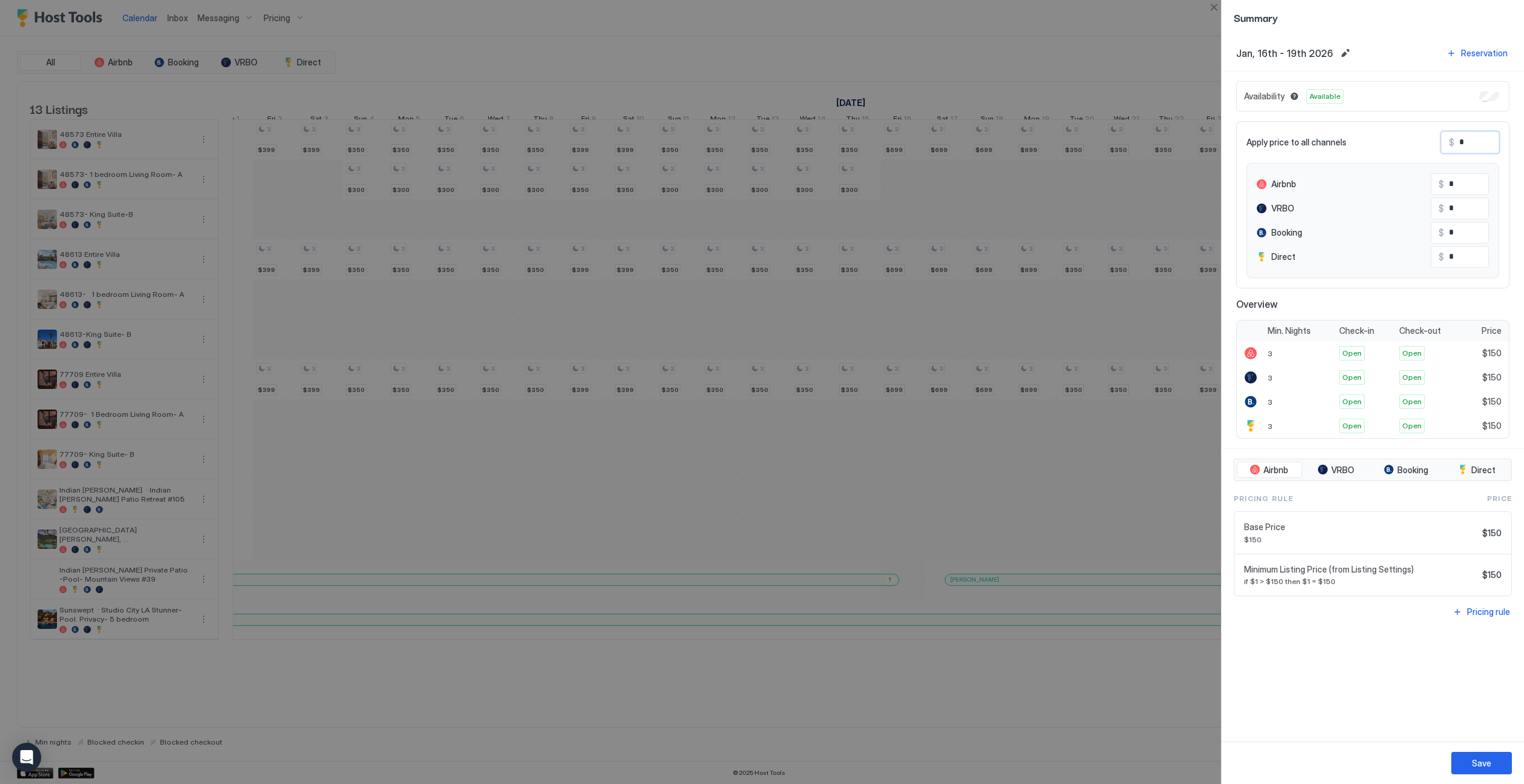
type input "**"
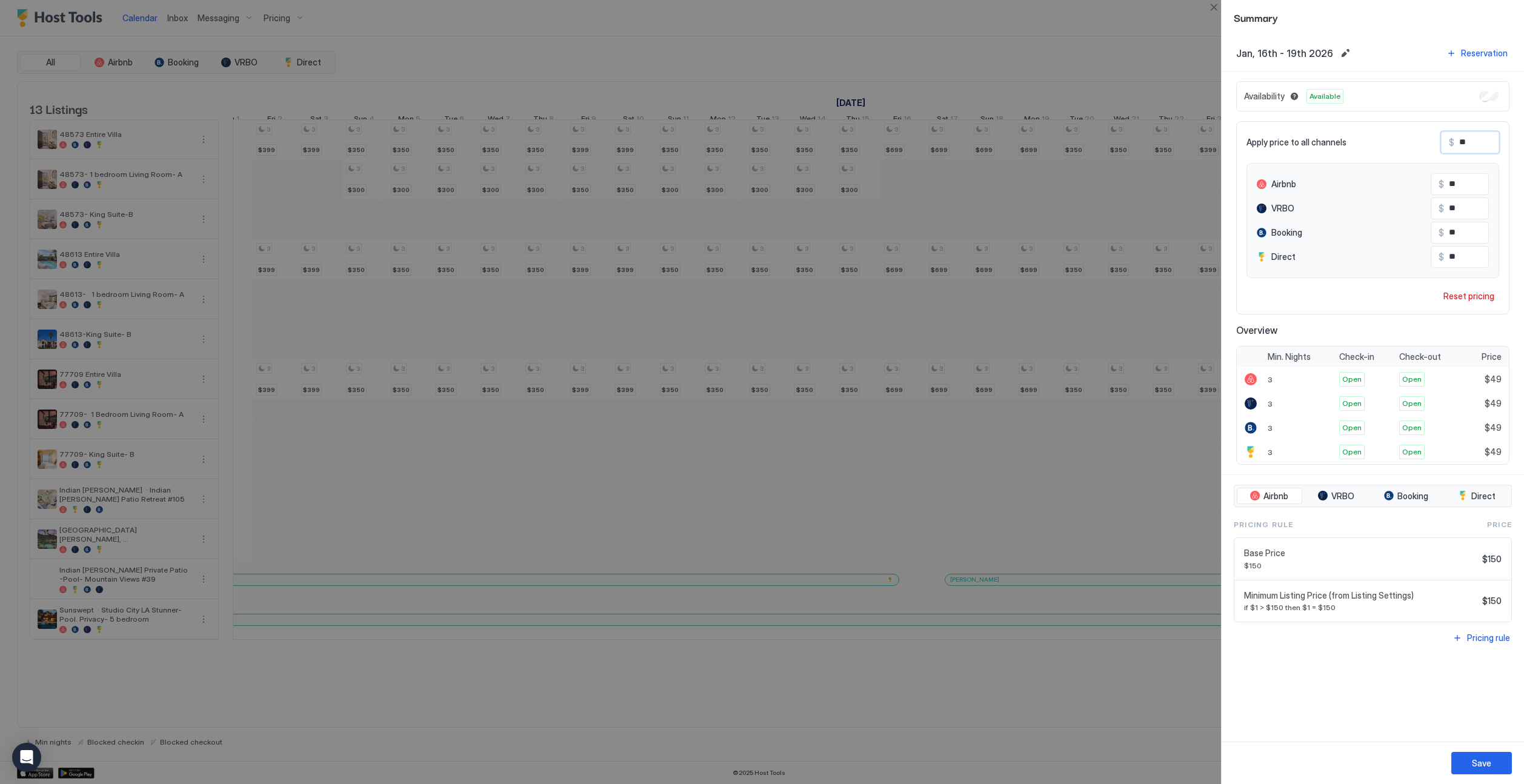
type input "***"
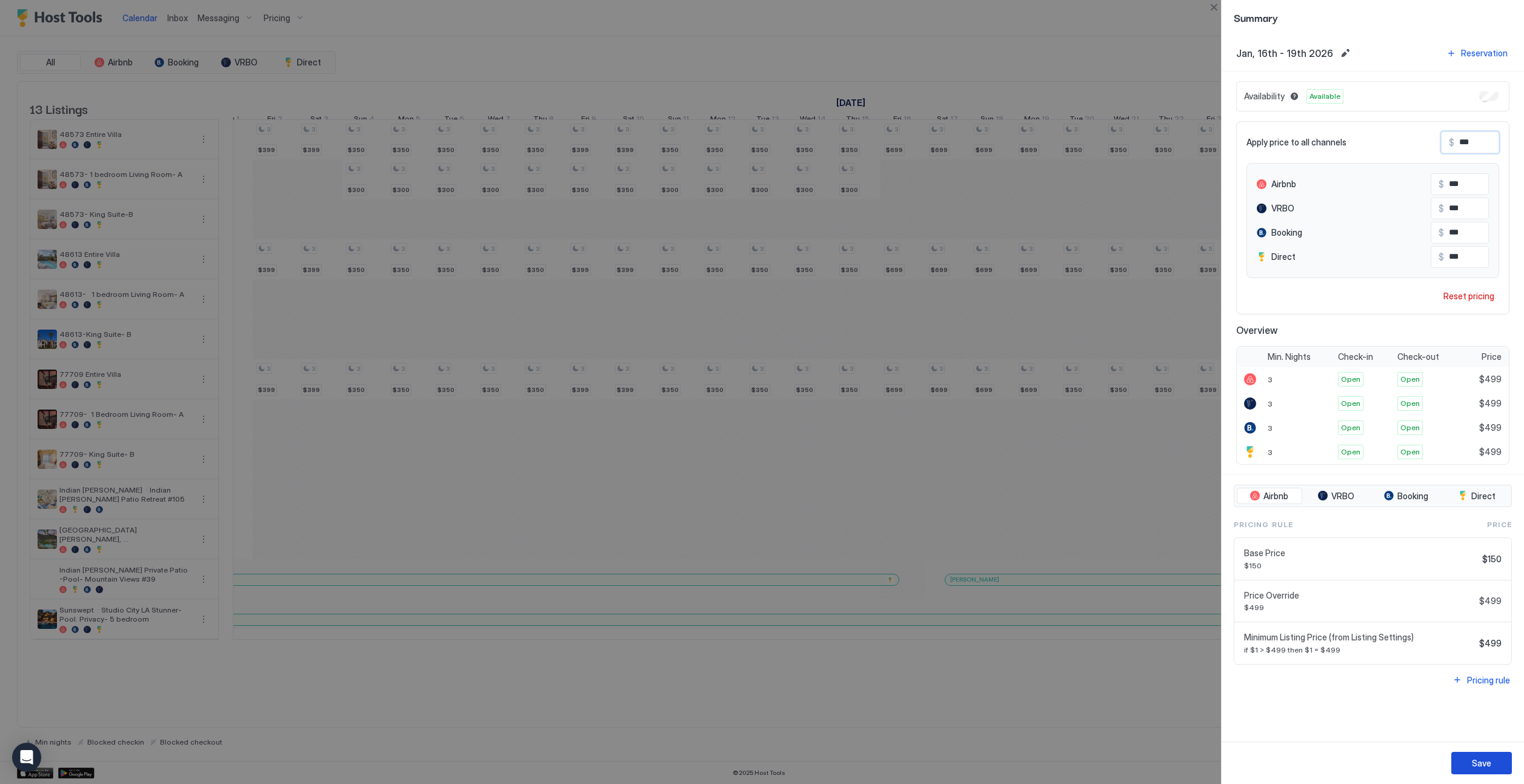
type input "***"
click at [949, 761] on div "Save" at bounding box center [1481, 763] width 19 height 13
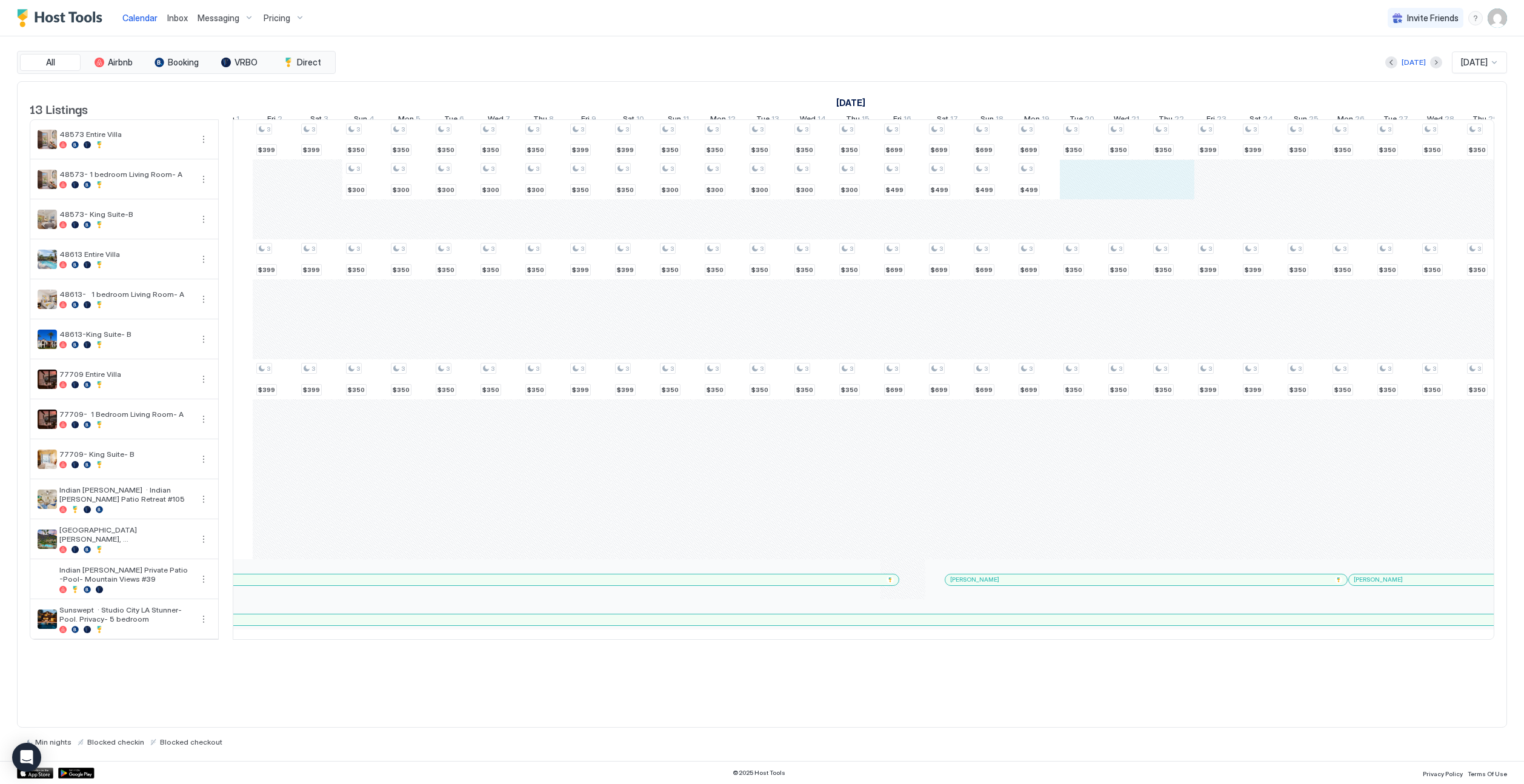
drag, startPoint x: 1078, startPoint y: 190, endPoint x: 1155, endPoint y: 191, distance: 77.0
click at [949, 191] on div "4 $399 4 $249 4 $220 4 $399 4 $299 4 $220 4 $399 4 $299 4 $220 4 $250 4 $250 4 …" at bounding box center [1037, 379] width 3005 height 519
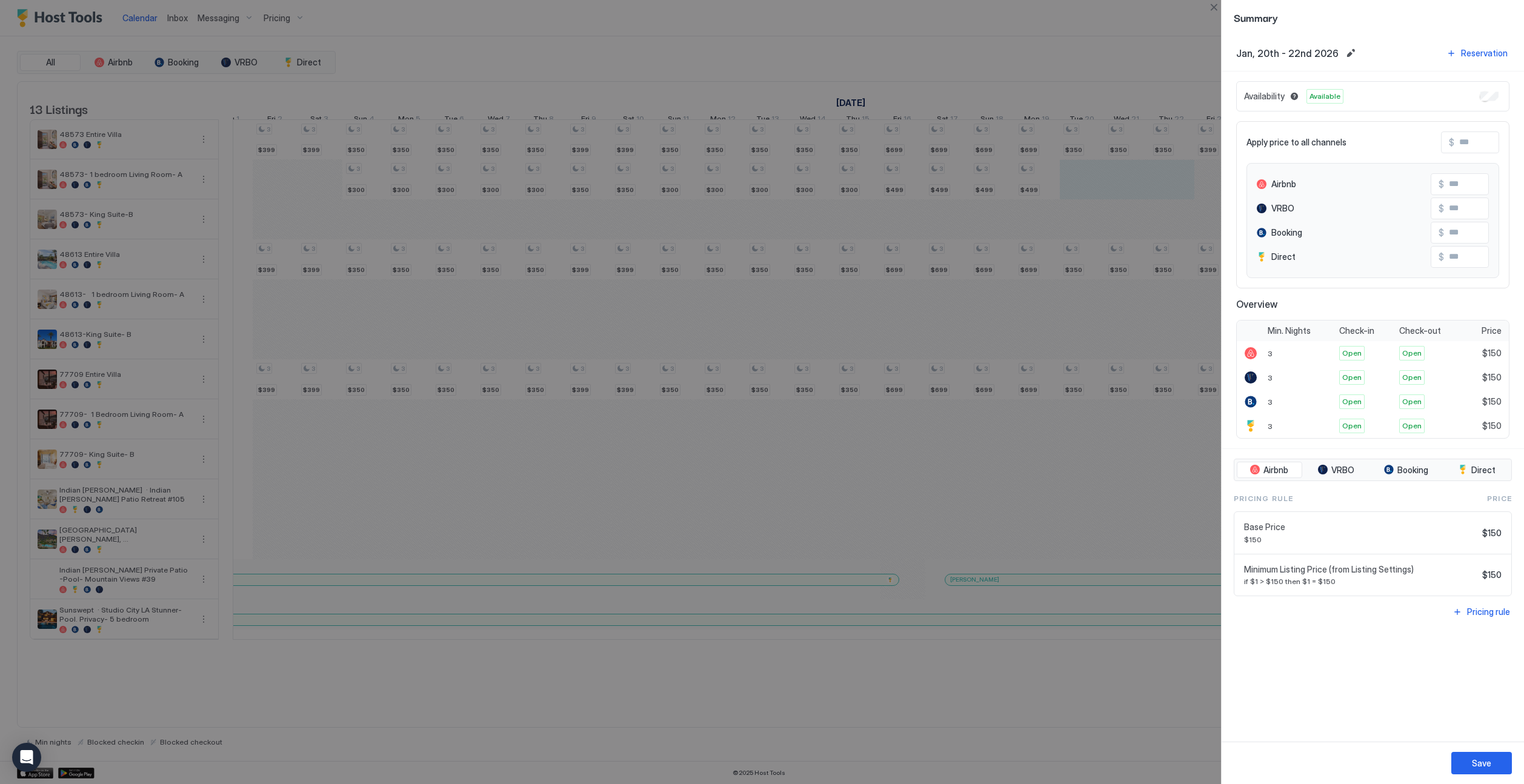
click at [949, 143] on input "Input Field" at bounding box center [1503, 142] width 97 height 21
type input "*"
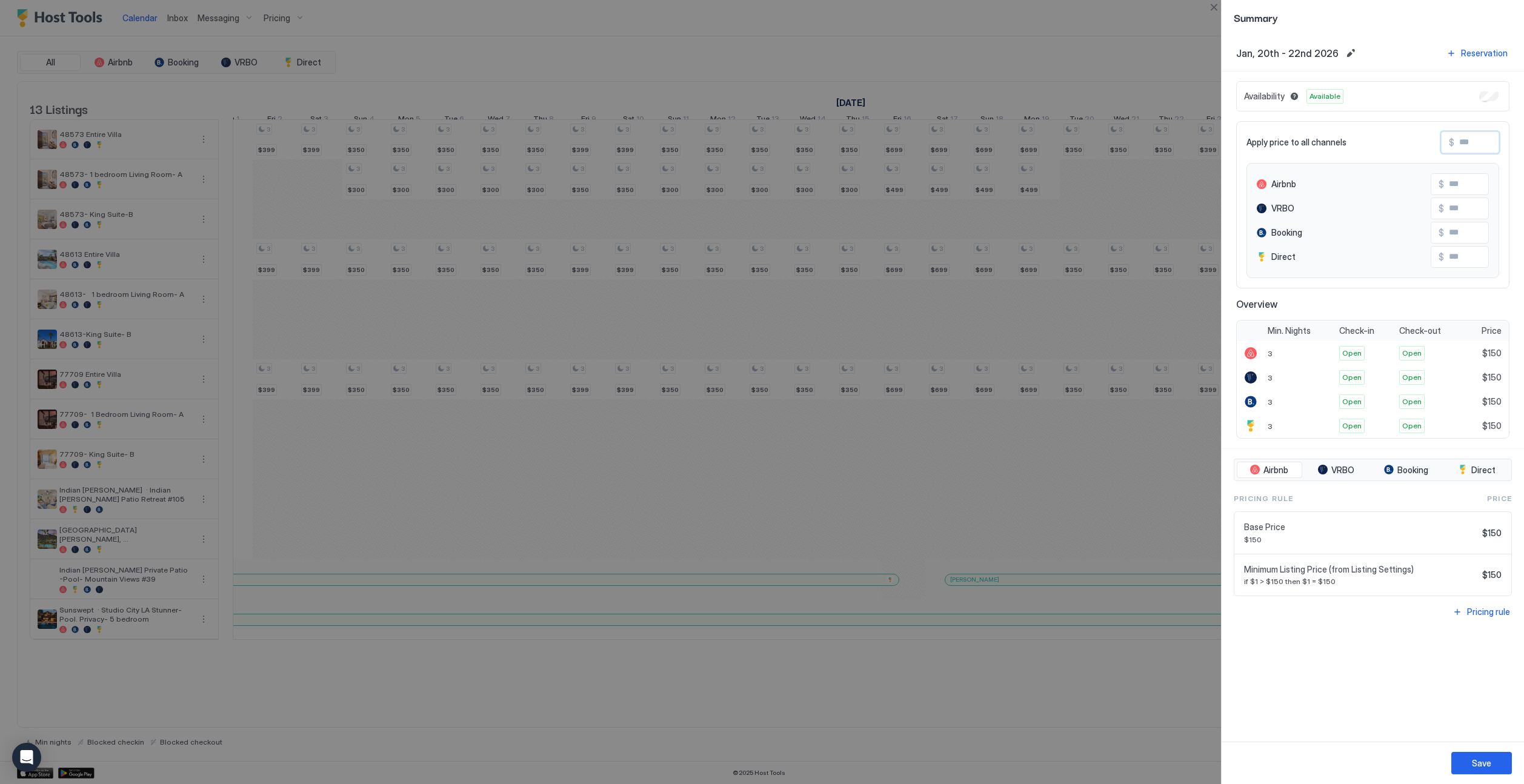
type input "*"
type input "**"
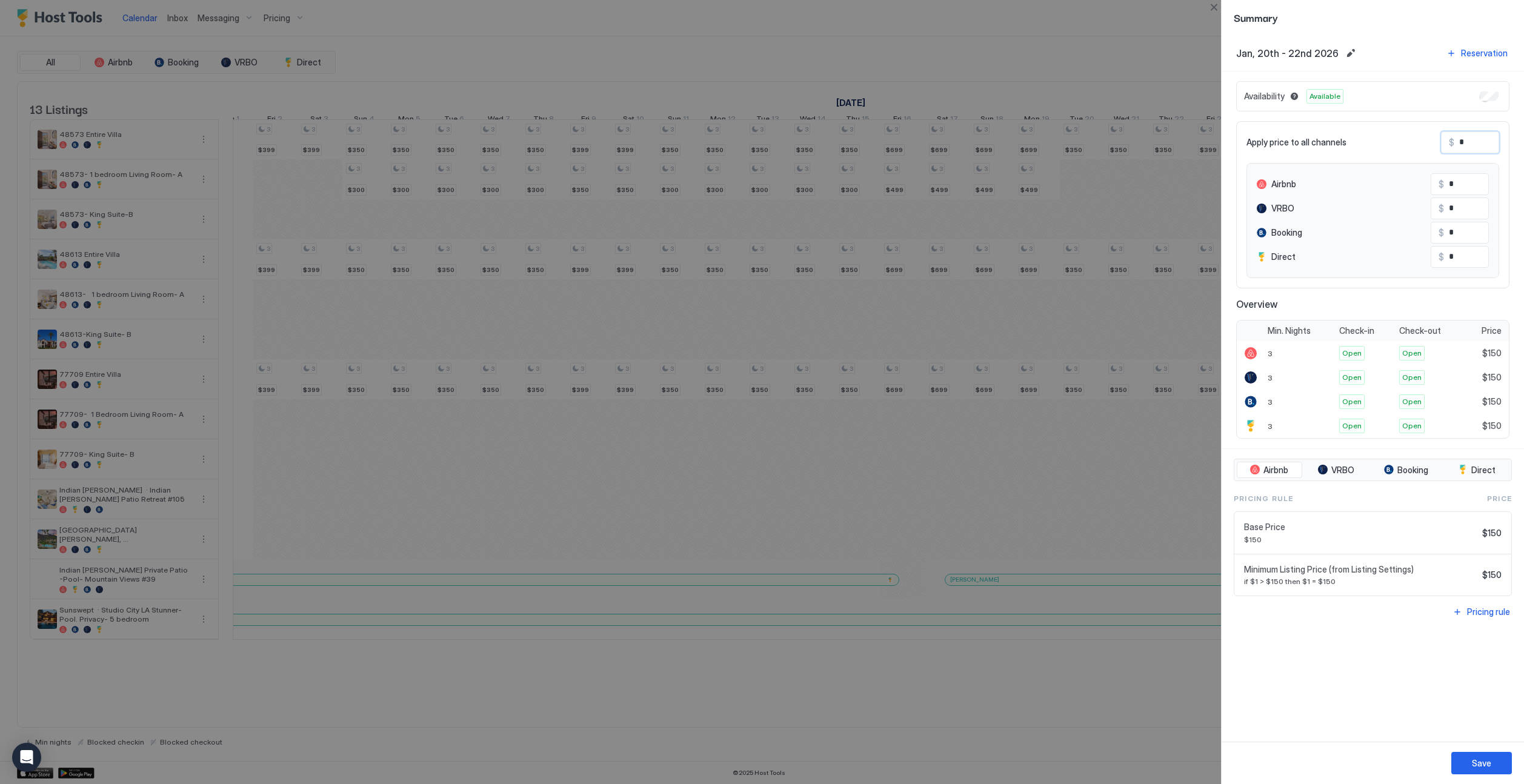
type input "**"
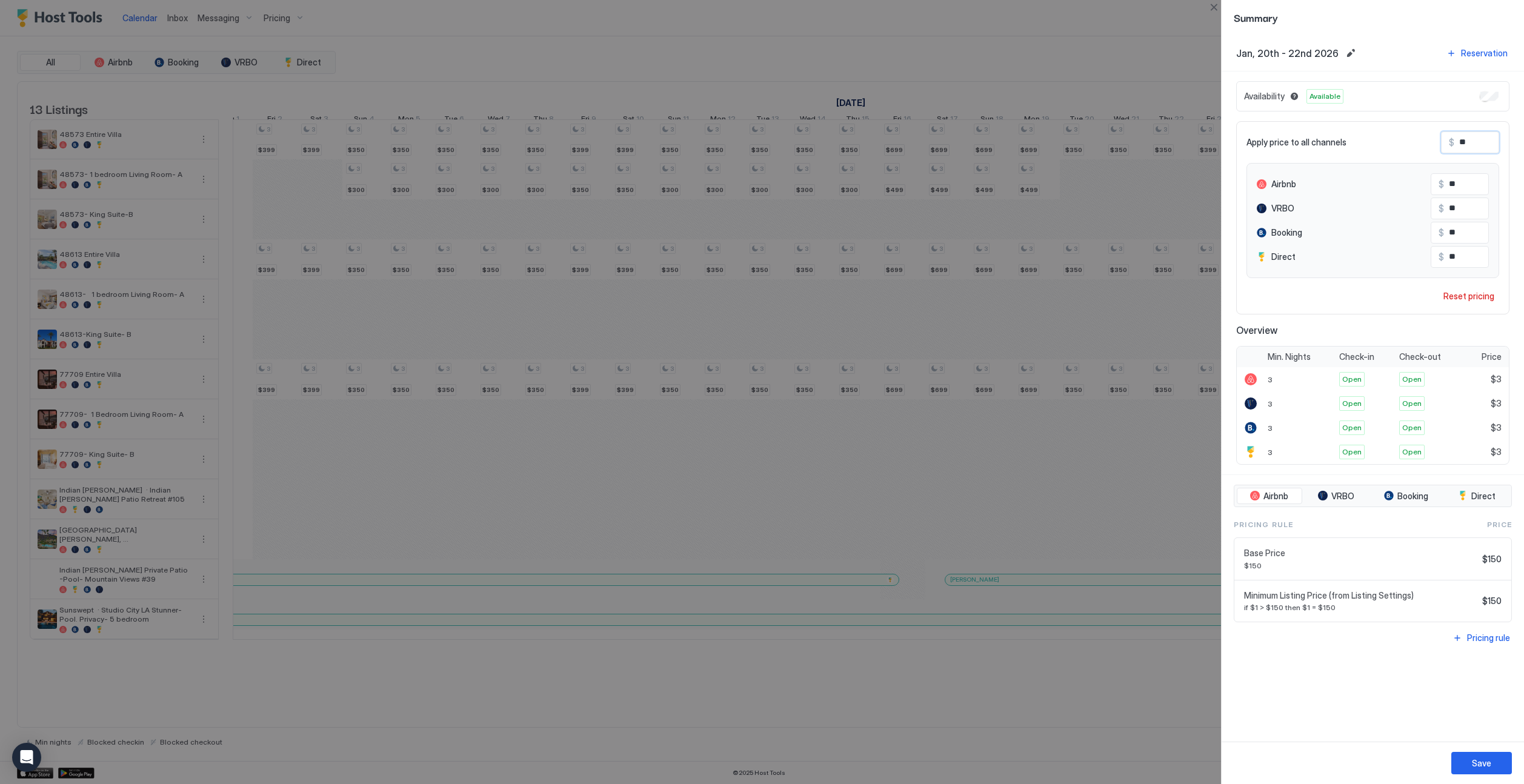
type input "***"
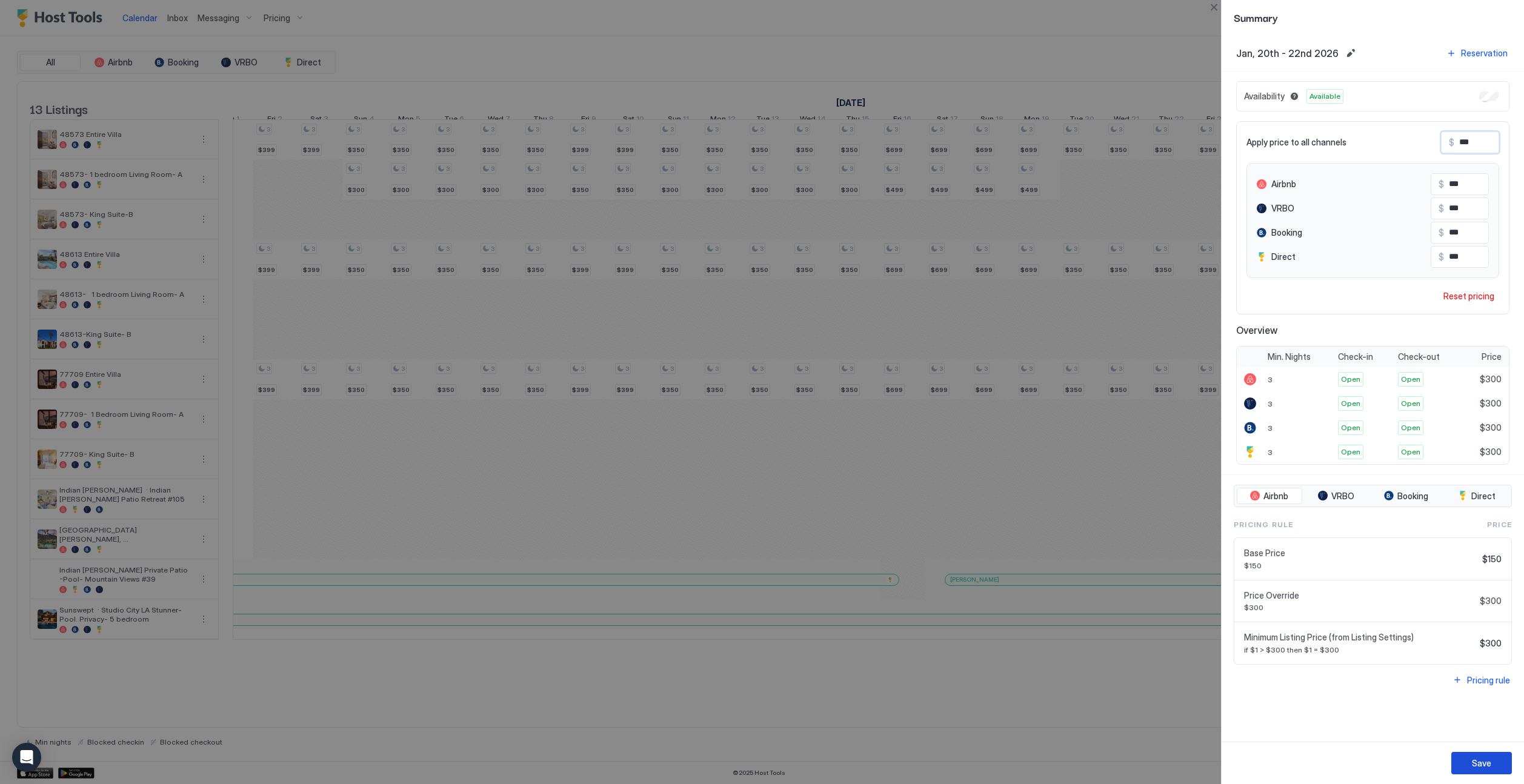
type input "***"
click at [949, 761] on div "Save" at bounding box center [1481, 763] width 19 height 13
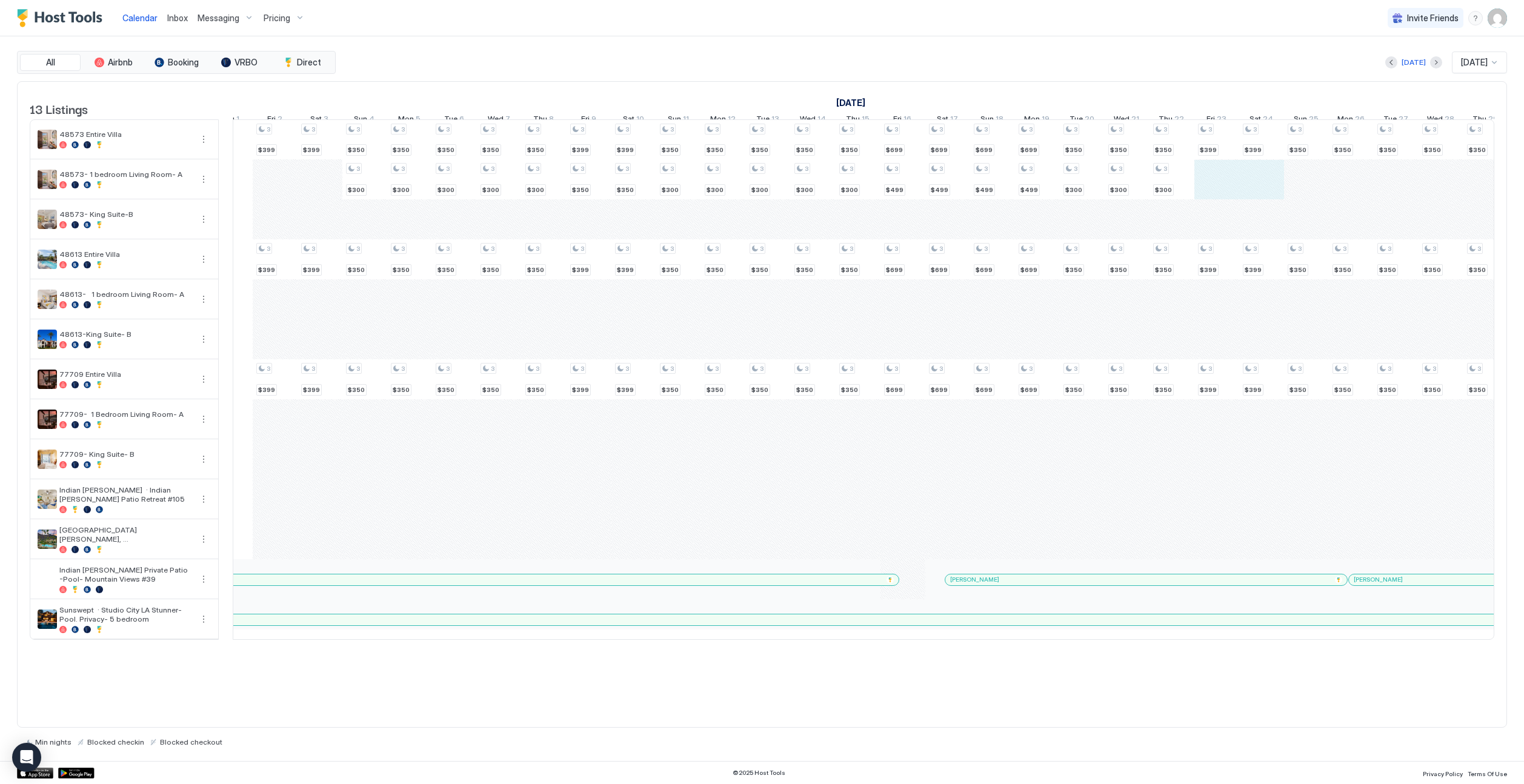
drag, startPoint x: 1210, startPoint y: 194, endPoint x: 1253, endPoint y: 195, distance: 43.0
click at [949, 195] on div "4 $399 4 $249 4 $220 4 $399 4 $299 4 $220 4 $399 4 $299 4 $220 4 $250 4 $250 4 …" at bounding box center [1037, 379] width 3005 height 519
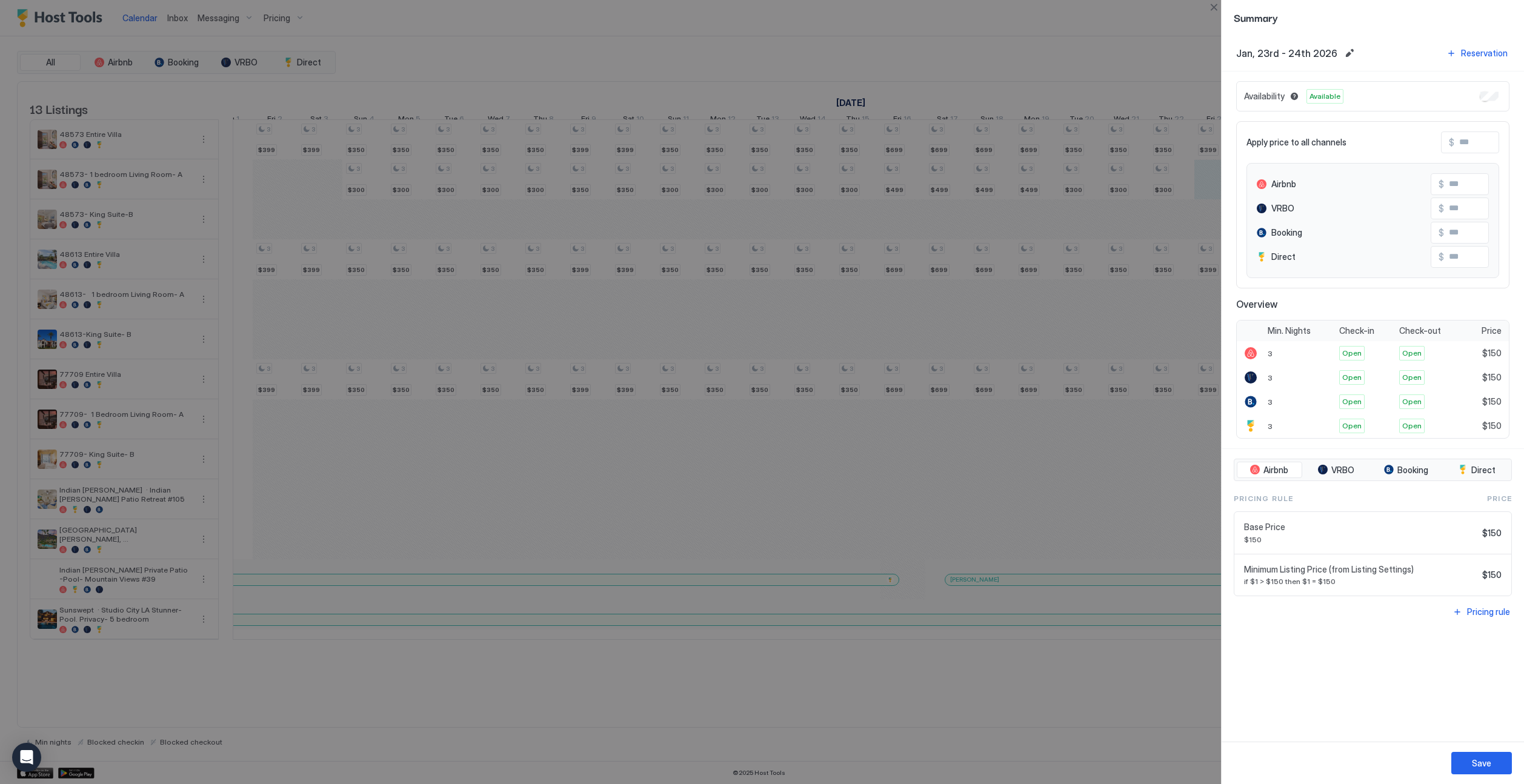
click at [949, 143] on input "Input Field" at bounding box center [1503, 142] width 97 height 21
type input "*"
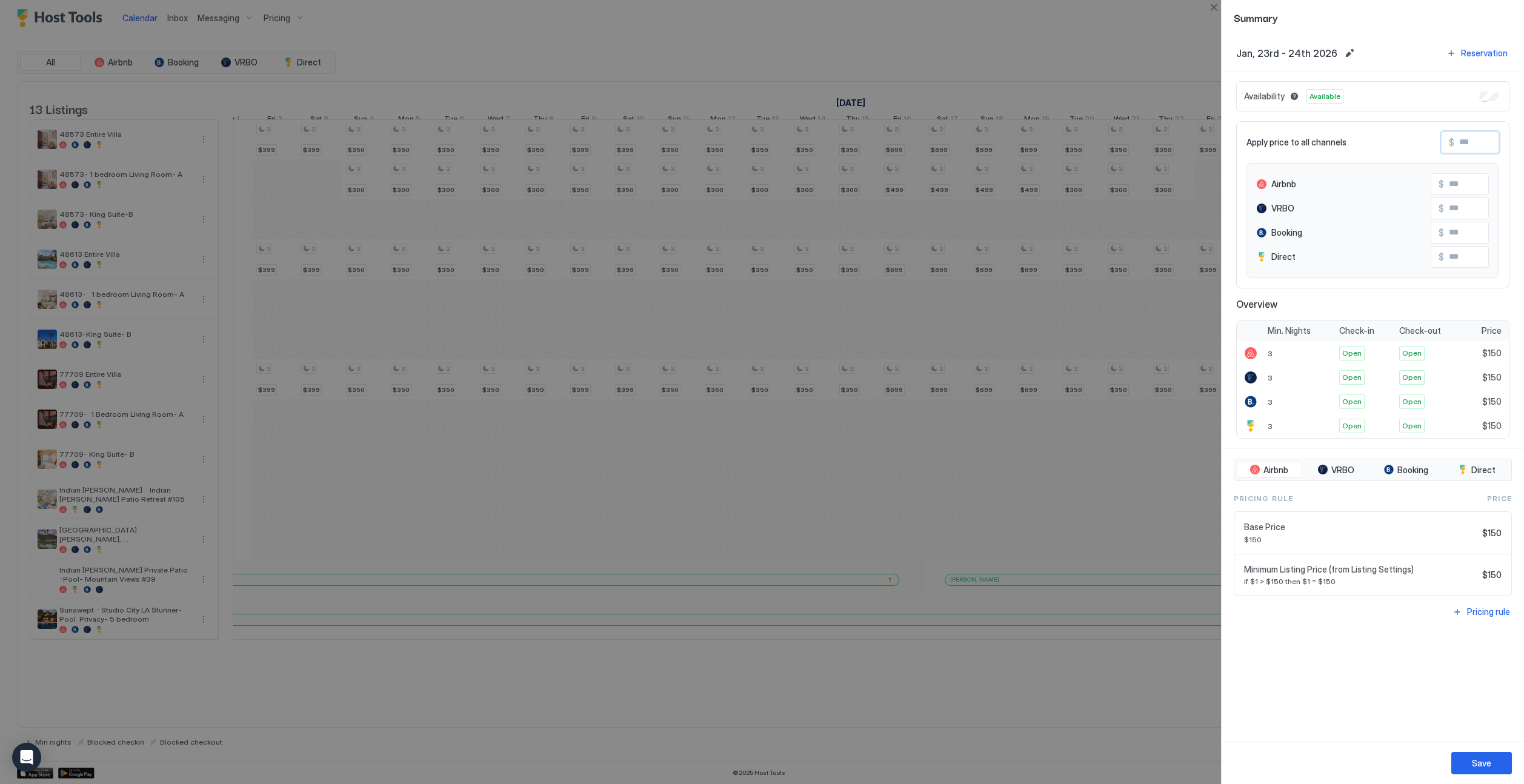
type input "*"
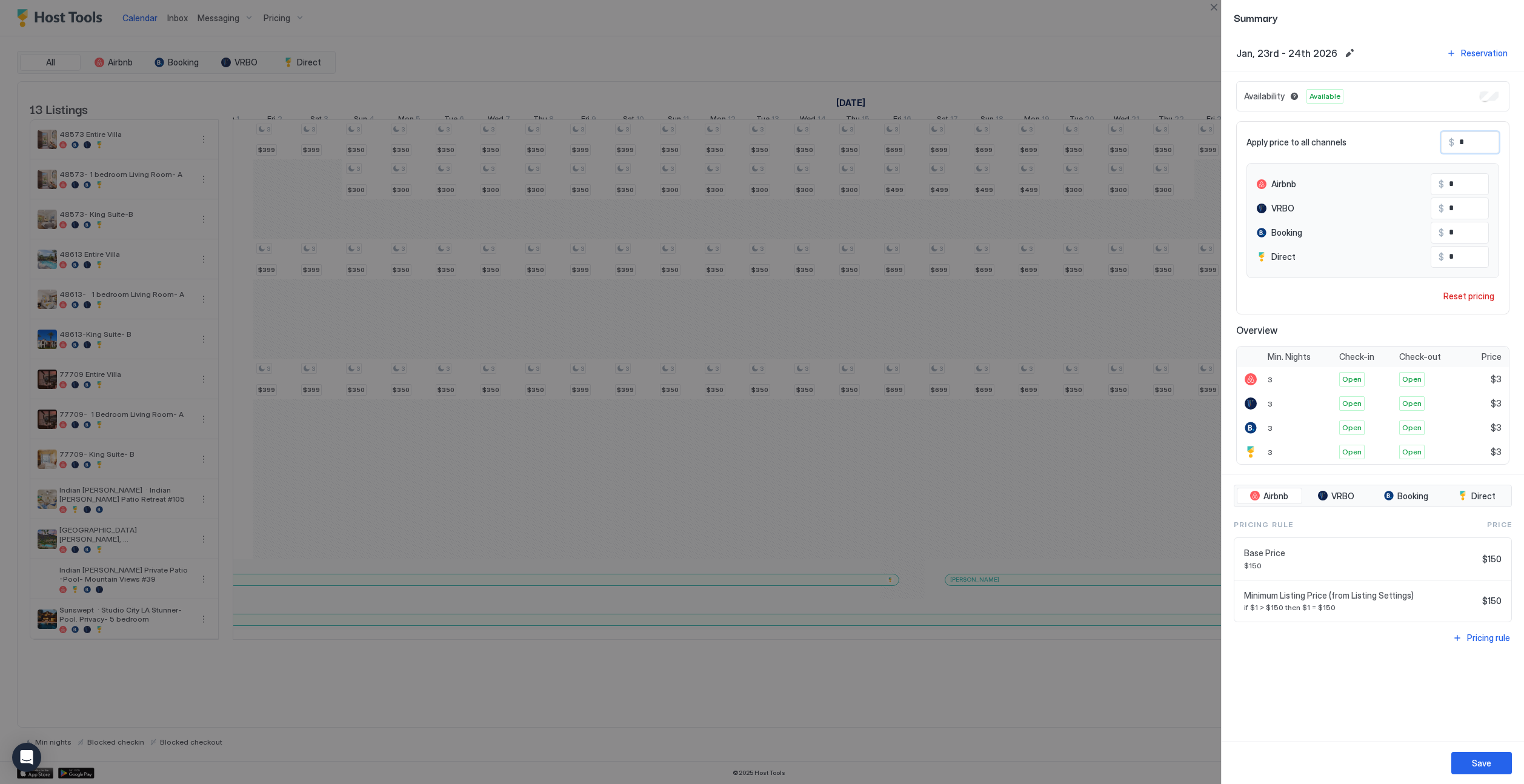
type input "**"
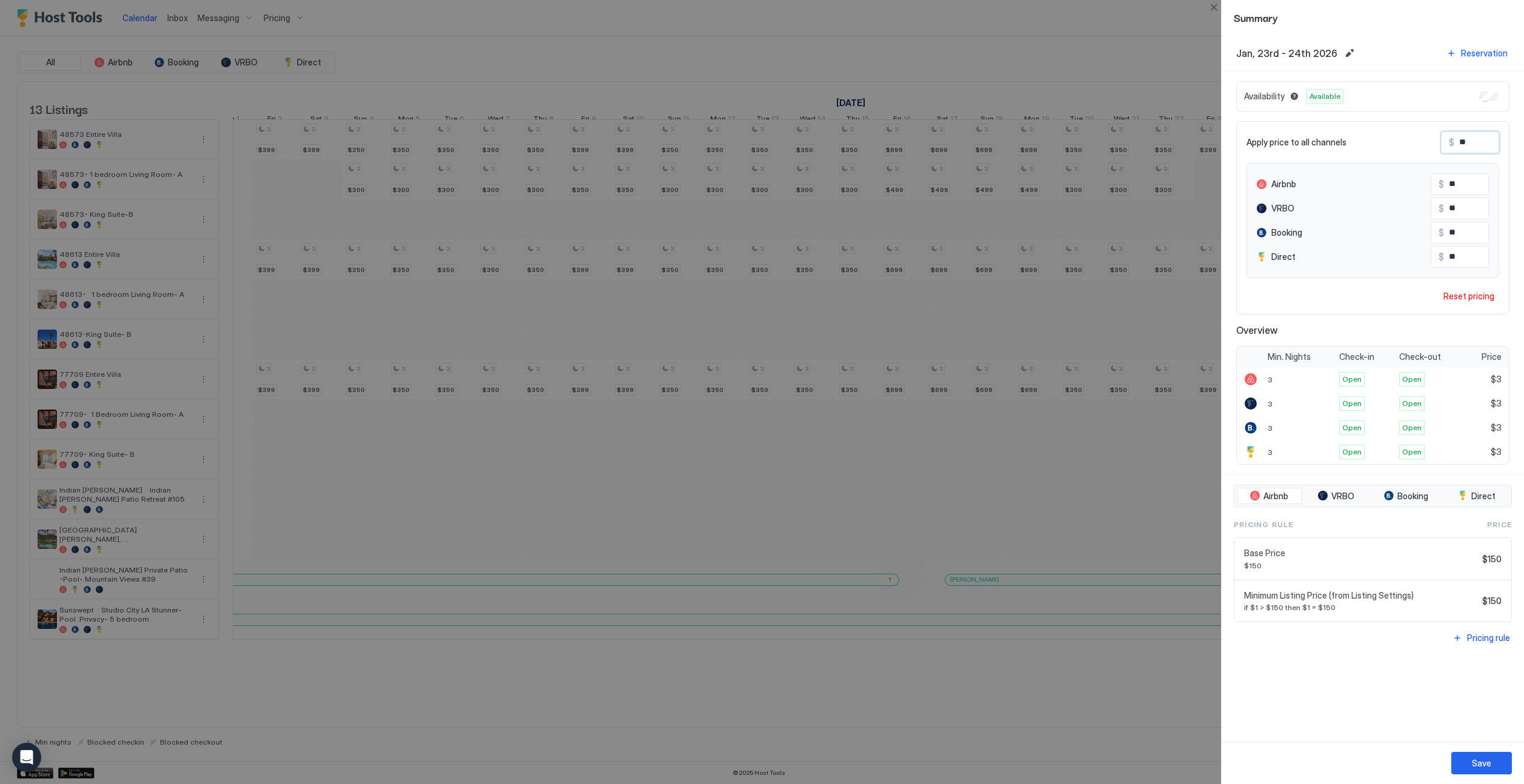
type input "***"
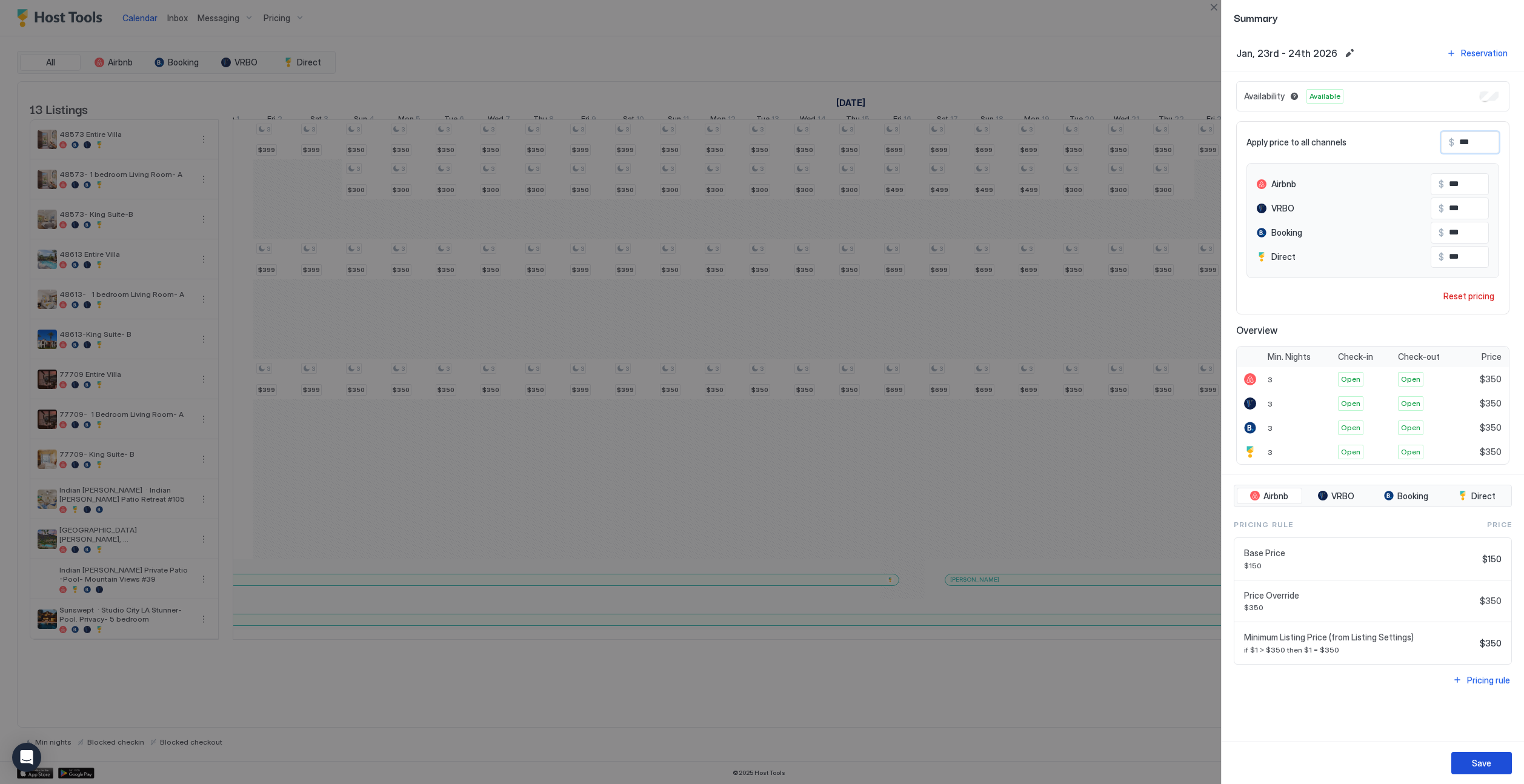
type input "***"
click at [949, 763] on button "Save" at bounding box center [1481, 763] width 61 height 23
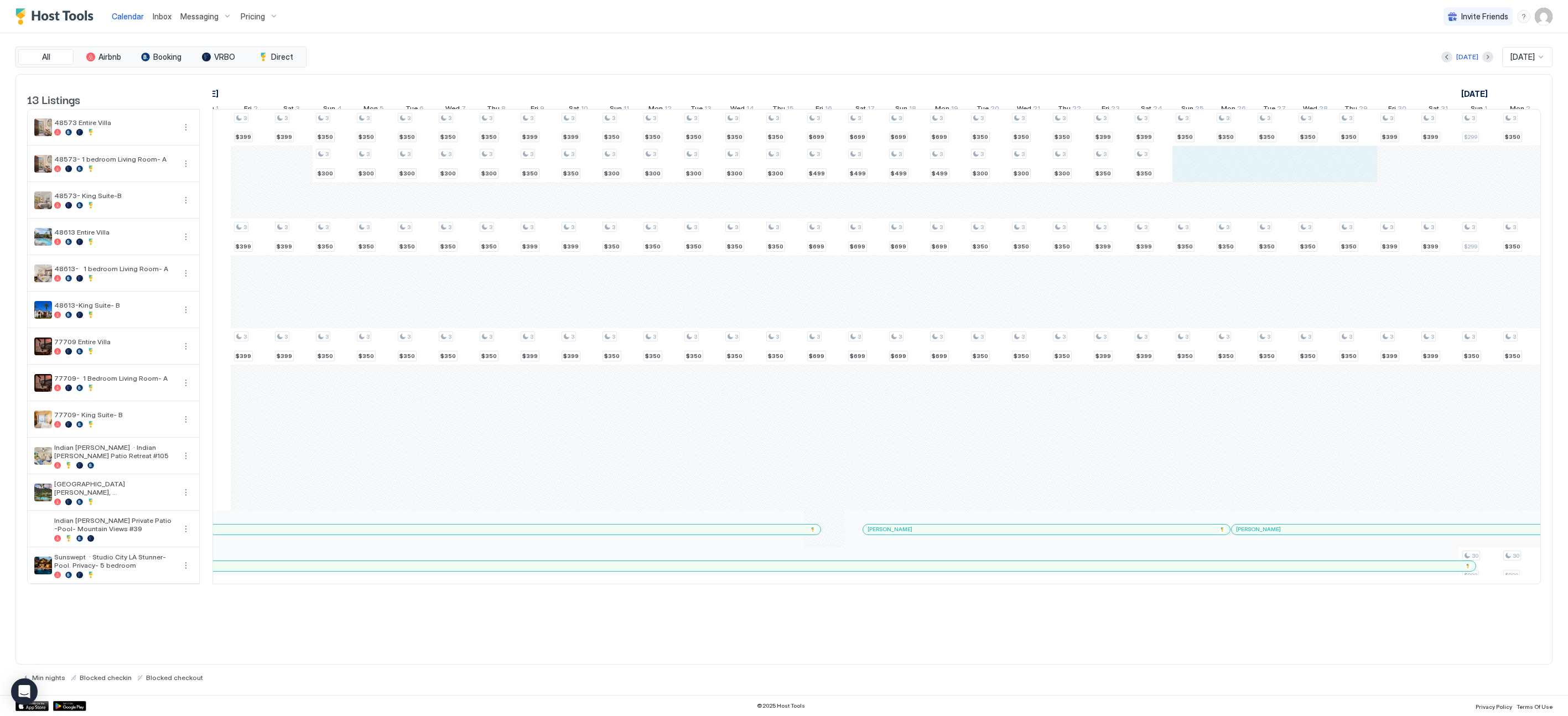
drag, startPoint x: 1191, startPoint y: 171, endPoint x: 1339, endPoint y: 167, distance: 148.1
click at [867, 167] on div "4 $399 4 $249 4 $220 4 $399 4 $299 4 $220 4 $399 4 $299 4 $220 4 $250 4 $250 4 …" at bounding box center [947, 346] width 2743 height 474
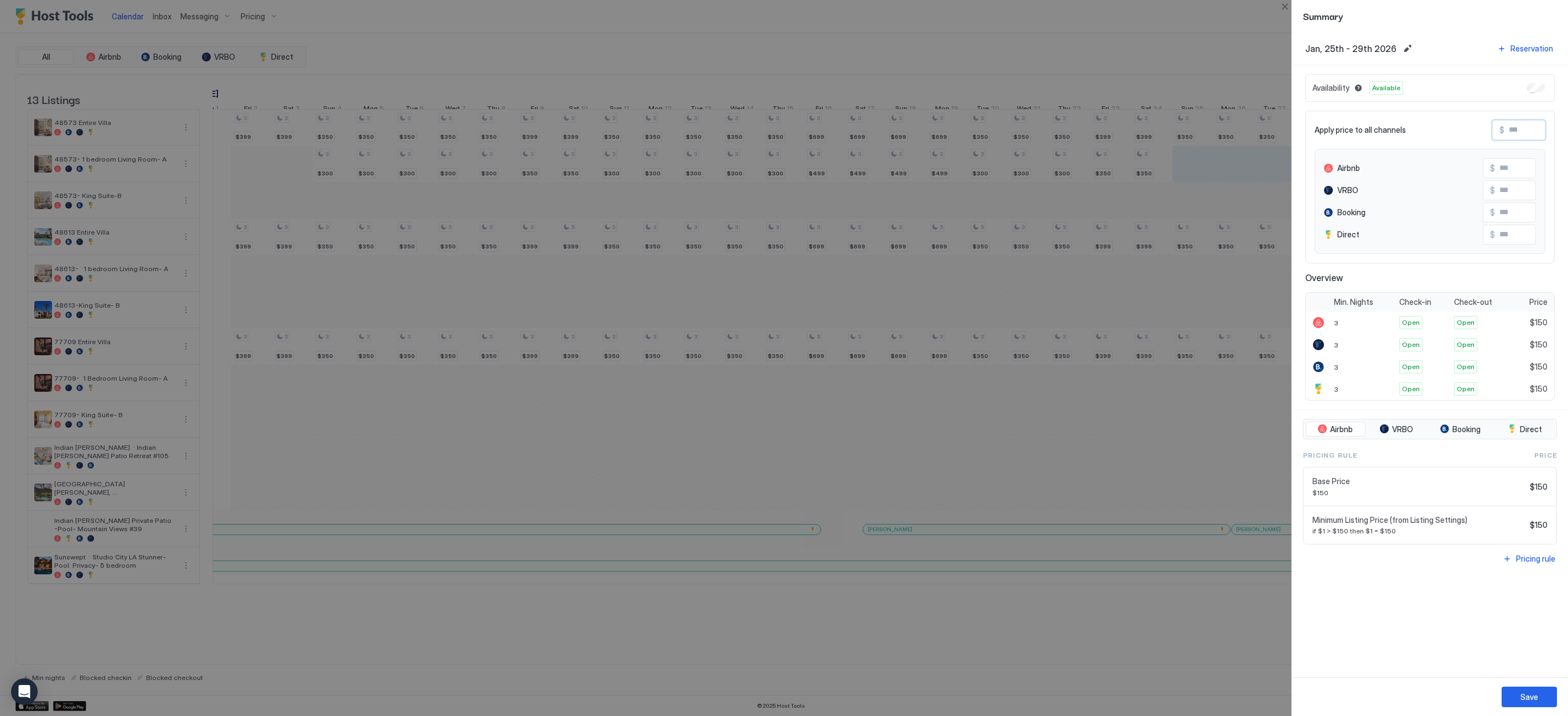
click at [867, 125] on input "Input Field" at bounding box center [1548, 130] width 88 height 19
type input "*"
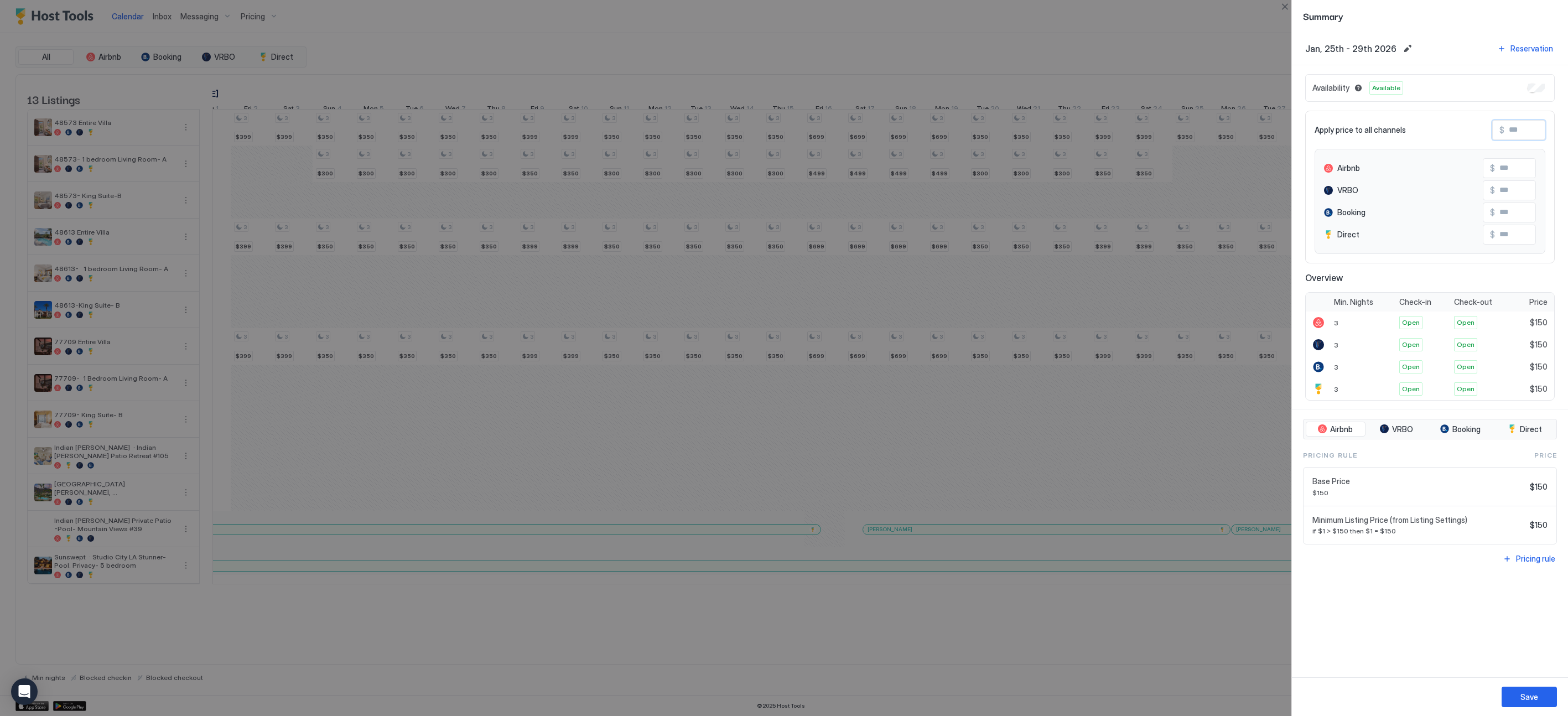
type input "*"
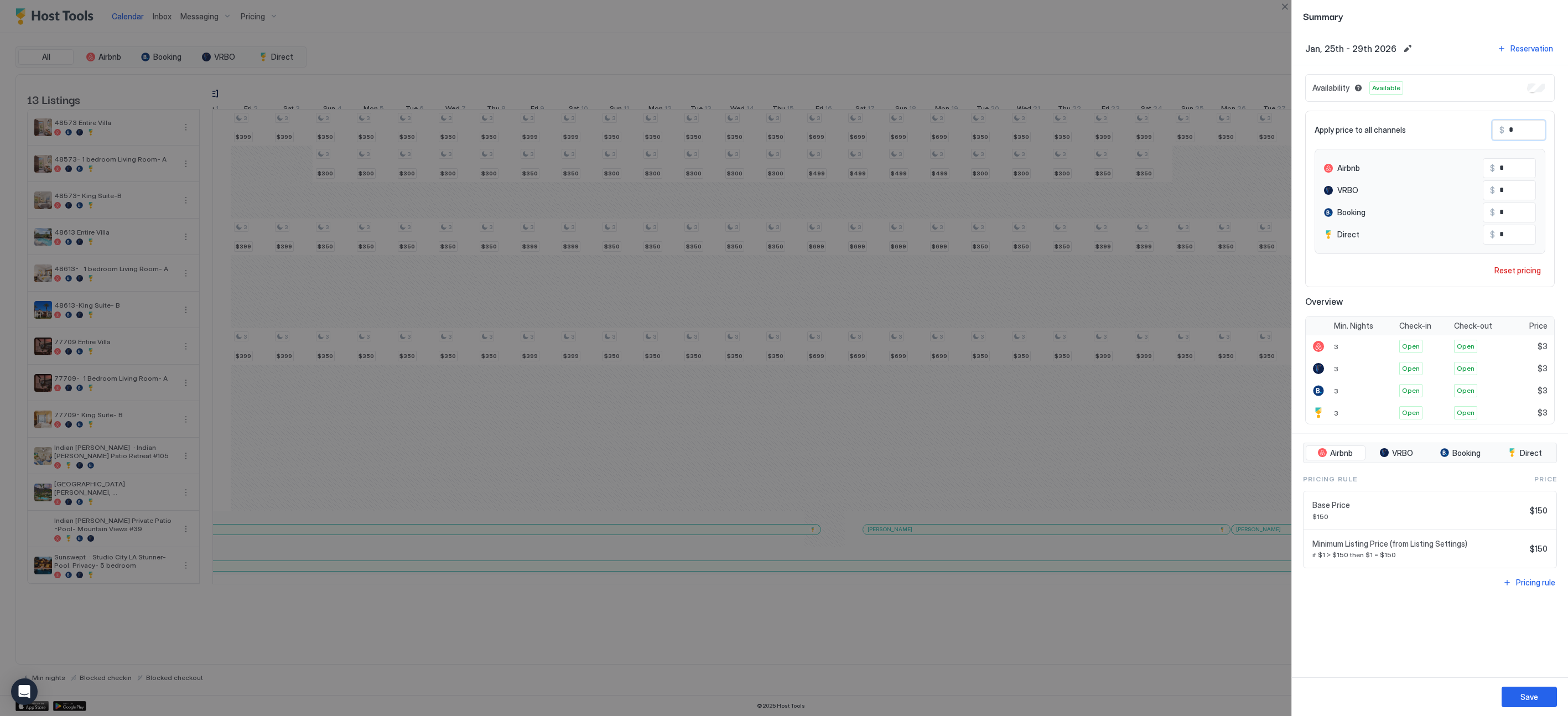
type input "**"
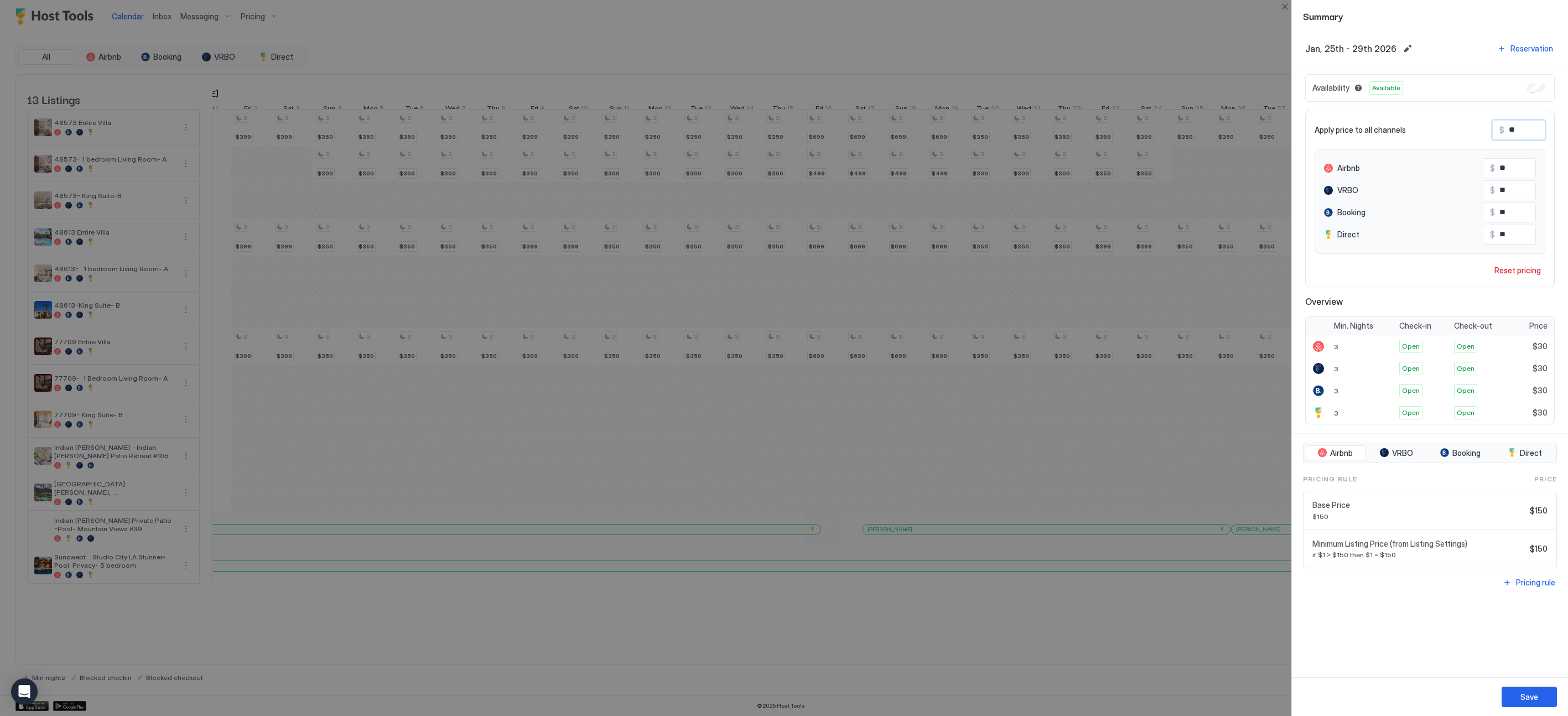
type input "***"
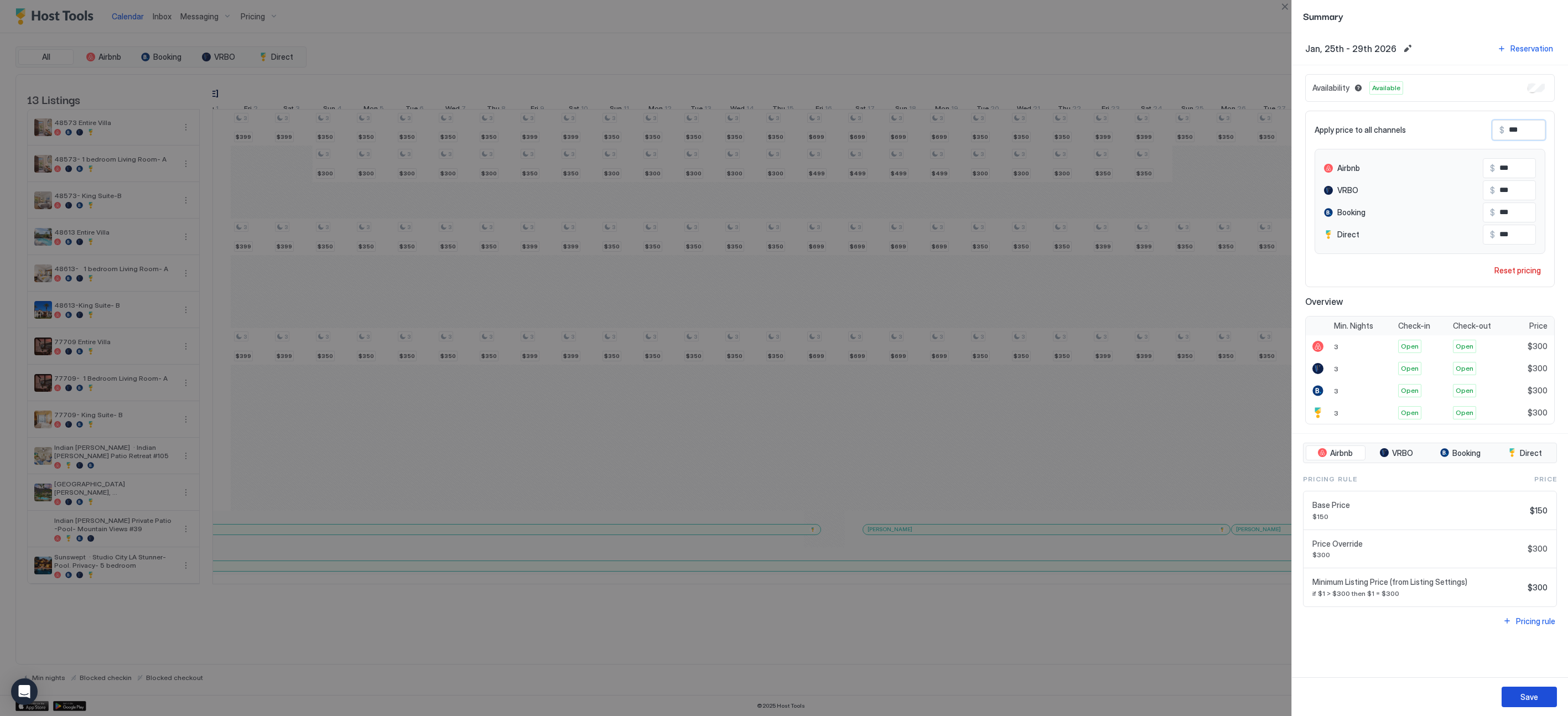
type input "***"
click at [867, 691] on button "Save" at bounding box center [1529, 697] width 55 height 21
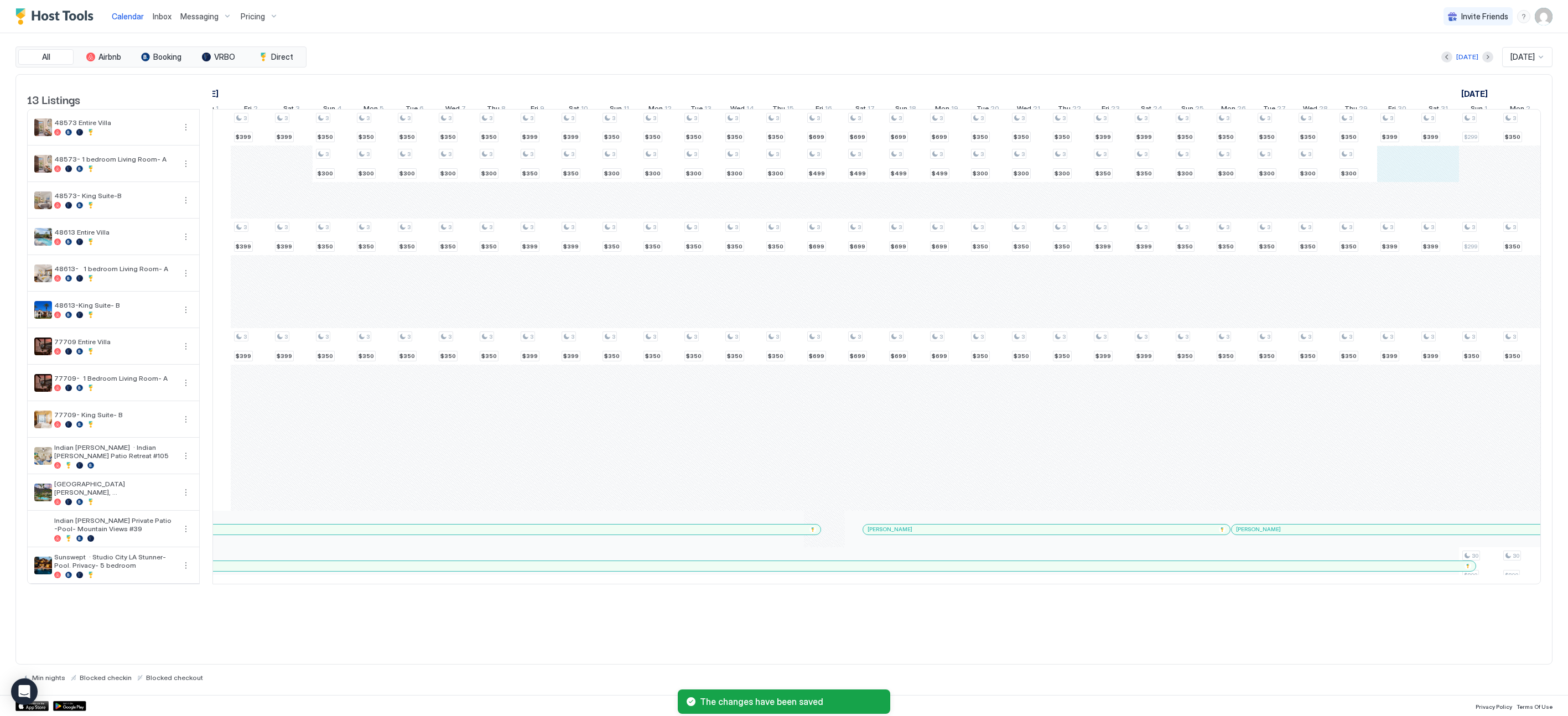
drag, startPoint x: 1398, startPoint y: 175, endPoint x: 1420, endPoint y: 177, distance: 22.1
click at [867, 176] on div "4 $399 4 $249 4 $220 4 $399 4 $299 4 $220 4 $399 4 $299 4 $220 4 $250 4 $250 4 …" at bounding box center [947, 346] width 2743 height 474
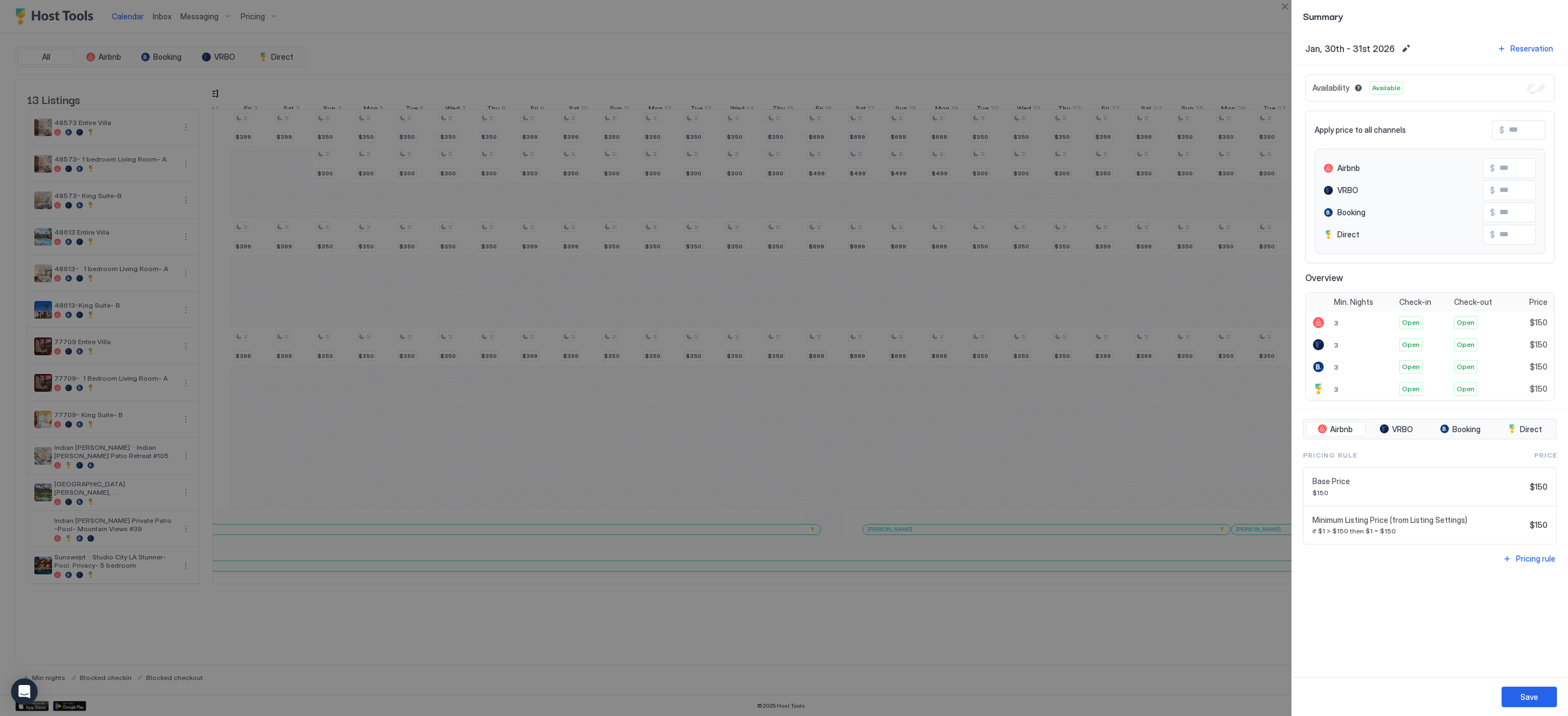
click at [867, 130] on input "Input Field" at bounding box center [1548, 130] width 88 height 19
type input "*"
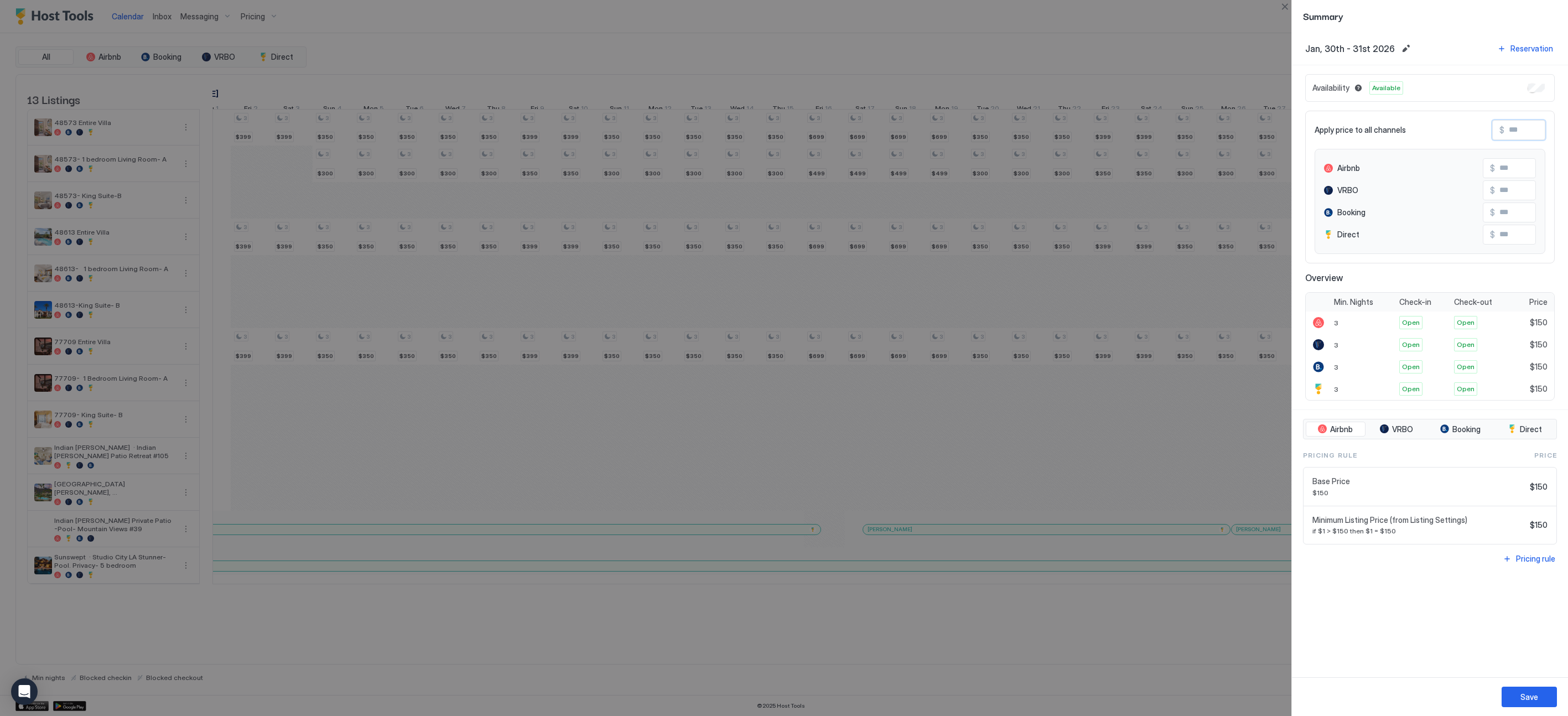
type input "*"
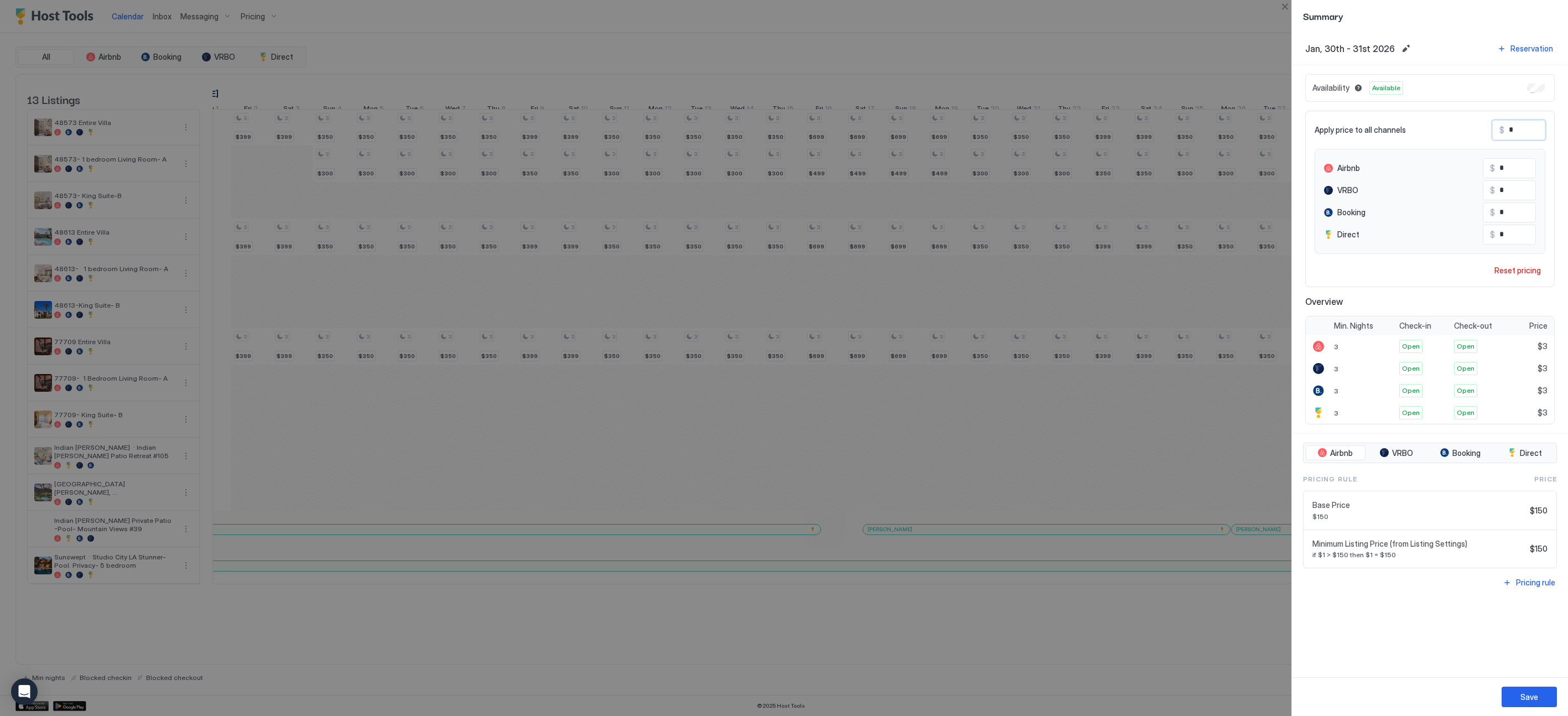
type input "**"
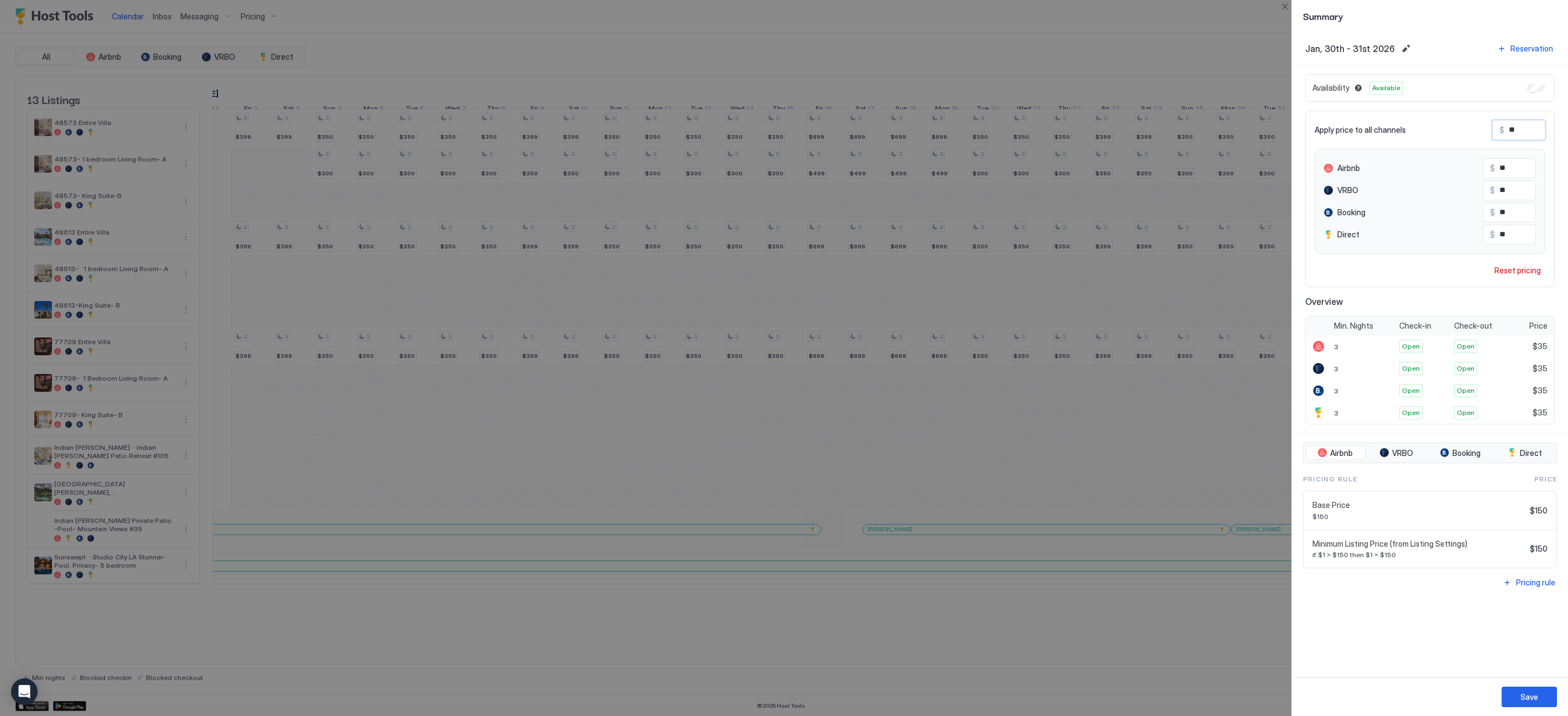
type input "***"
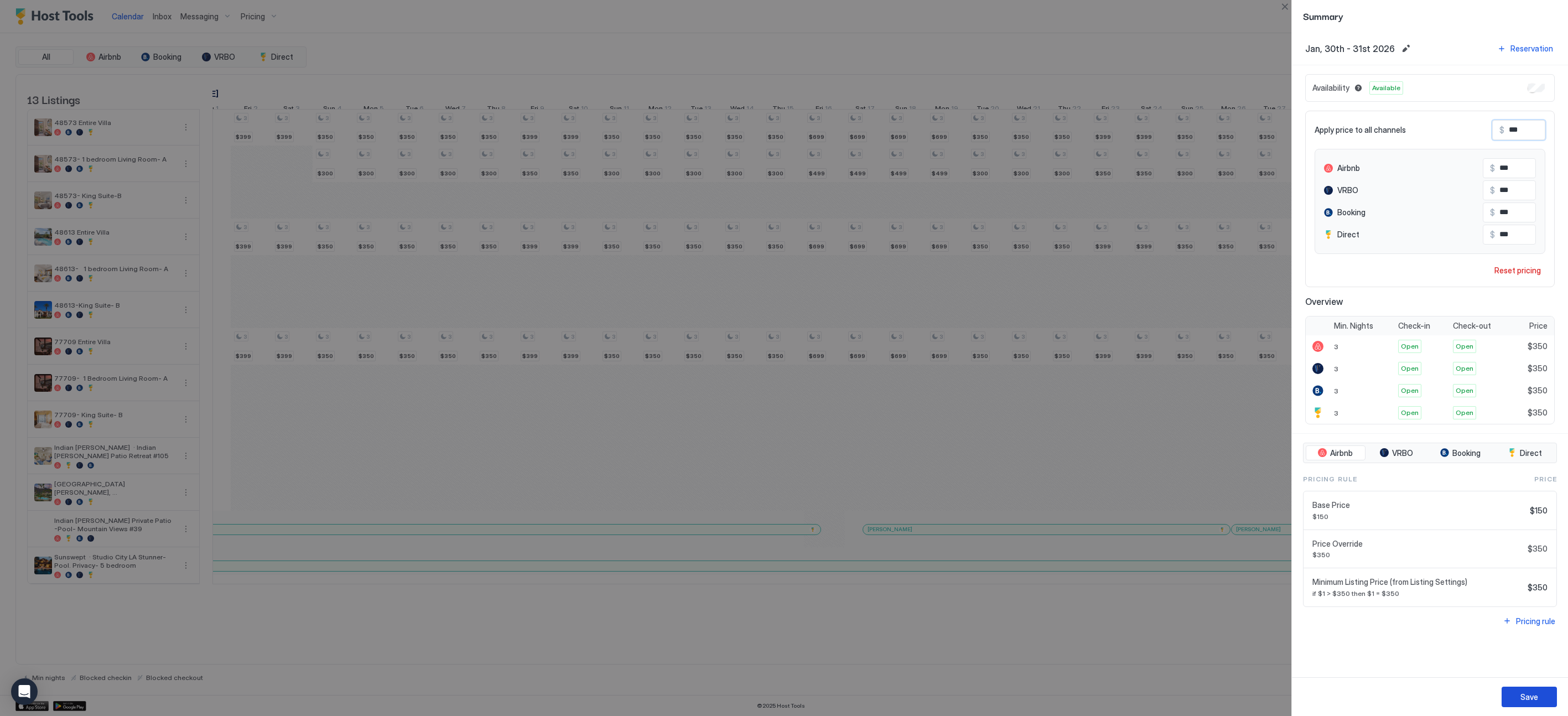
type input "***"
click at [867, 695] on div "Save" at bounding box center [1529, 697] width 18 height 12
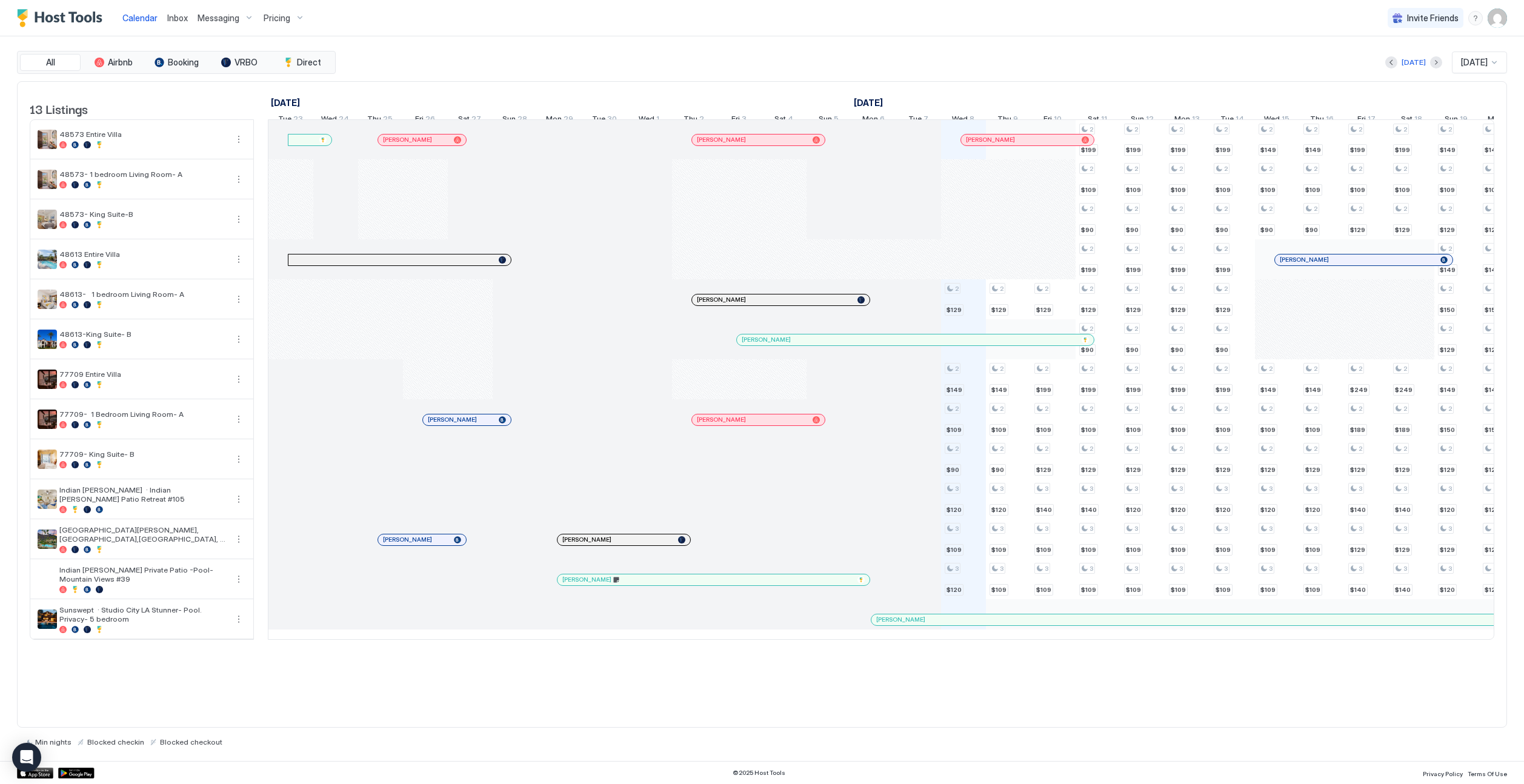
click at [275, 18] on span "Pricing" at bounding box center [277, 18] width 27 height 11
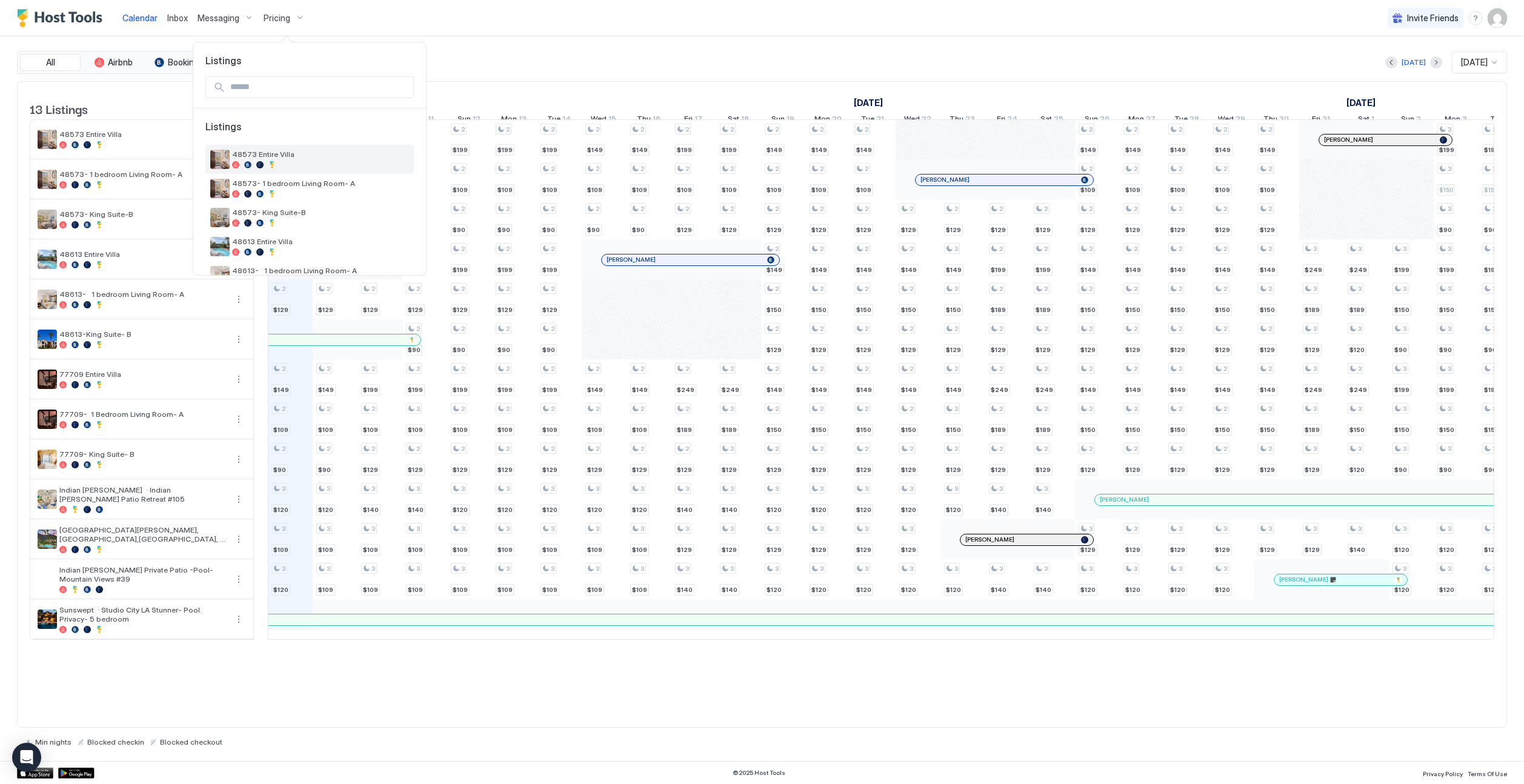
click at [289, 151] on span "48573 Entire Villa" at bounding box center [320, 155] width 177 height 9
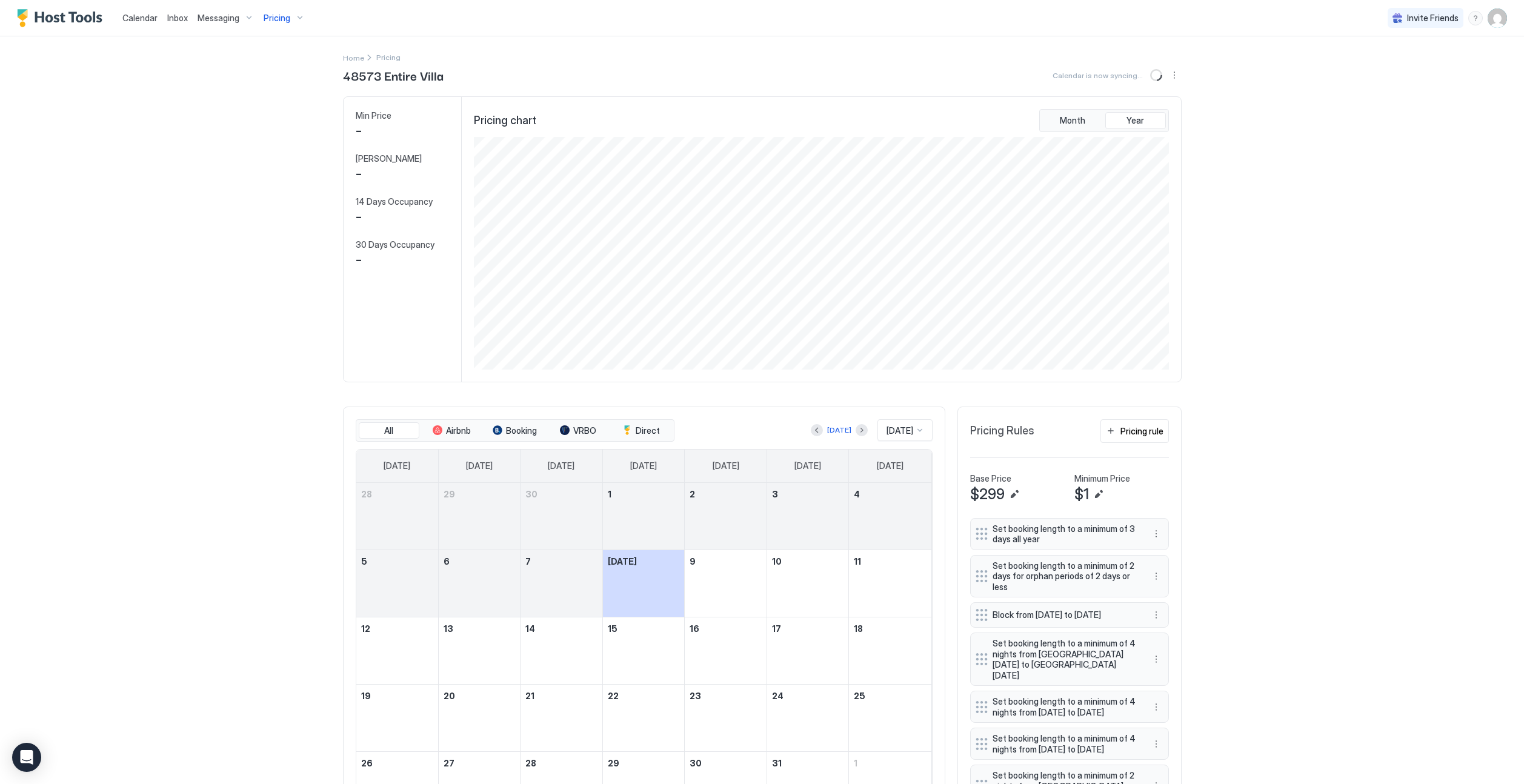
scroll to position [233, 697]
click at [270, 17] on span "Pricing" at bounding box center [277, 18] width 27 height 11
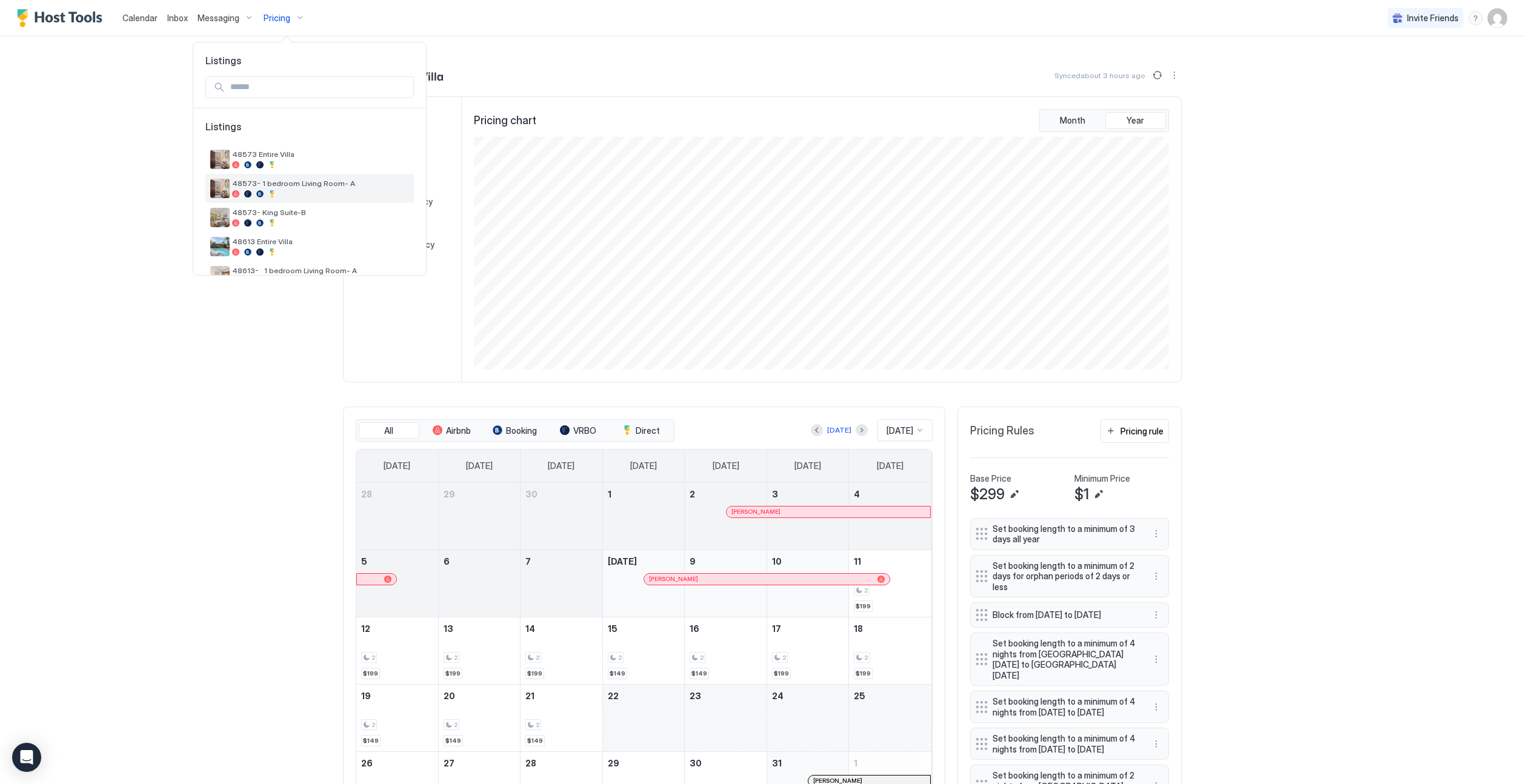
click at [287, 190] on div "48573- 1 bedroom Living Room- A" at bounding box center [320, 188] width 177 height 19
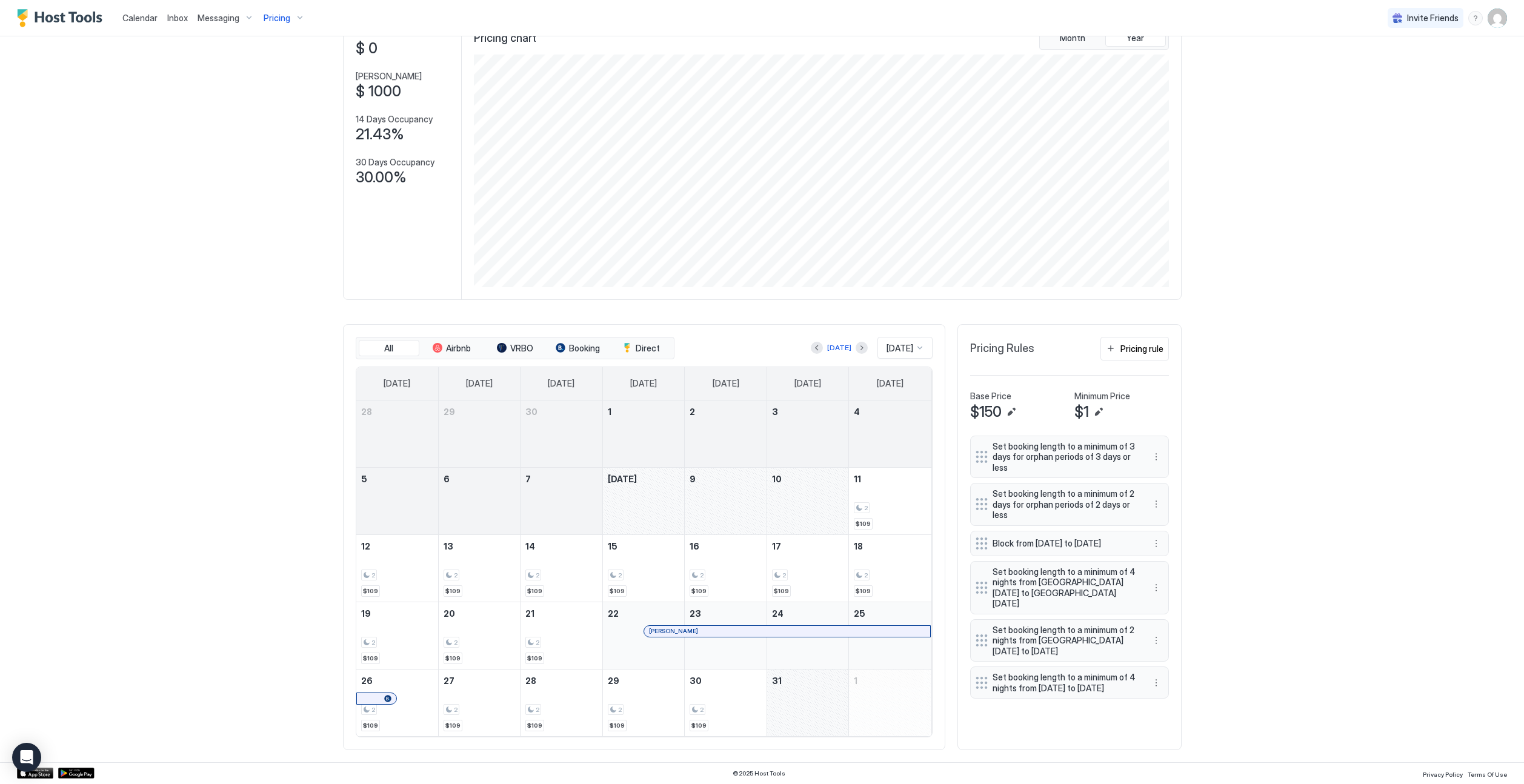
scroll to position [81, 0]
click at [1148, 544] on div "Block from [DATE] to [DATE]" at bounding box center [1069, 545] width 199 height 25
click at [1151, 547] on button "More options" at bounding box center [1156, 545] width 15 height 15
click at [1158, 560] on div "Edit" at bounding box center [1168, 563] width 27 height 9
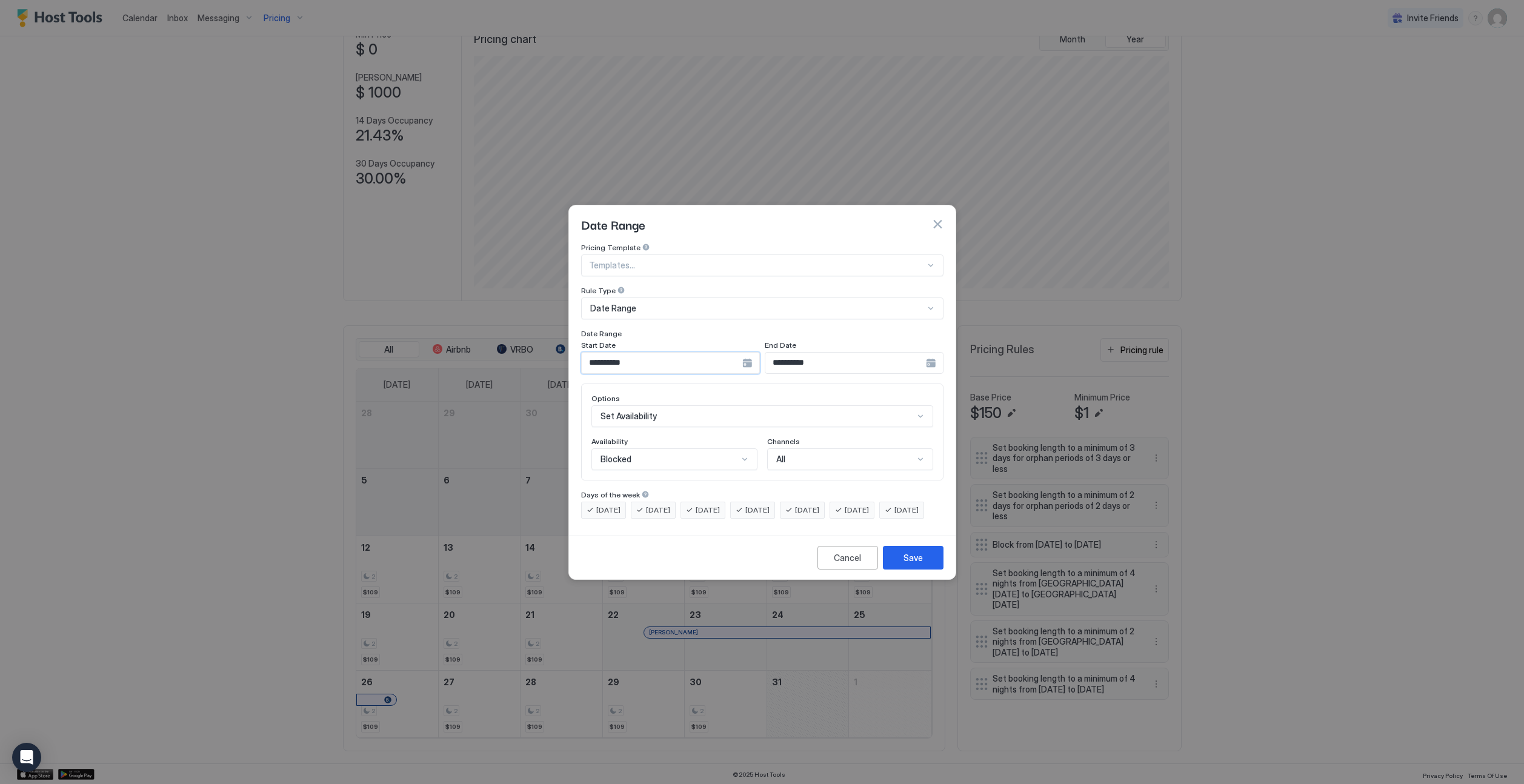
click at [627, 354] on input "**********" at bounding box center [662, 363] width 161 height 21
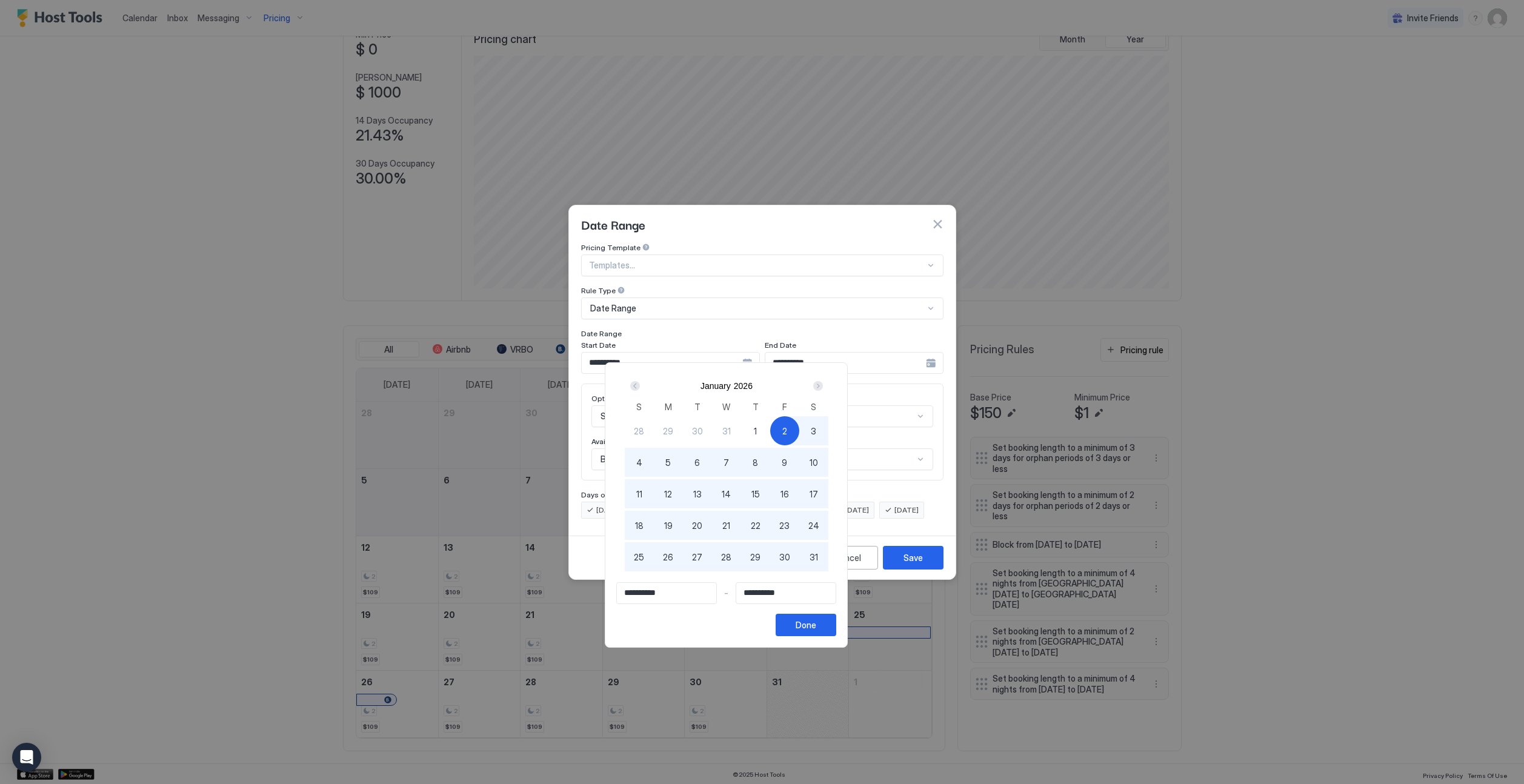
click at [823, 389] on div "Next" at bounding box center [818, 386] width 10 height 10
click at [654, 430] on div "1" at bounding box center [639, 431] width 29 height 29
type input "**********"
click at [816, 629] on div "Done" at bounding box center [805, 625] width 21 height 13
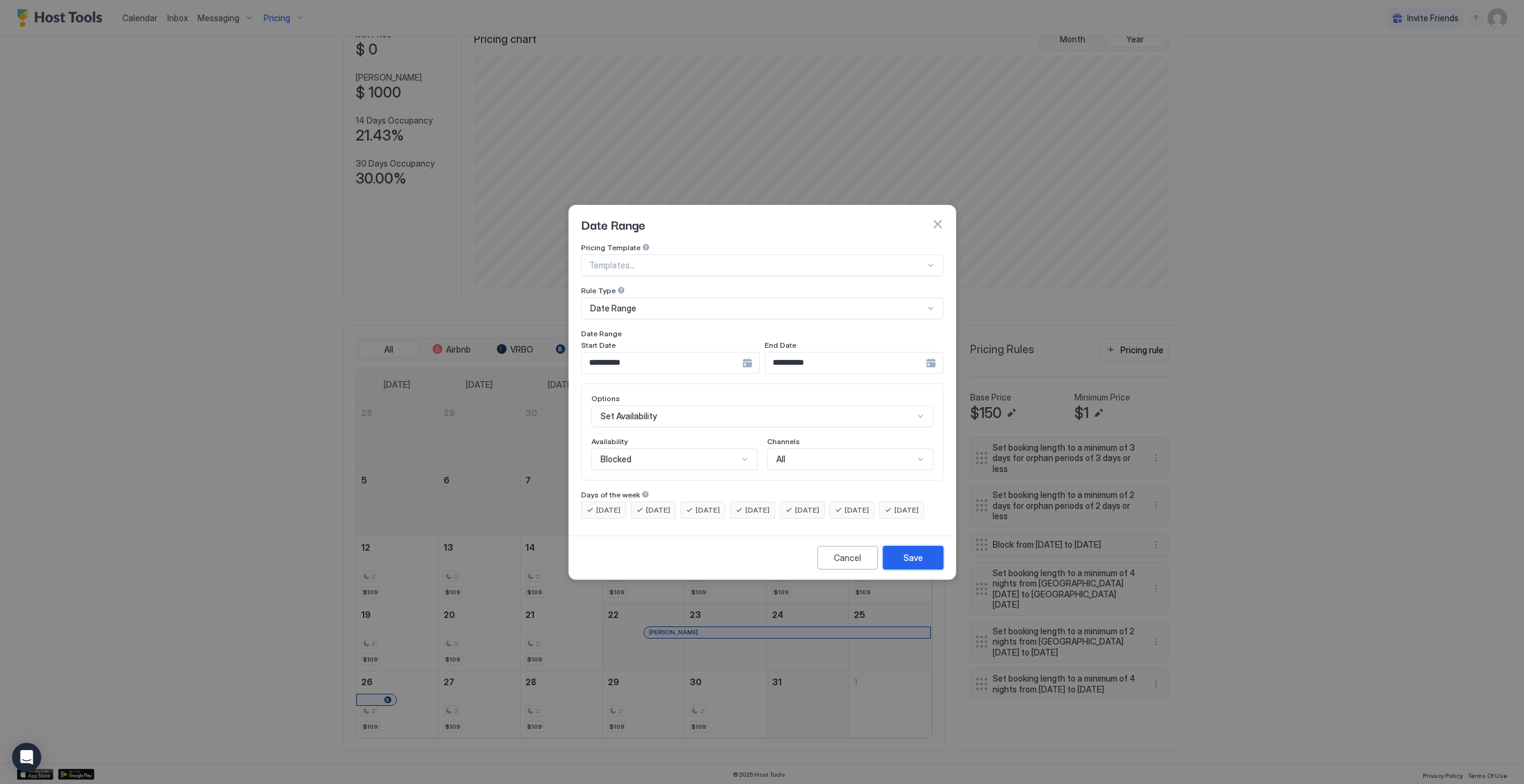
click at [925, 569] on button "Save" at bounding box center [913, 557] width 61 height 23
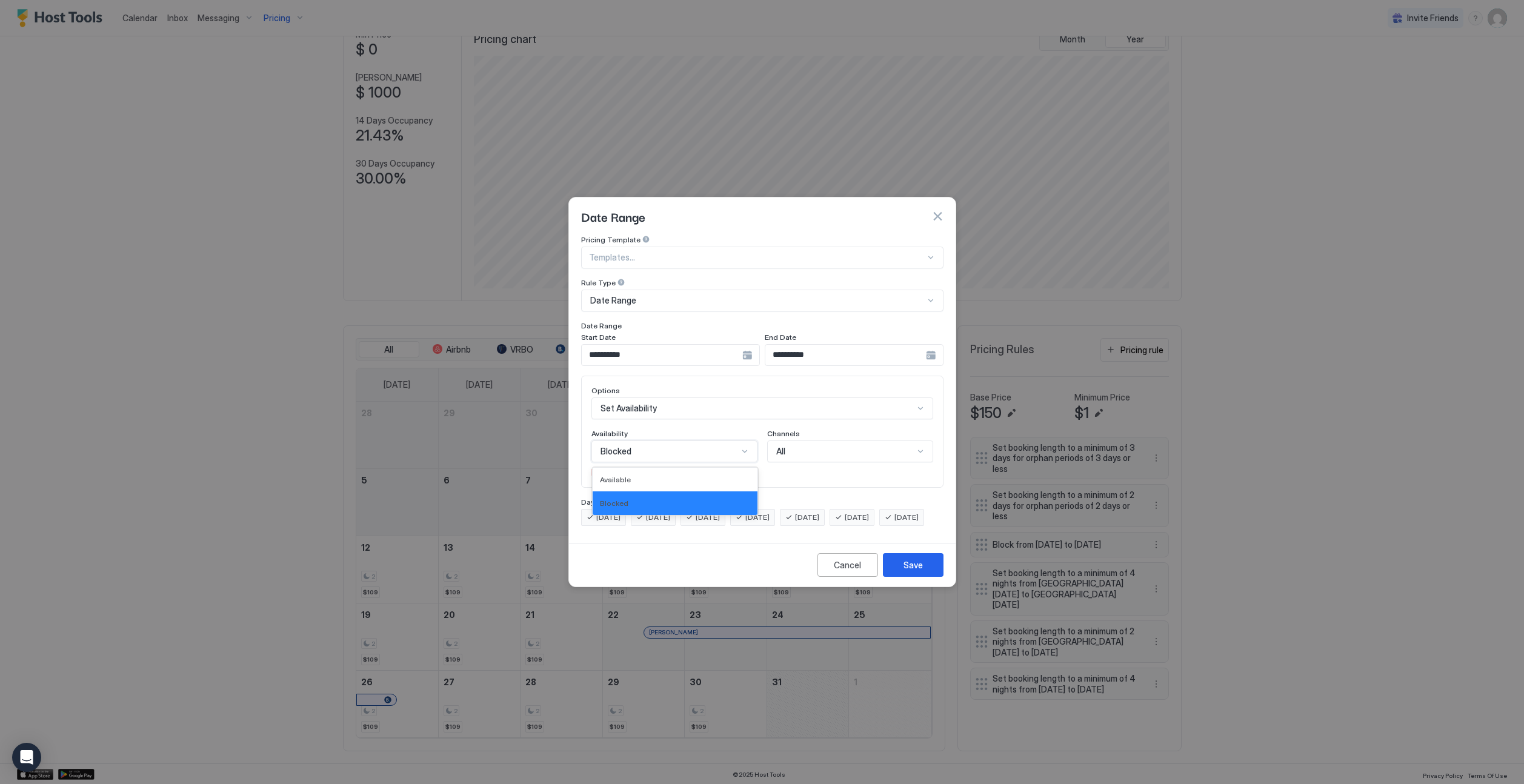
click at [707, 446] on div "Blocked" at bounding box center [669, 451] width 137 height 11
click at [699, 491] on div "Blocked" at bounding box center [675, 503] width 165 height 23
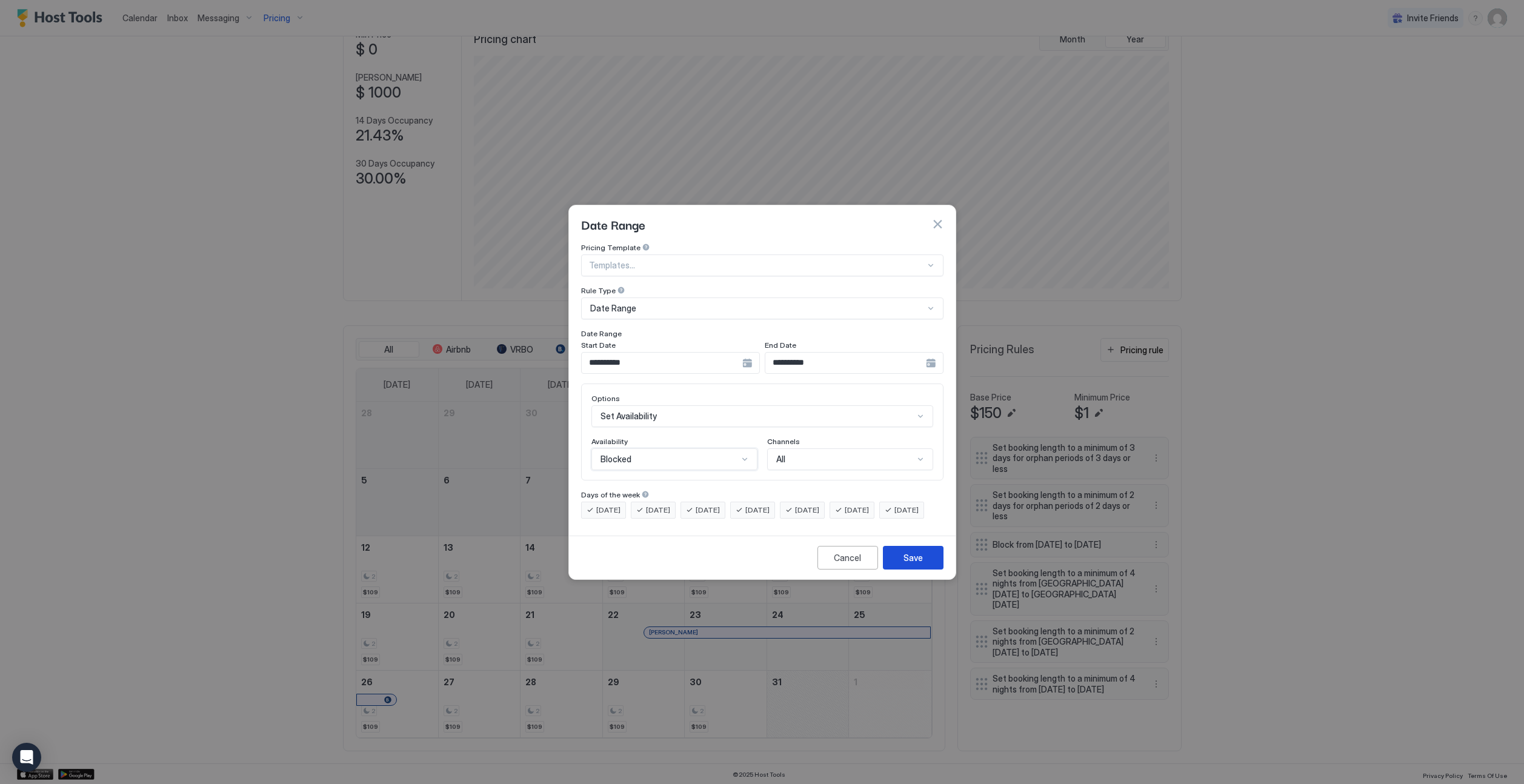
click at [925, 569] on button "Save" at bounding box center [913, 557] width 61 height 23
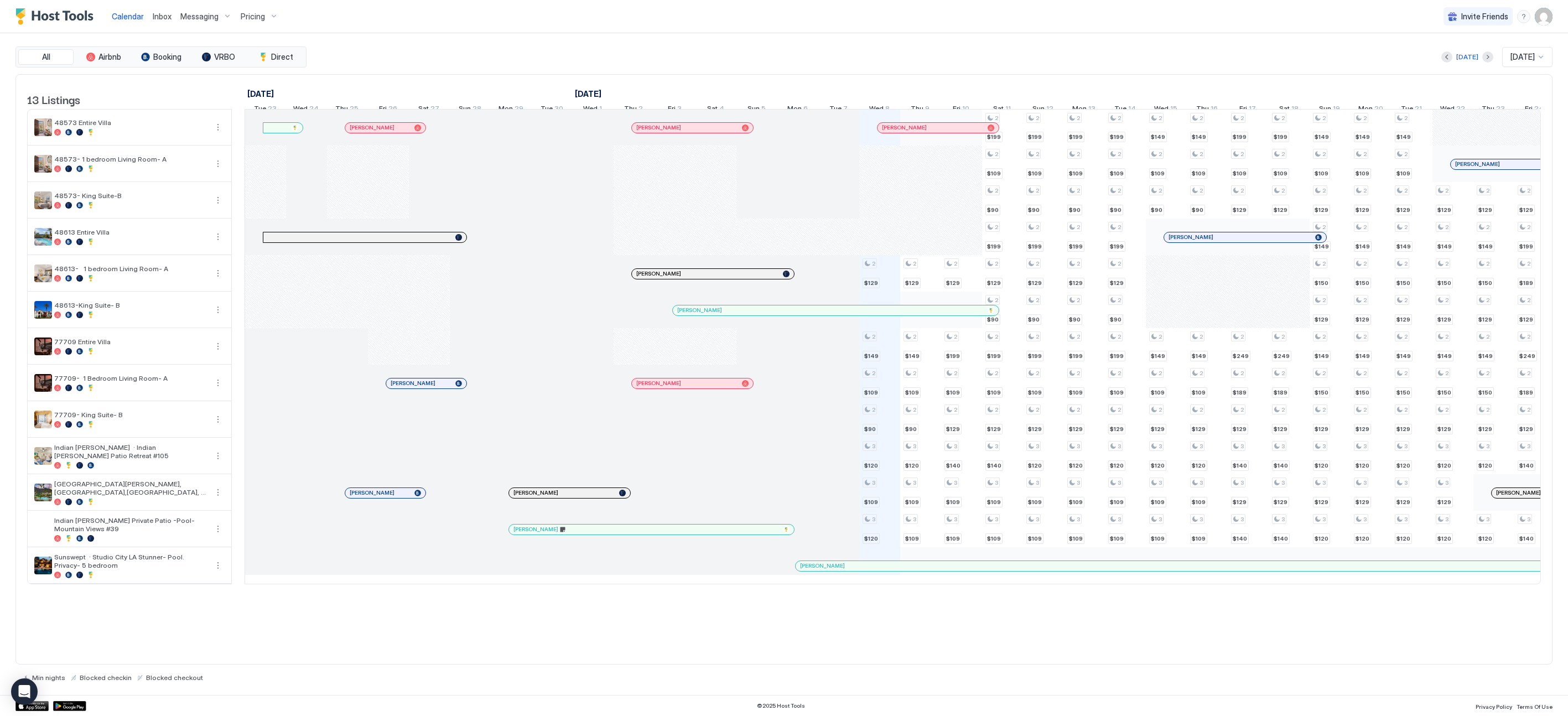
click at [1482, 57] on button "Next month" at bounding box center [1488, 57] width 11 height 11
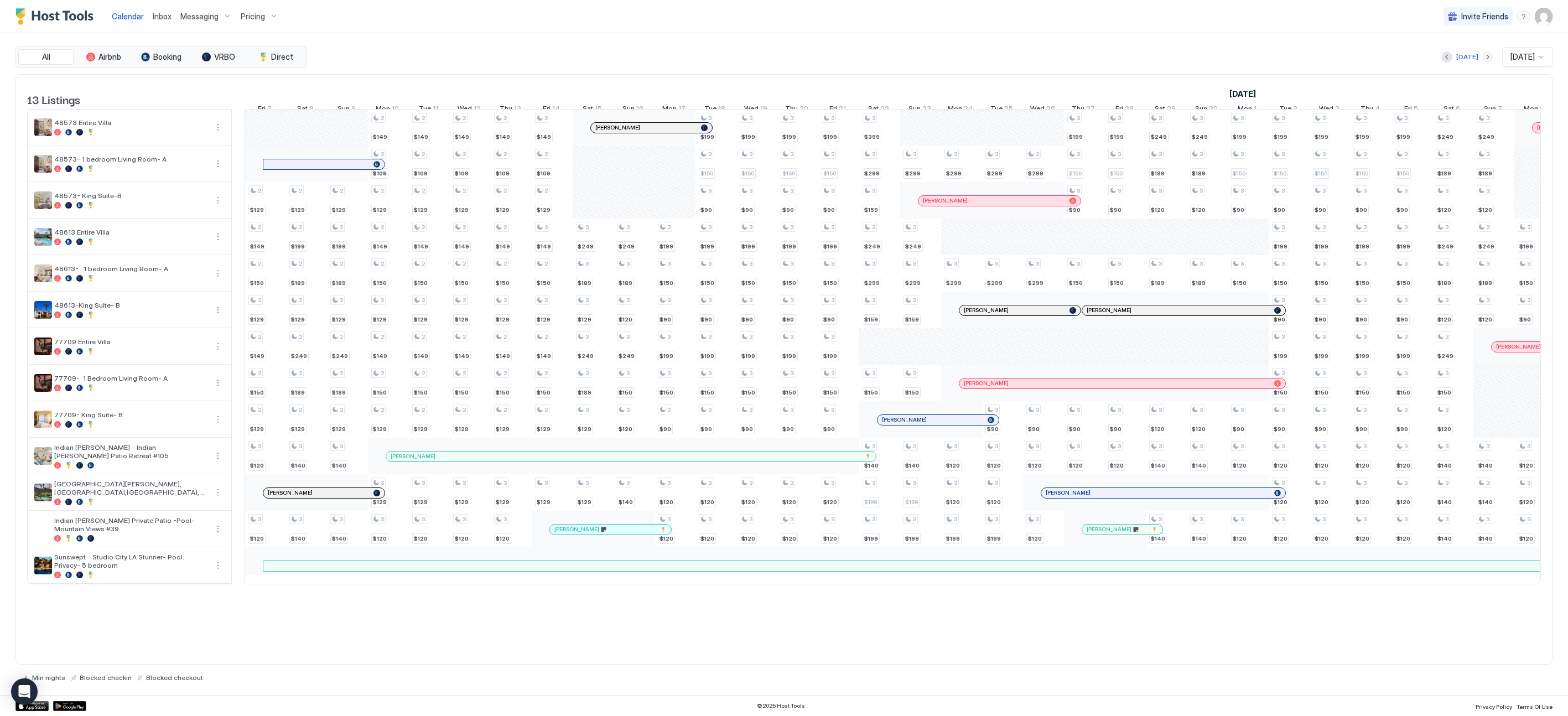
scroll to position [0, 615]
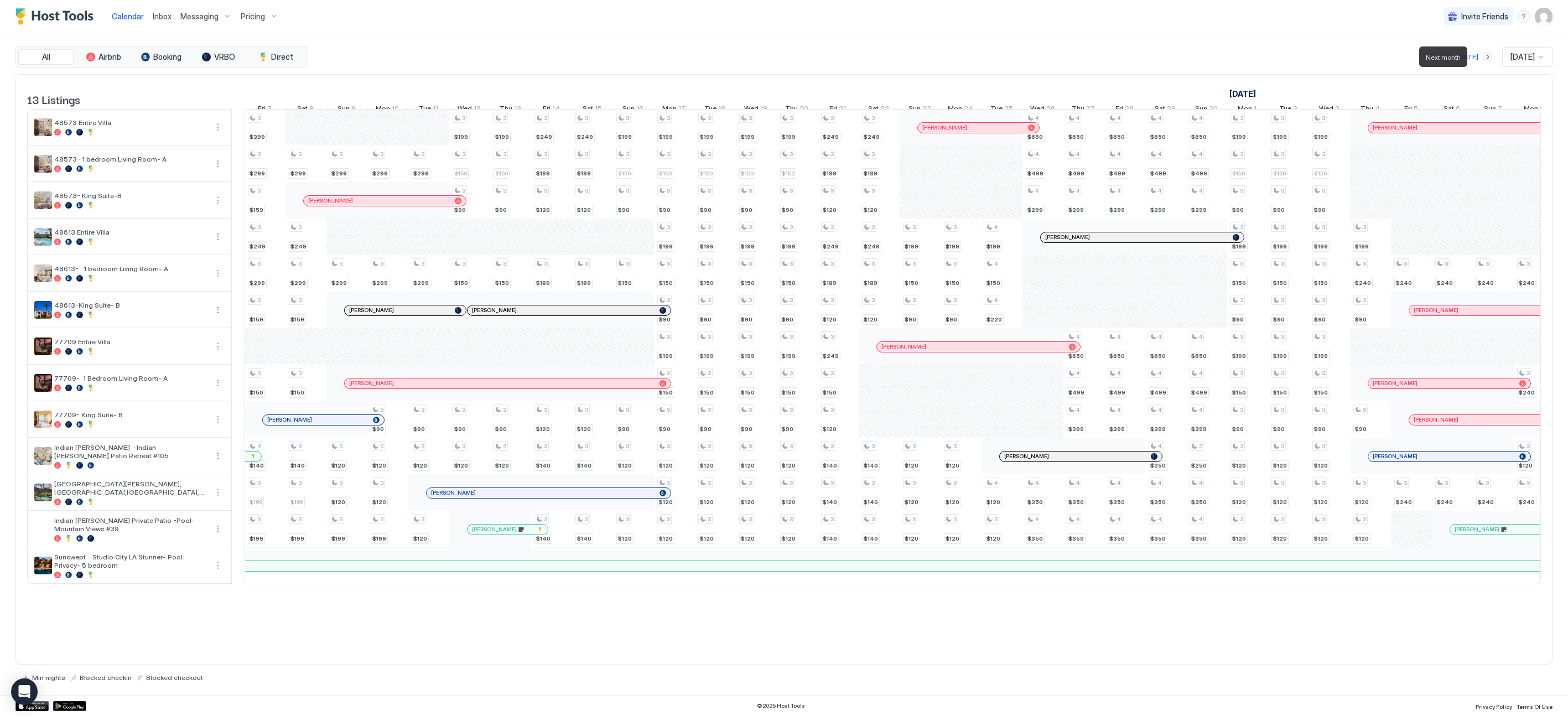
click at [1482, 57] on button "Next month" at bounding box center [1488, 57] width 11 height 11
